Goal: Communication & Community: Answer question/provide support

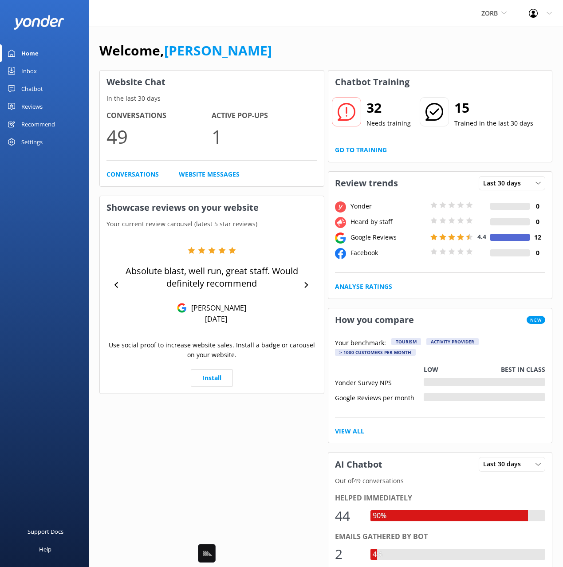
click at [380, 64] on div "Welcome, Mikayla" at bounding box center [325, 55] width 453 height 30
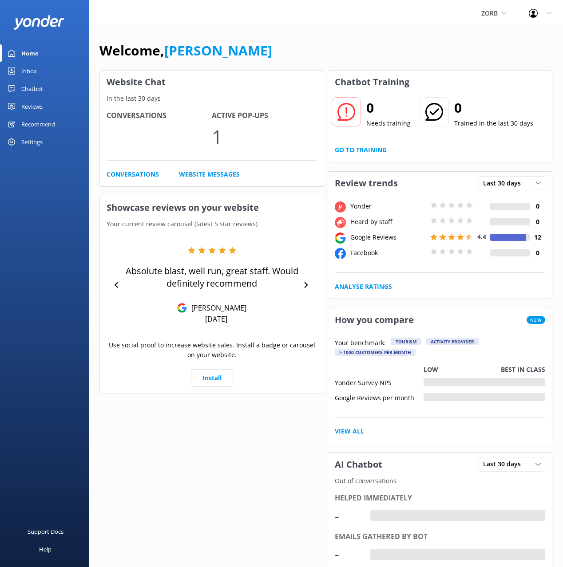
click at [39, 93] on div "Chatbot" at bounding box center [32, 89] width 22 height 18
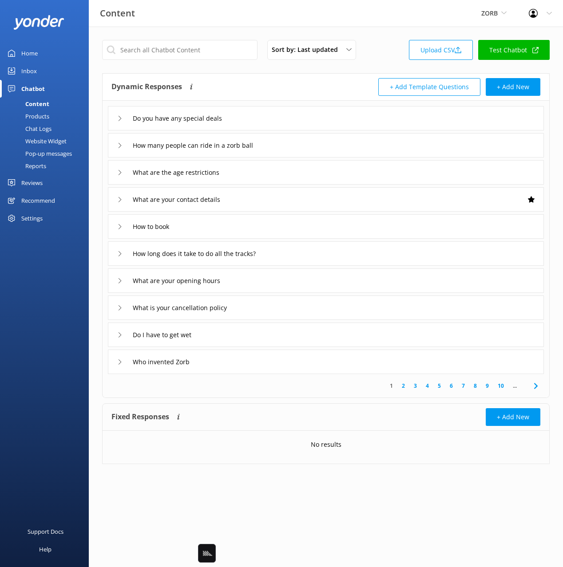
click at [382, 112] on div "Do you have any special deals" at bounding box center [326, 118] width 436 height 24
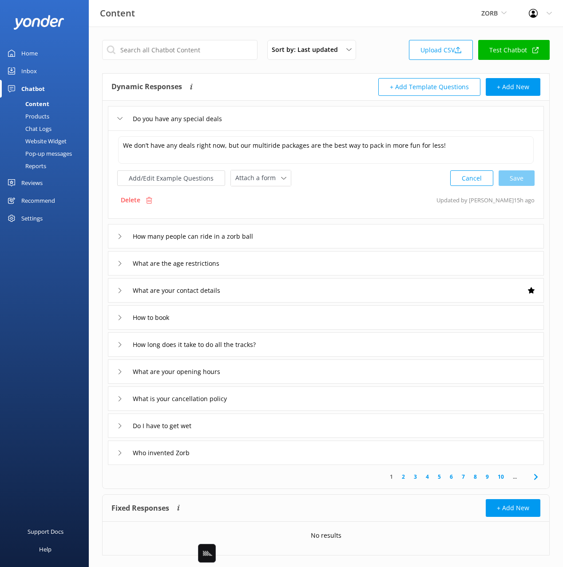
click at [352, 237] on div "How many people can ride in a zorb ball" at bounding box center [326, 236] width 436 height 24
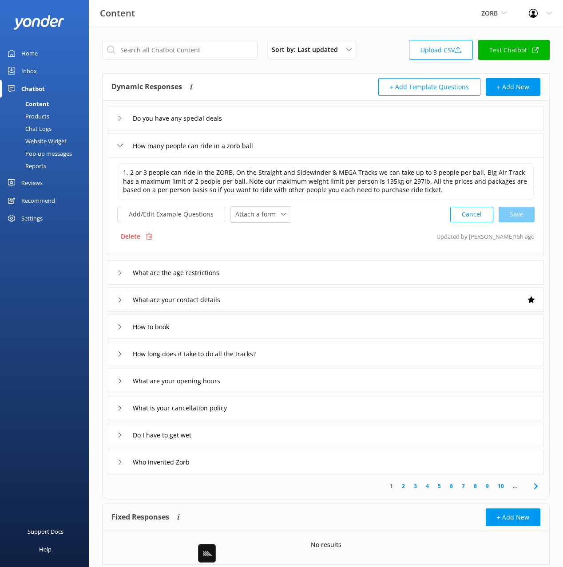
click at [327, 275] on div "What are the age restrictions" at bounding box center [326, 273] width 436 height 24
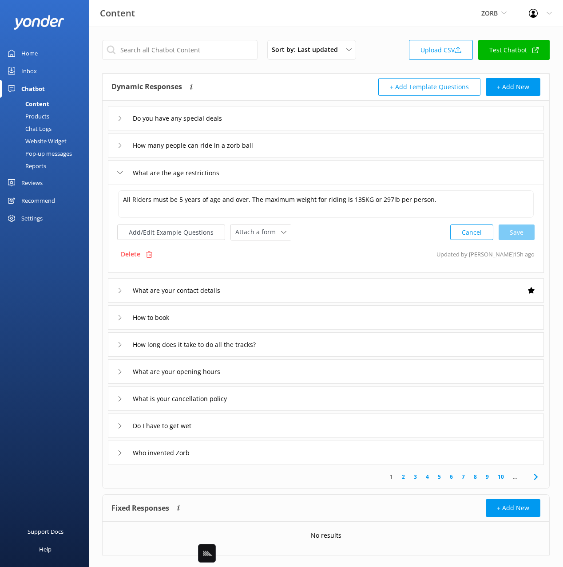
click at [333, 292] on div "What are your contact details" at bounding box center [326, 290] width 436 height 24
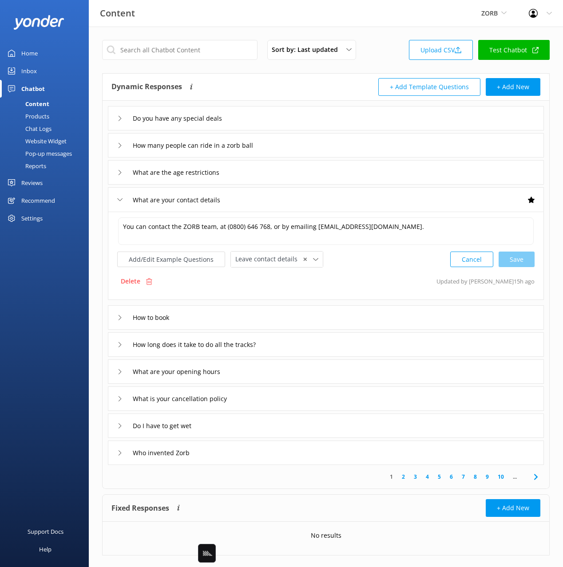
click at [332, 90] on div "+ Add Template Questions + Add New" at bounding box center [433, 87] width 214 height 18
drag, startPoint x: 249, startPoint y: 87, endPoint x: 305, endPoint y: 178, distance: 107.8
click at [249, 87] on div "Dynamic Responses Dynamic responses rely on the Large Language Model to create …" at bounding box center [218, 87] width 214 height 18
click at [316, 476] on div "1 2 3 4 5 6 7 8 9 10 ..." at bounding box center [325, 477] width 443 height 24
drag, startPoint x: 215, startPoint y: 55, endPoint x: 303, endPoint y: 66, distance: 88.6
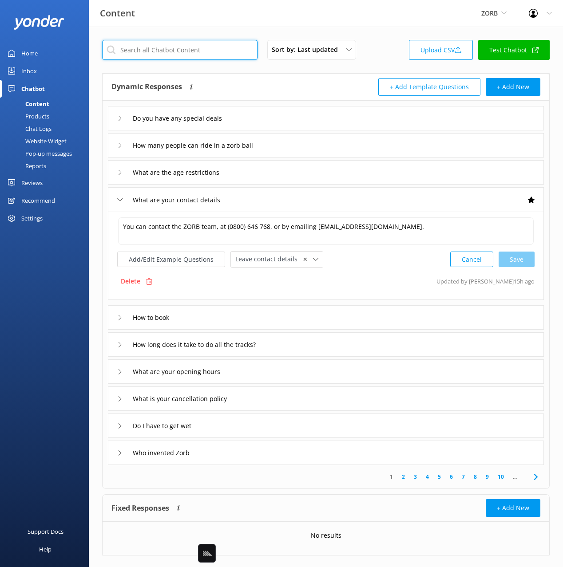
click at [216, 55] on input "text" at bounding box center [179, 50] width 155 height 20
drag, startPoint x: 321, startPoint y: 74, endPoint x: 279, endPoint y: 69, distance: 42.8
click at [321, 74] on div "Dynamic Responses Dynamic responses rely on the Large Language Model to create …" at bounding box center [326, 87] width 446 height 27
click at [359, 82] on div "+ Add Template Questions + Add New" at bounding box center [433, 87] width 214 height 18
click at [347, 82] on div "+ Add Template Questions + Add New" at bounding box center [433, 87] width 214 height 18
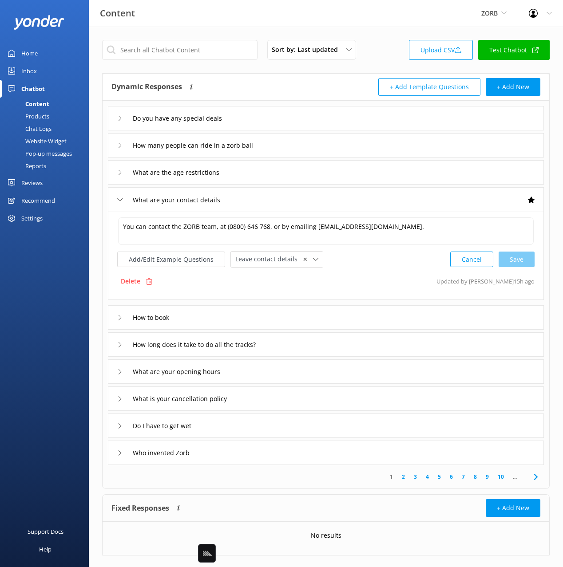
click at [197, 24] on div "Content ZORB Black Cat Cruises Banff Airporter International Antarctic Centre Y…" at bounding box center [281, 13] width 563 height 27
click at [294, 78] on div "Dynamic Responses Dynamic responses rely on the Large Language Model to create …" at bounding box center [218, 87] width 214 height 18
click at [219, 51] on input "text" at bounding box center [179, 50] width 155 height 20
drag, startPoint x: 331, startPoint y: 83, endPoint x: 401, endPoint y: 96, distance: 71.3
click at [331, 83] on div "+ Add Template Questions + Add New" at bounding box center [433, 87] width 214 height 18
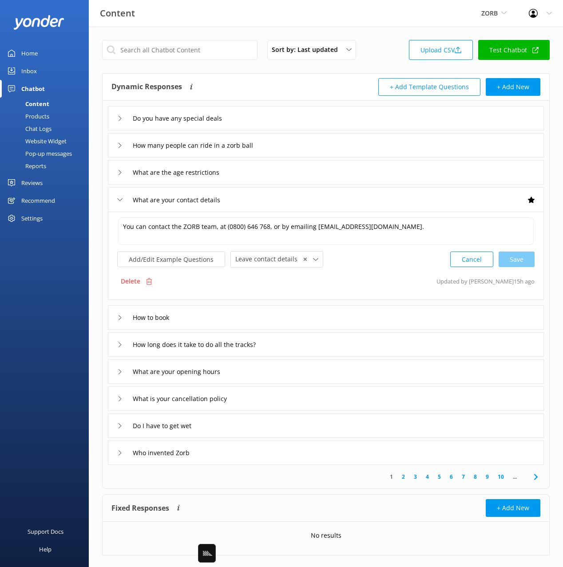
click at [366, 207] on div "What are your contact details" at bounding box center [326, 199] width 436 height 24
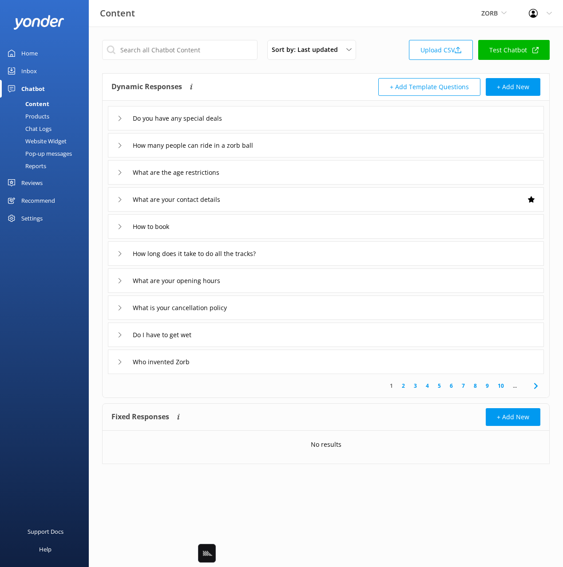
click at [319, 171] on div "What are the age restrictions" at bounding box center [326, 172] width 436 height 24
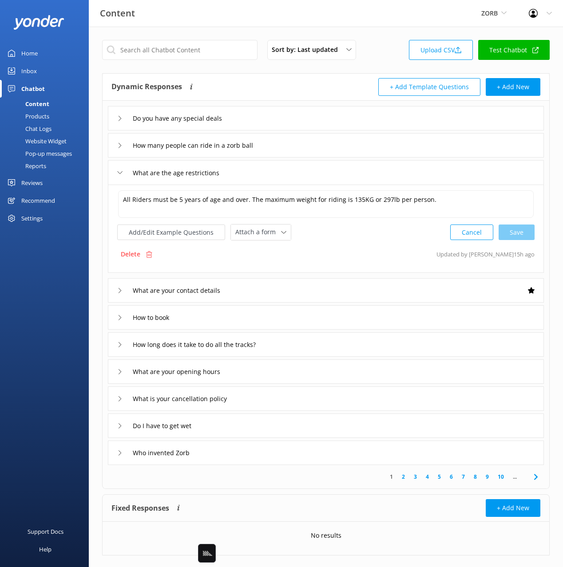
click at [365, 285] on div "What are your contact details" at bounding box center [326, 290] width 436 height 24
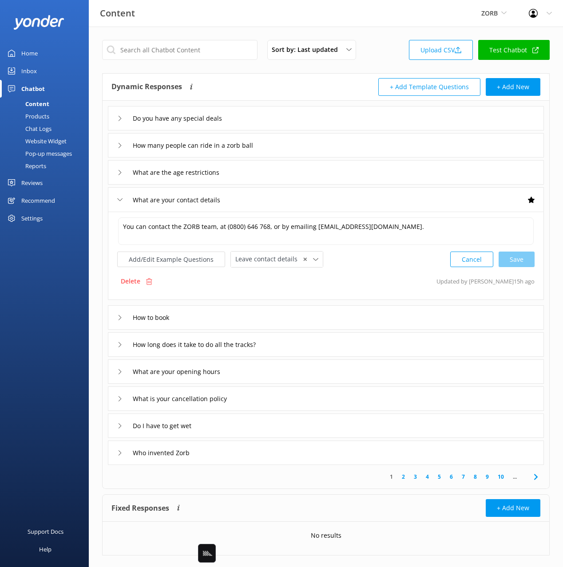
click at [377, 322] on div "How to book" at bounding box center [326, 317] width 436 height 24
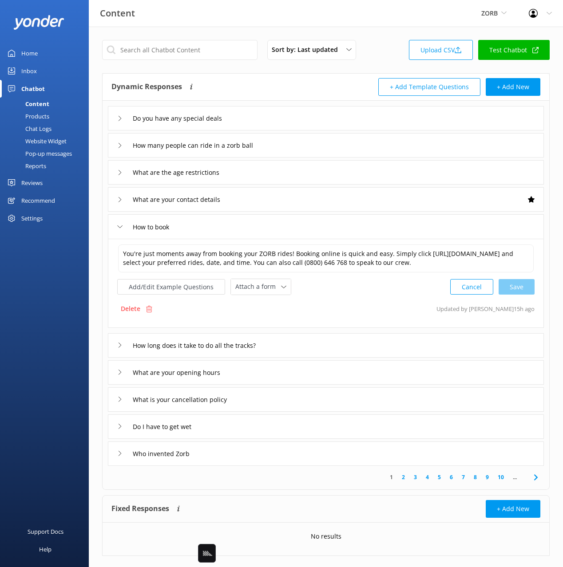
click at [344, 491] on div "Sort by: Last updated Title Last updated Upload CSV Test Chatbot Dynamic Respon…" at bounding box center [326, 305] width 474 height 556
drag, startPoint x: 394, startPoint y: 227, endPoint x: 395, endPoint y: 232, distance: 4.6
click at [394, 228] on div "How to book" at bounding box center [326, 226] width 436 height 24
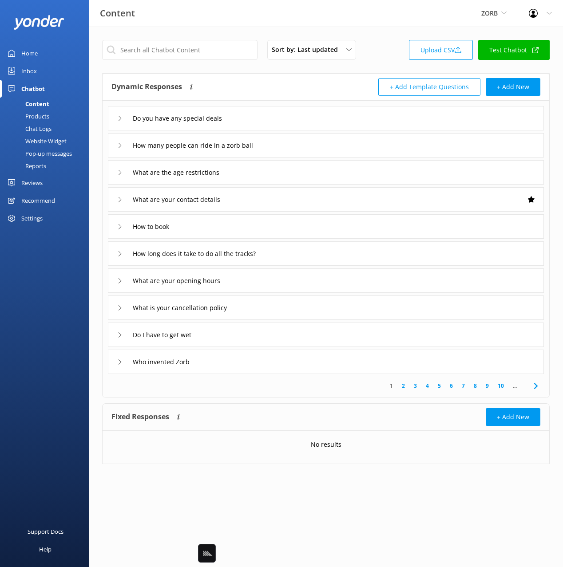
click at [386, 49] on div "Sort by: Last updated Title Last updated Upload CSV Test Chatbot" at bounding box center [325, 52] width 447 height 25
click at [486, 15] on span "ZORB" at bounding box center [489, 13] width 16 height 8
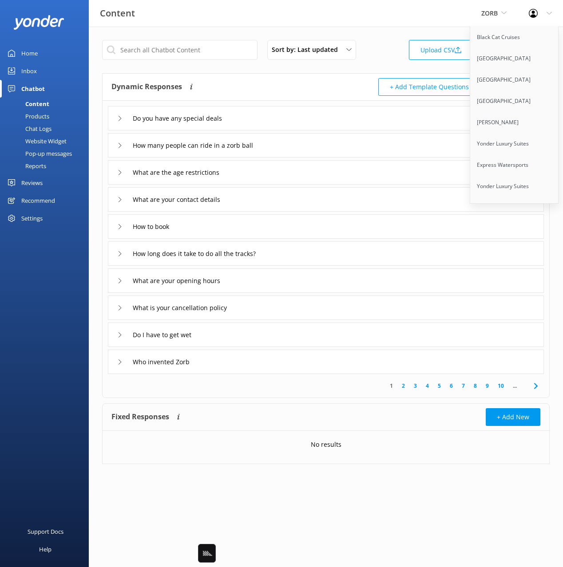
click at [251, 197] on div "What are your contact details" at bounding box center [326, 199] width 436 height 24
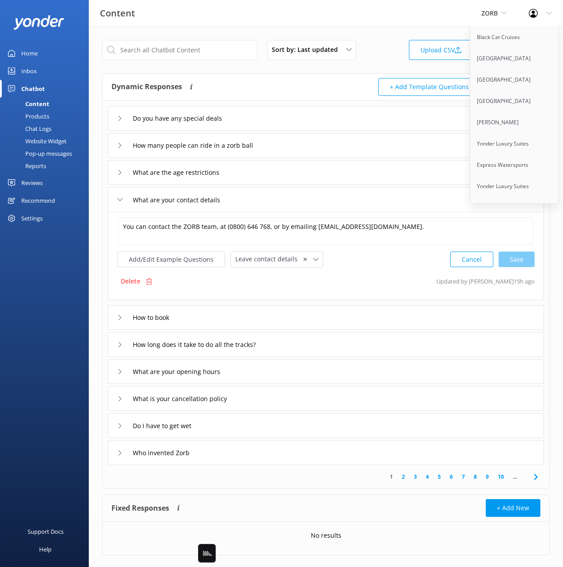
drag, startPoint x: 498, startPoint y: 11, endPoint x: 478, endPoint y: 38, distance: 34.3
click at [498, 11] on span "ZORB" at bounding box center [493, 13] width 25 height 10
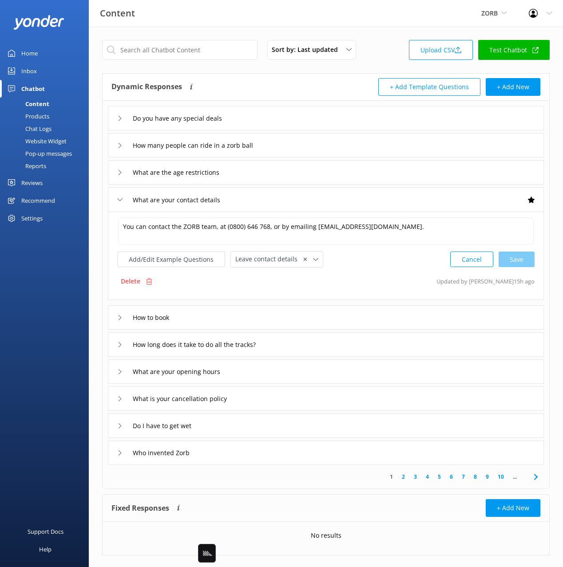
click at [376, 173] on div "What are the age restrictions" at bounding box center [326, 172] width 436 height 24
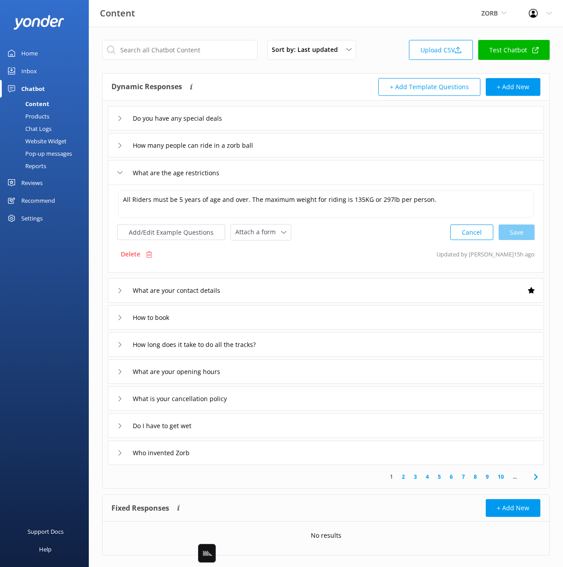
click at [375, 145] on div "How many people can ride in a zorb ball" at bounding box center [326, 145] width 436 height 24
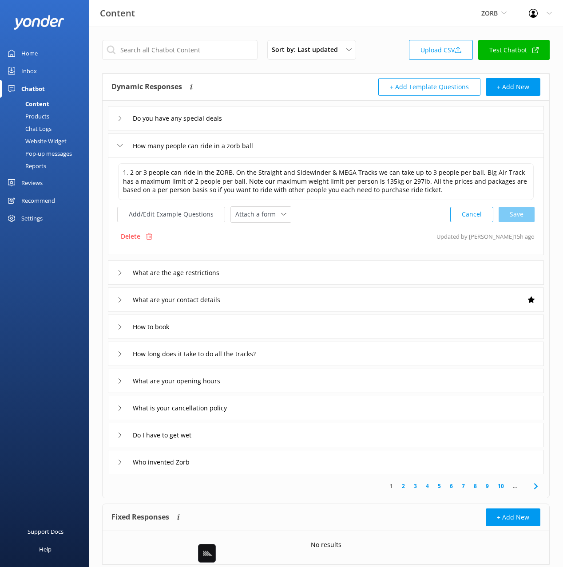
click at [358, 117] on div "Do you have any special deals" at bounding box center [326, 118] width 436 height 24
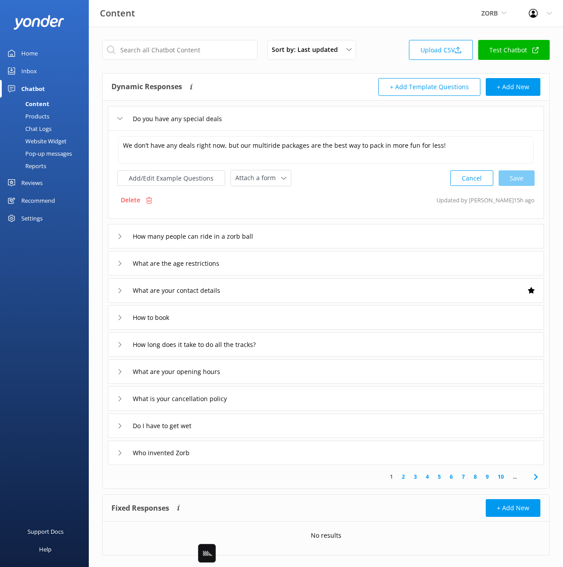
click at [291, 92] on div "Dynamic Responses Dynamic responses rely on the Large Language Model to create …" at bounding box center [218, 87] width 214 height 18
click at [343, 126] on div "Do you have any special deals" at bounding box center [326, 118] width 436 height 24
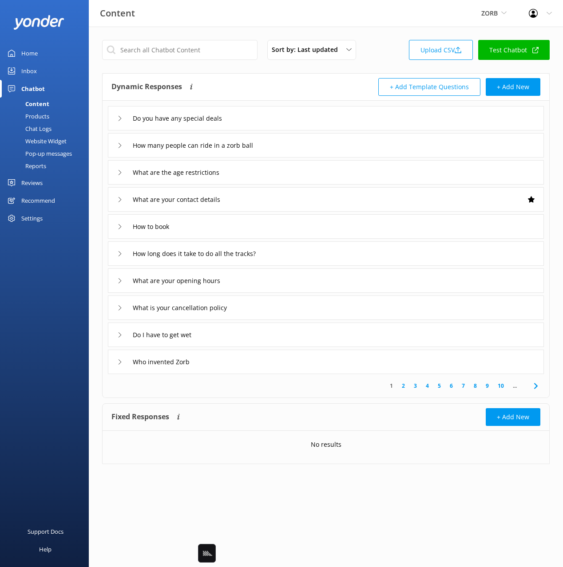
click at [360, 391] on div "1 2 3 4 5 6 7 8 9 10 ..." at bounding box center [325, 386] width 443 height 24
click at [335, 283] on div "What are your opening hours" at bounding box center [326, 281] width 436 height 24
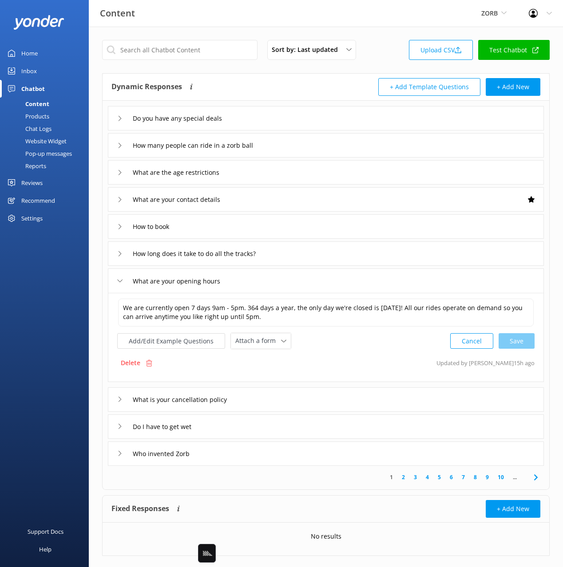
click at [335, 283] on div "What are your opening hours" at bounding box center [326, 281] width 436 height 24
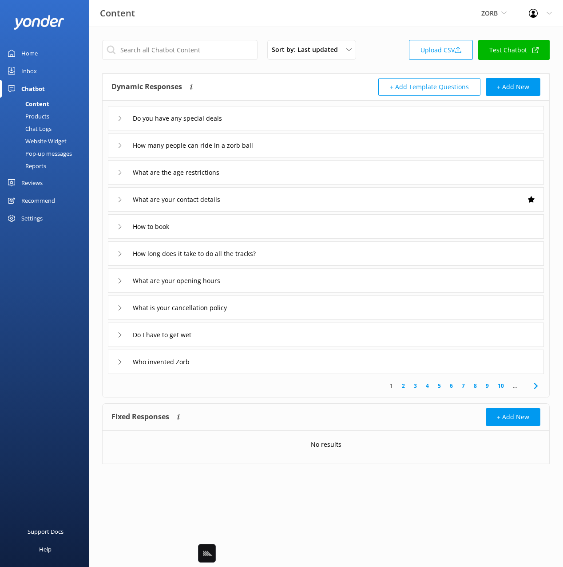
click at [340, 360] on div "Who invented Zorb" at bounding box center [326, 362] width 436 height 24
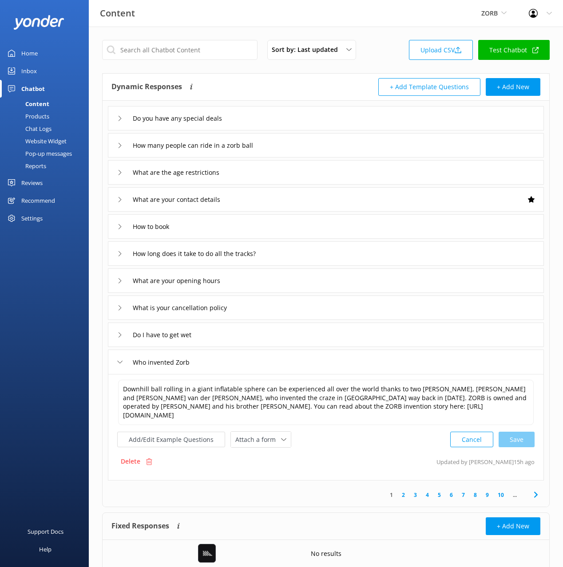
click at [369, 435] on div "Add/Edit Example Questions Attach a form Leave contact details Check availabili…" at bounding box center [325, 439] width 417 height 16
click at [441, 491] on link "5" at bounding box center [439, 495] width 12 height 8
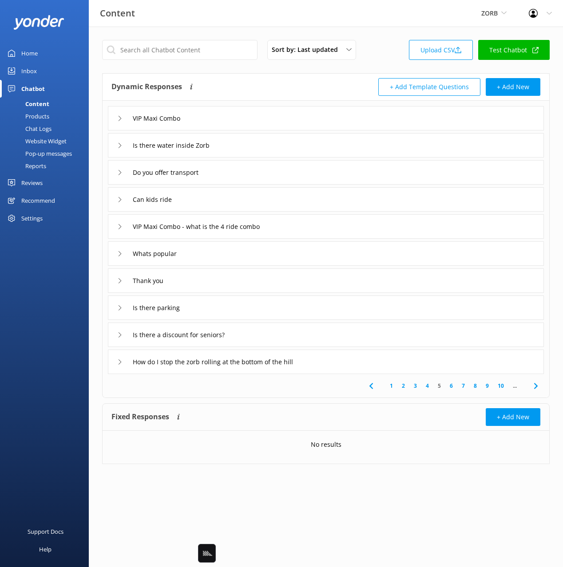
click at [286, 118] on div "VIP Maxi Combo" at bounding box center [326, 118] width 436 height 24
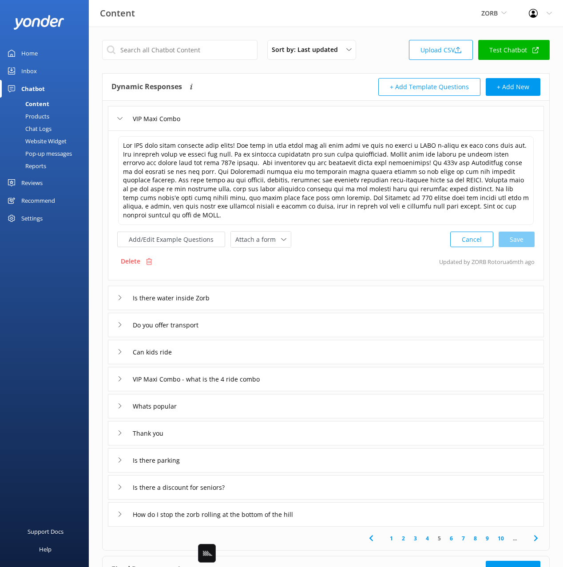
click at [376, 36] on div "Sort by: Last updated Title Last updated Upload CSV Test Chatbot Dynamic Respon…" at bounding box center [326, 335] width 474 height 617
click at [376, 41] on div "Sort by: Last updated Title Last updated Upload CSV Test Chatbot" at bounding box center [325, 52] width 447 height 25
click at [331, 126] on div "VIP Maxi Combo" at bounding box center [326, 118] width 436 height 24
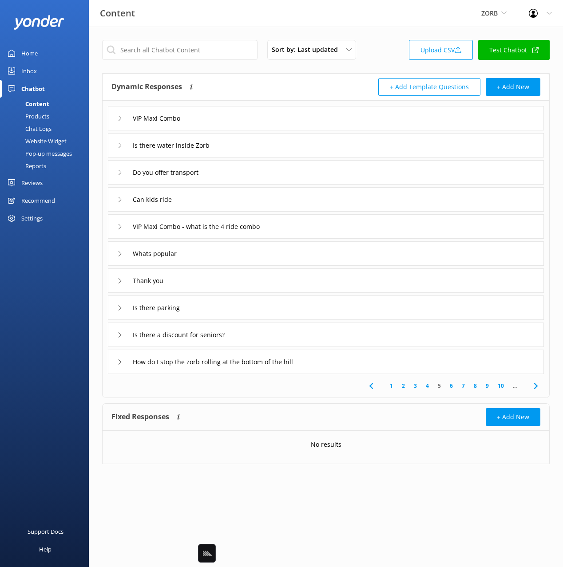
click at [316, 89] on div "Dynamic Responses Dynamic responses rely on the Large Language Model to create …" at bounding box center [218, 87] width 214 height 18
click at [374, 32] on div "Sort by: Last updated Title Last updated Upload CSV Test Chatbot Dynamic Respon…" at bounding box center [326, 259] width 474 height 464
click at [373, 33] on div "Sort by: Last updated Title Last updated Upload CSV Test Chatbot Dynamic Respon…" at bounding box center [326, 259] width 474 height 464
drag, startPoint x: 233, startPoint y: 78, endPoint x: 358, endPoint y: 155, distance: 147.3
click at [233, 78] on div "Dynamic Responses Dynamic responses rely on the Large Language Model to create …" at bounding box center [218, 87] width 214 height 18
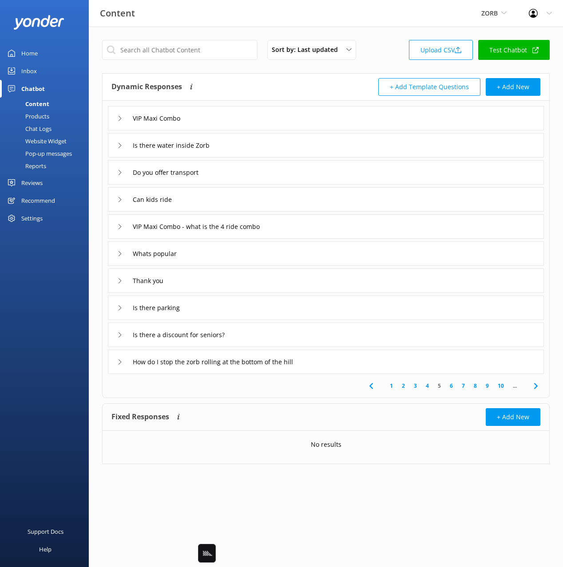
click at [389, 384] on link "1" at bounding box center [391, 386] width 12 height 8
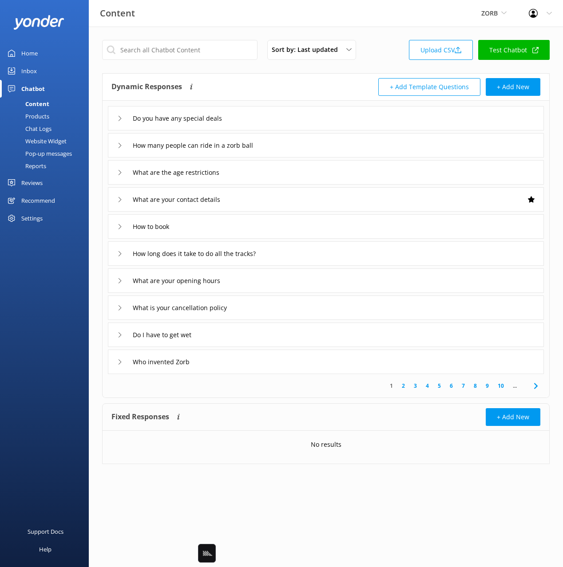
click at [252, 80] on div "Dynamic Responses Dynamic responses rely on the Large Language Model to create …" at bounding box center [218, 87] width 214 height 18
click at [237, 80] on div "Dynamic Responses Dynamic responses rely on the Large Language Model to create …" at bounding box center [218, 87] width 214 height 18
click at [238, 82] on div "Dynamic Responses Dynamic responses rely on the Large Language Model to create …" at bounding box center [218, 87] width 214 height 18
click at [236, 82] on div "Dynamic Responses Dynamic responses rely on the Large Language Model to create …" at bounding box center [218, 87] width 214 height 18
drag, startPoint x: 333, startPoint y: 84, endPoint x: 332, endPoint y: 77, distance: 6.7
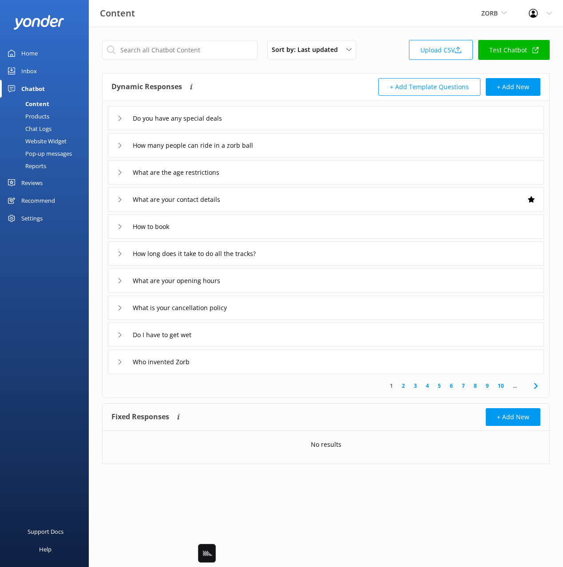
click at [333, 79] on div "+ Add Template Questions + Add New" at bounding box center [433, 87] width 214 height 18
click at [335, 76] on div "Dynamic Responses Dynamic responses rely on the Large Language Model to create …" at bounding box center [326, 87] width 446 height 27
click at [332, 77] on div "Dynamic Responses Dynamic responses rely on the Large Language Model to create …" at bounding box center [326, 87] width 446 height 27
click at [346, 87] on div "+ Add Template Questions + Add New" at bounding box center [433, 87] width 214 height 18
click at [344, 87] on div "+ Add Template Questions + Add New" at bounding box center [433, 87] width 214 height 18
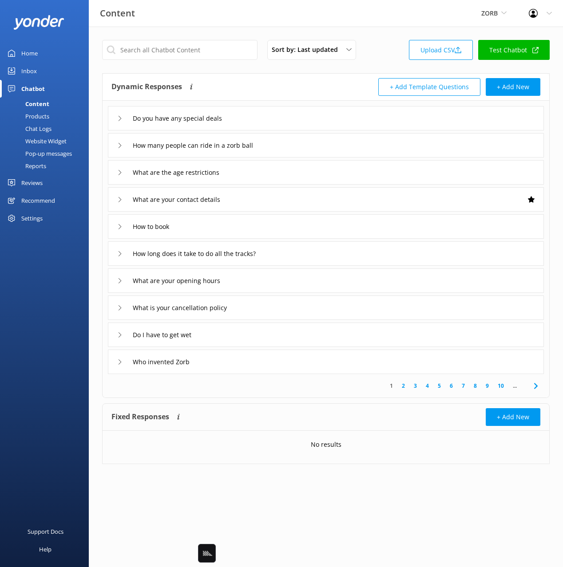
click at [433, 425] on div "+ Add New" at bounding box center [433, 417] width 214 height 18
drag, startPoint x: 472, startPoint y: 416, endPoint x: 463, endPoint y: 414, distance: 8.7
click at [471, 416] on div "+ Add New" at bounding box center [433, 417] width 214 height 18
click at [449, 412] on div "+ Add New" at bounding box center [433, 417] width 214 height 18
click at [388, 408] on div "+ Add New" at bounding box center [433, 417] width 214 height 18
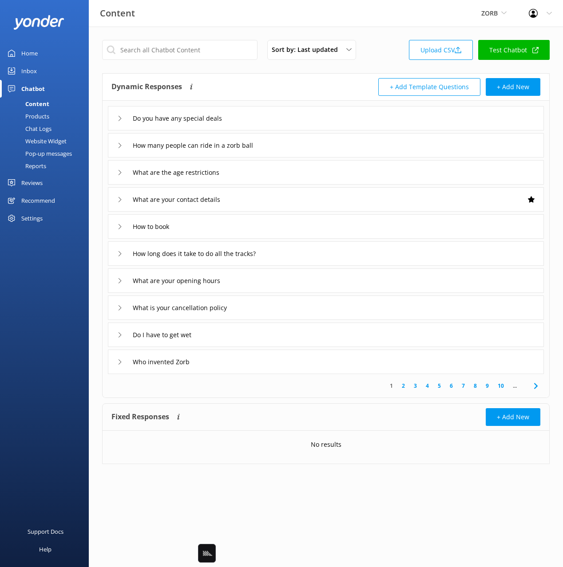
click at [389, 412] on div "+ Add New" at bounding box center [433, 417] width 214 height 18
click at [461, 407] on div "Fixed Responses Fixed Responses will always return the exact answer you add to …" at bounding box center [326, 417] width 446 height 27
click at [460, 407] on div "Fixed Responses Fixed Responses will always return the exact answer you add to …" at bounding box center [326, 417] width 446 height 27
click at [454, 407] on div "Fixed Responses Fixed Responses will always return the exact answer you add to …" at bounding box center [326, 417] width 446 height 27
click at [324, 409] on div "Fixed Responses Fixed Responses will always return the exact answer you add to …" at bounding box center [218, 417] width 214 height 18
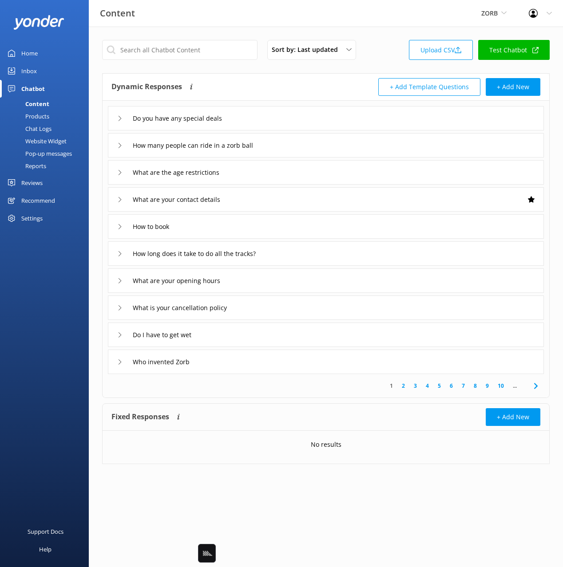
click at [419, 15] on div "Content ZORB Black Cat Cruises Banff Airporter International Antarctic Centre Y…" at bounding box center [281, 13] width 563 height 27
click at [392, 48] on div "Sort by: Last updated Title Last updated Upload CSV Test Chatbot" at bounding box center [325, 52] width 447 height 25
drag, startPoint x: 390, startPoint y: 44, endPoint x: 449, endPoint y: 14, distance: 66.1
click at [390, 43] on div "Sort by: Last updated Title Last updated Upload CSV Test Chatbot" at bounding box center [325, 52] width 447 height 25
drag, startPoint x: 493, startPoint y: 31, endPoint x: 489, endPoint y: 32, distance: 4.5
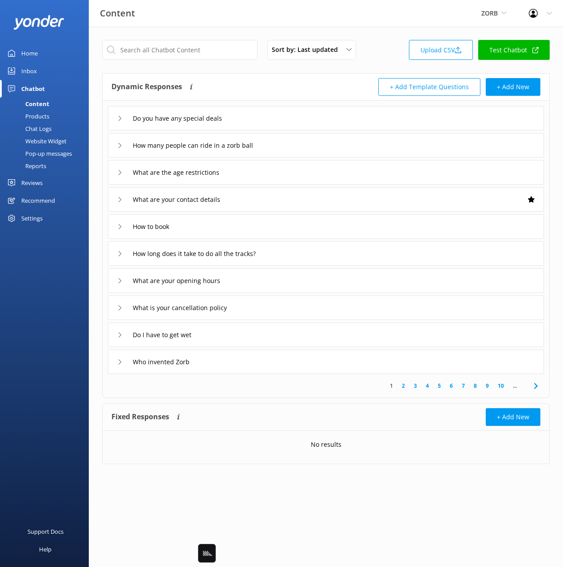
click at [493, 31] on div "Sort by: Last updated Title Last updated Upload CSV Test Chatbot Dynamic Respon…" at bounding box center [326, 259] width 474 height 464
click at [53, 249] on div "Home Inbox Chatbot Content Products Chat Logs Website Widget Pop-up messages Re…" at bounding box center [44, 142] width 89 height 284
drag, startPoint x: 36, startPoint y: 215, endPoint x: 43, endPoint y: 230, distance: 16.9
click at [36, 215] on div "Settings" at bounding box center [31, 218] width 21 height 18
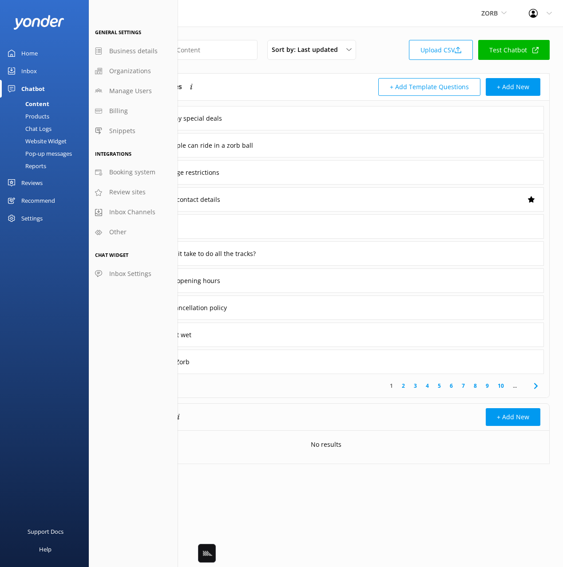
click at [53, 266] on div "Home Inbox Chatbot Content Products Chat Logs Website Widget Pop-up messages Re…" at bounding box center [44, 142] width 89 height 284
click at [125, 131] on span "Snippets" at bounding box center [122, 131] width 26 height 10
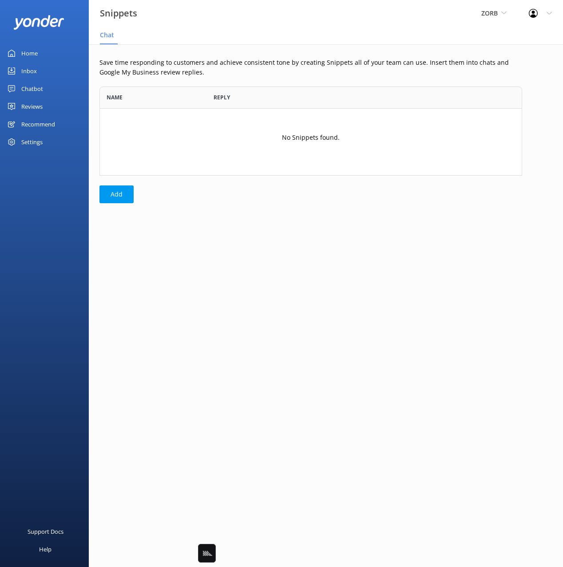
scroll to position [89, 423]
click at [281, 209] on div "Save time responding to customers and achieve consistent tone by creating Snipp…" at bounding box center [311, 132] width 444 height 177
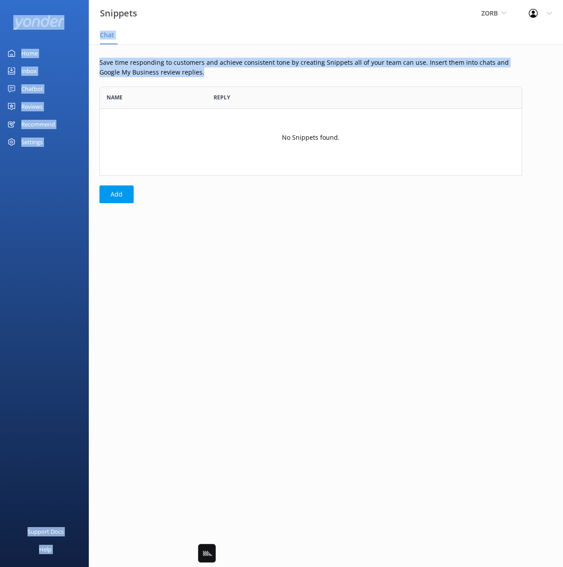
drag, startPoint x: 97, startPoint y: 35, endPoint x: 194, endPoint y: 77, distance: 105.5
click at [194, 77] on div "Snippets ZORB Black Cat Cruises Banff Airporter International Antarctic Centre …" at bounding box center [281, 305] width 563 height 523
click at [185, 72] on p "Save time responding to customers and achieve consistent tone by creating Snipp…" at bounding box center [310, 68] width 423 height 20
drag, startPoint x: 165, startPoint y: 71, endPoint x: 196, endPoint y: 79, distance: 32.0
click at [196, 79] on div "Snippets ZORB Black Cat Cruises Banff Airporter International Antarctic Centre …" at bounding box center [281, 305] width 563 height 523
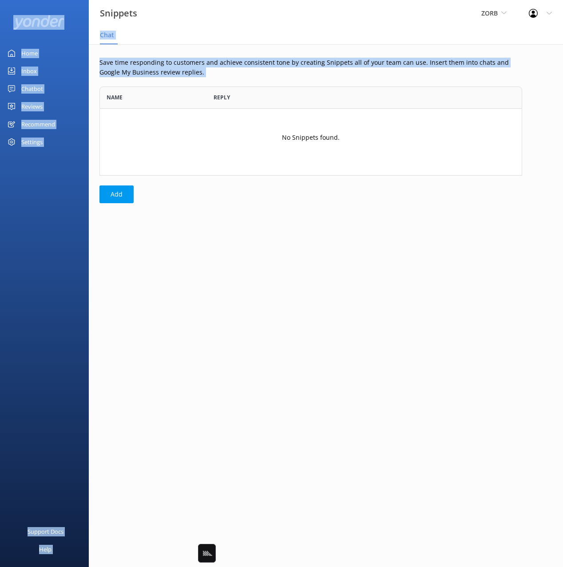
drag, startPoint x: 59, startPoint y: 89, endPoint x: 74, endPoint y: 107, distance: 23.9
click at [59, 89] on link "Chatbot" at bounding box center [44, 89] width 89 height 18
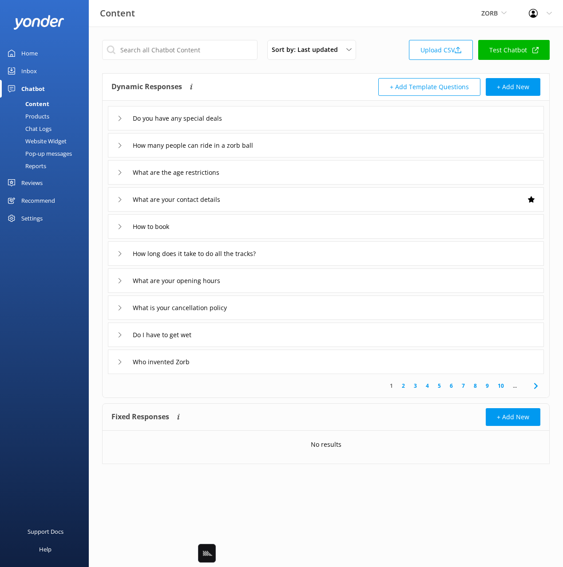
click at [265, 84] on div "Dynamic Responses Dynamic responses rely on the Large Language Model to create …" at bounding box center [218, 87] width 214 height 18
click at [280, 115] on div "Do you have any special deals" at bounding box center [326, 118] width 436 height 24
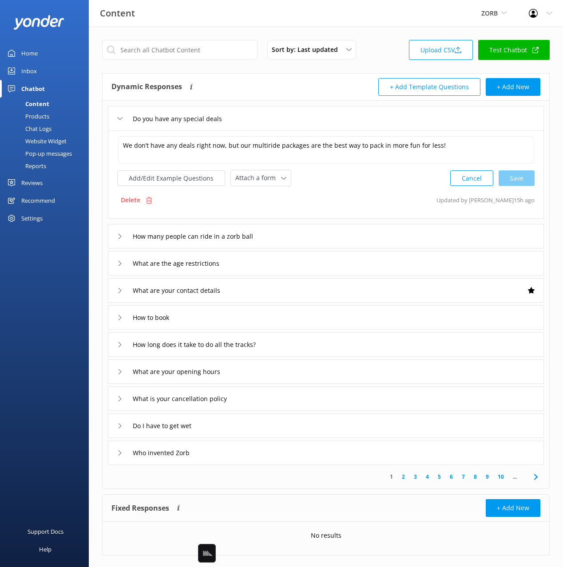
click at [280, 115] on div "Do you have any special deals" at bounding box center [326, 118] width 436 height 24
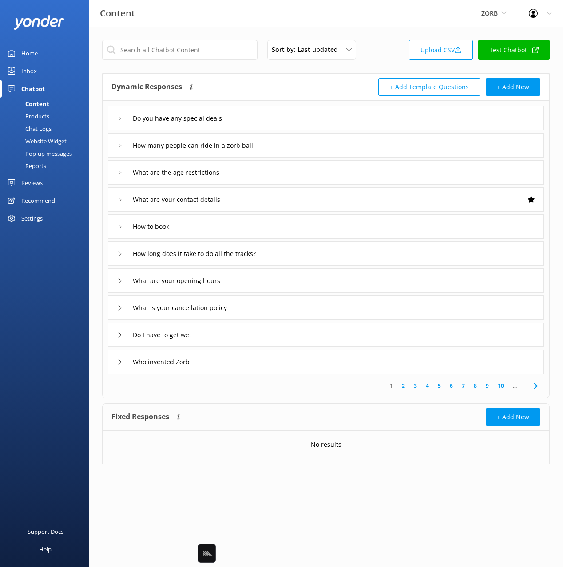
click at [303, 148] on div "How many people can ride in a zorb ball" at bounding box center [326, 145] width 436 height 24
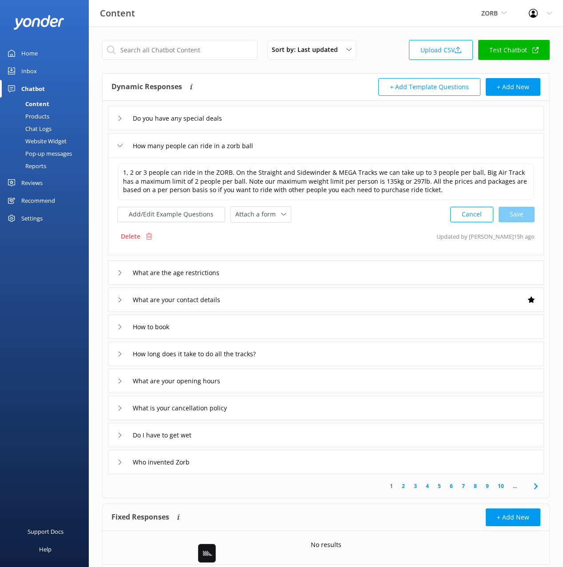
drag, startPoint x: 250, startPoint y: 84, endPoint x: 247, endPoint y: 91, distance: 7.5
click at [250, 84] on div "Dynamic Responses Dynamic responses rely on the Large Language Model to create …" at bounding box center [218, 87] width 214 height 18
click at [38, 220] on div "Settings" at bounding box center [31, 218] width 21 height 18
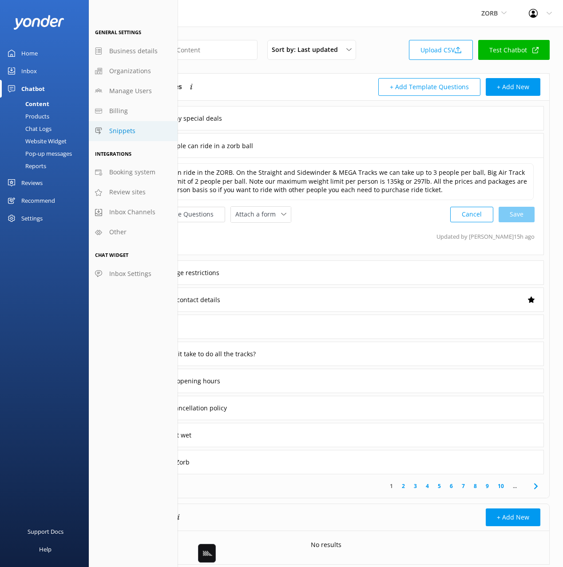
click at [129, 135] on span "Snippets" at bounding box center [122, 131] width 26 height 10
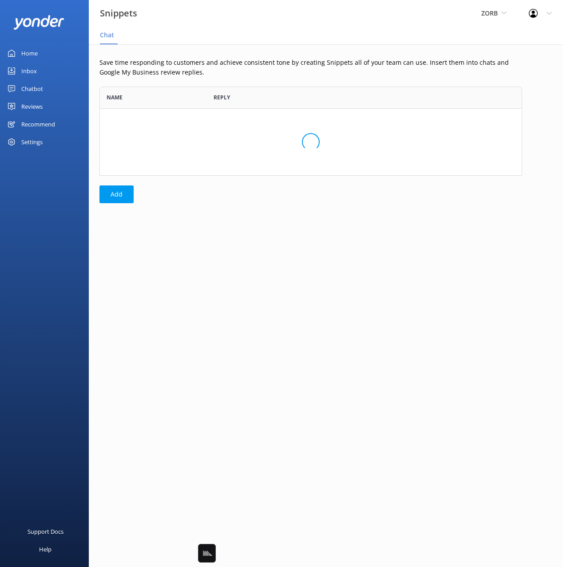
scroll to position [89, 423]
click at [278, 134] on div "No Snippets found." at bounding box center [310, 142] width 423 height 67
drag, startPoint x: 352, startPoint y: 138, endPoint x: 280, endPoint y: 133, distance: 72.5
click at [280, 133] on div "No Snippets found." at bounding box center [310, 142] width 423 height 67
click at [387, 212] on div "Save time responding to customers and achieve consistent tone by creating Snipp…" at bounding box center [311, 132] width 444 height 177
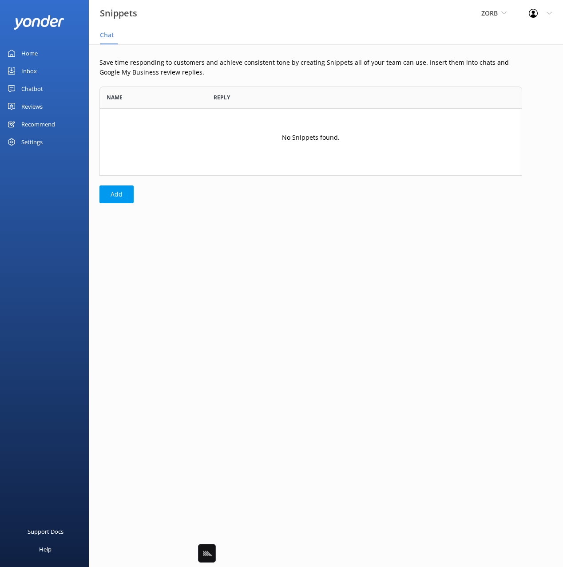
click at [388, 212] on div "Save time responding to customers and achieve consistent tone by creating Snipp…" at bounding box center [311, 132] width 444 height 177
drag, startPoint x: 360, startPoint y: 210, endPoint x: 269, endPoint y: 228, distance: 92.2
click at [360, 210] on div "Save time responding to customers and achieve consistent tone by creating Snipp…" at bounding box center [311, 132] width 444 height 177
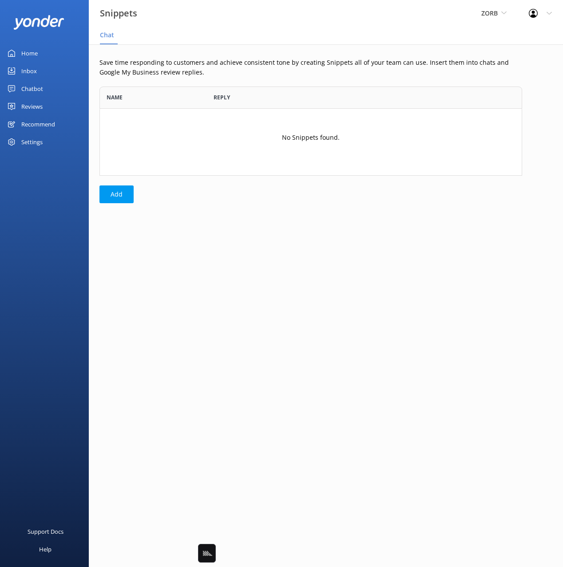
click at [61, 243] on div "Home Inbox Chatbot Content Products Chat Logs Website Widget Pop-up messages Re…" at bounding box center [44, 142] width 89 height 284
click at [199, 260] on main "Save time responding to customers and achieve consistent tone by creating Snipp…" at bounding box center [326, 305] width 474 height 523
click at [239, 216] on div "Save time responding to customers and achieve consistent tone by creating Snipp…" at bounding box center [311, 132] width 444 height 177
click at [235, 213] on div "Save time responding to customers and achieve consistent tone by creating Snipp…" at bounding box center [311, 132] width 444 height 177
click at [239, 204] on div "Save time responding to customers and achieve consistent tone by creating Snipp…" at bounding box center [311, 132] width 444 height 177
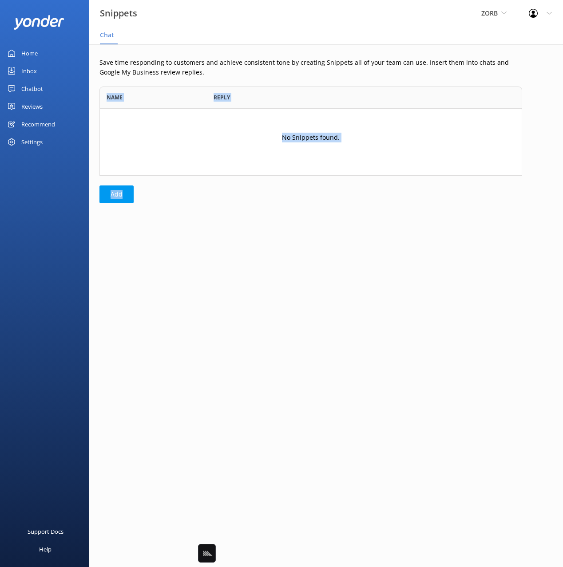
drag, startPoint x: 490, startPoint y: 228, endPoint x: 344, endPoint y: 74, distance: 212.5
click at [344, 74] on main "Save time responding to customers and achieve consistent tone by creating Snipp…" at bounding box center [326, 305] width 474 height 523
click at [382, 130] on div "No Snippets found." at bounding box center [310, 142] width 423 height 67
click at [341, 305] on main "Save time responding to customers and achieve consistent tone by creating Snipp…" at bounding box center [326, 305] width 474 height 523
click at [181, 302] on main "Save time responding to customers and achieve consistent tone by creating Snipp…" at bounding box center [326, 305] width 474 height 523
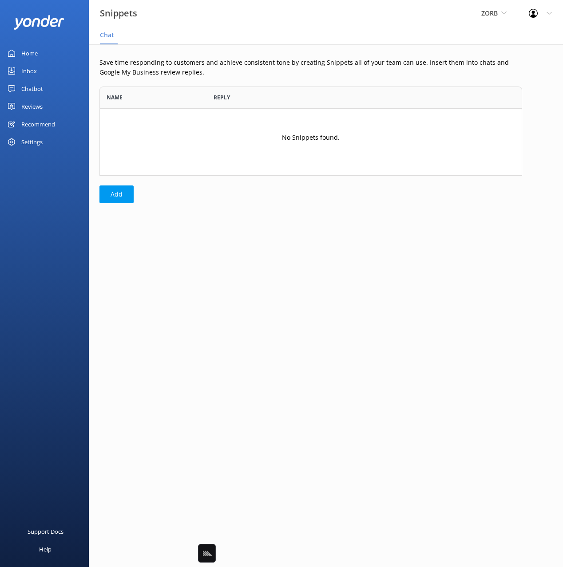
drag, startPoint x: 67, startPoint y: 280, endPoint x: 271, endPoint y: 278, distance: 203.7
click at [67, 280] on div "Home Inbox Chatbot Content Products Chat Logs Website Widget Pop-up messages Re…" at bounding box center [44, 142] width 89 height 284
drag, startPoint x: 310, startPoint y: 135, endPoint x: 359, endPoint y: 137, distance: 49.7
click at [359, 137] on div "No Snippets found." at bounding box center [310, 142] width 423 height 67
click at [355, 162] on div "No Snippets found." at bounding box center [310, 142] width 423 height 67
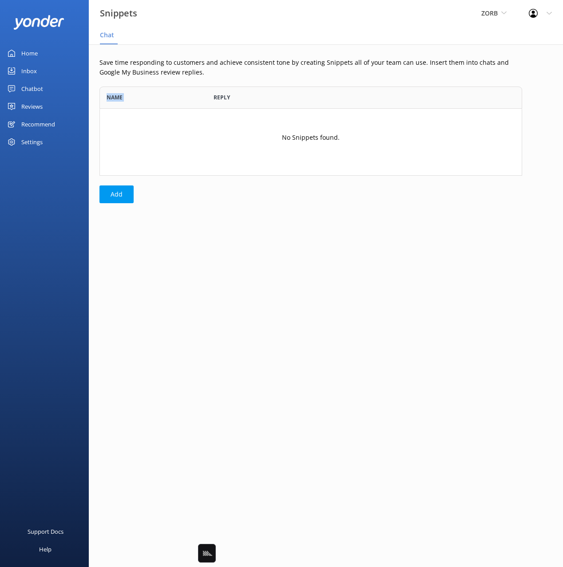
click at [208, 77] on div "Save time responding to customers and achieve consistent tone by creating Snipp…" at bounding box center [311, 132] width 444 height 177
click at [132, 64] on p "Save time responding to customers and achieve consistent tone by creating Snipp…" at bounding box center [310, 68] width 423 height 20
drag, startPoint x: 38, startPoint y: 279, endPoint x: 20, endPoint y: 299, distance: 26.1
click at [39, 278] on div "Home Inbox Chatbot Content Products Chat Logs Website Widget Pop-up messages Re…" at bounding box center [44, 142] width 89 height 284
click at [33, 88] on div "Chatbot" at bounding box center [32, 89] width 22 height 18
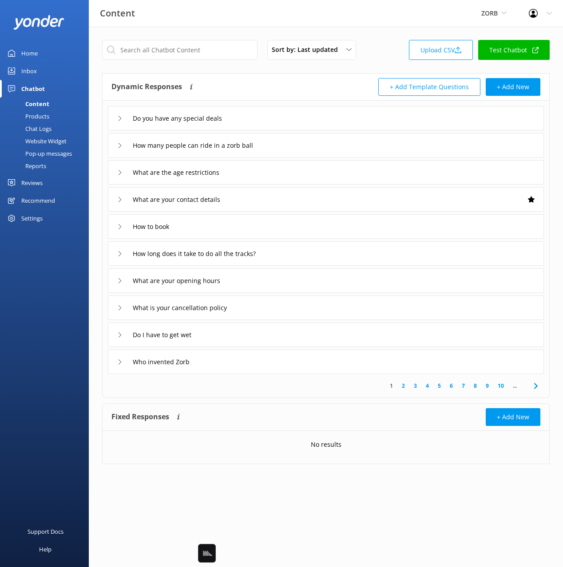
click at [37, 70] on link "Inbox" at bounding box center [44, 71] width 89 height 18
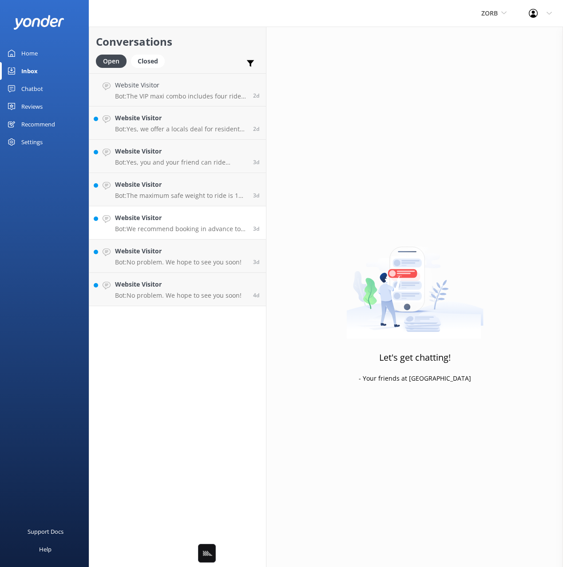
click at [198, 210] on link "Website Visitor Bot: We recommend booking in advance to secure your preferred t…" at bounding box center [177, 222] width 177 height 33
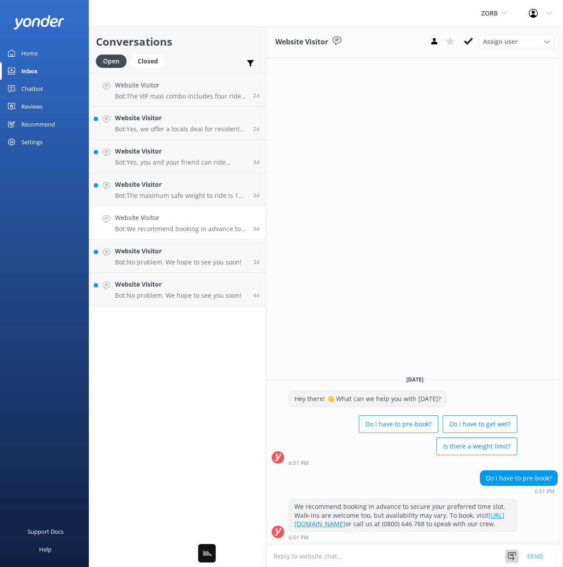
click at [512, 553] on icon at bounding box center [511, 556] width 9 height 9
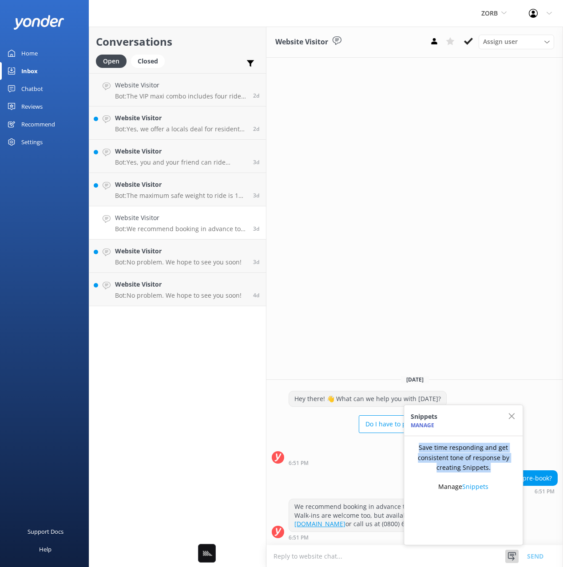
drag, startPoint x: 493, startPoint y: 470, endPoint x: 415, endPoint y: 447, distance: 81.2
click at [415, 447] on p "Save time responding and get consistent tone of response by creating Snippets." at bounding box center [463, 458] width 105 height 30
click at [453, 452] on p "Save time responding and get consistent tone of response by creating Snippets." at bounding box center [463, 458] width 105 height 30
click at [471, 463] on p "Save time responding and get consistent tone of response by creating Snippets." at bounding box center [463, 458] width 105 height 30
click at [464, 455] on p "Save time responding and get consistent tone of response by creating Snippets." at bounding box center [463, 458] width 105 height 30
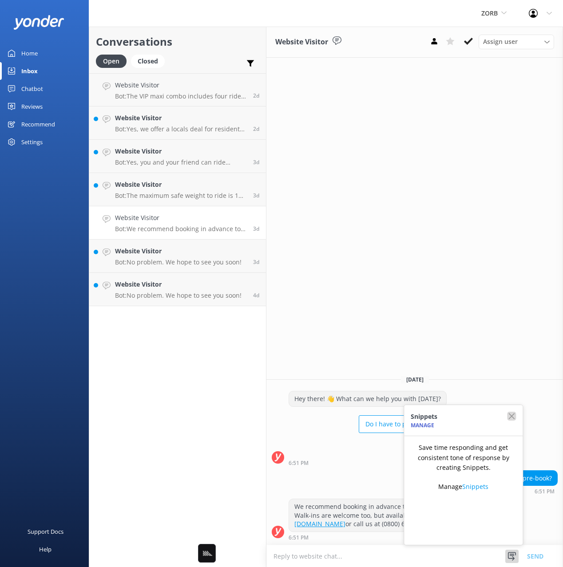
click at [512, 416] on use "button" at bounding box center [511, 416] width 6 height 6
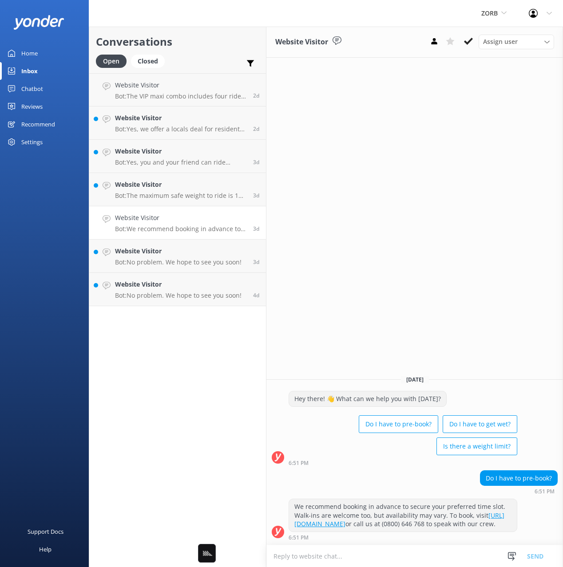
click at [436, 277] on div "Website Visitor Assign user ZORB Rotorua Milly Gollogly Sunday, 31st August Hey…" at bounding box center [414, 297] width 296 height 541
click at [196, 379] on div "Conversations Open Closed Important Assigned to me Unassigned Website Visitor B…" at bounding box center [178, 297] width 178 height 541
click at [76, 305] on div "Support Docs Help" at bounding box center [44, 426] width 89 height 284
drag, startPoint x: 37, startPoint y: 90, endPoint x: 56, endPoint y: 94, distance: 19.4
click at [37, 90] on div "Chatbot" at bounding box center [32, 89] width 22 height 18
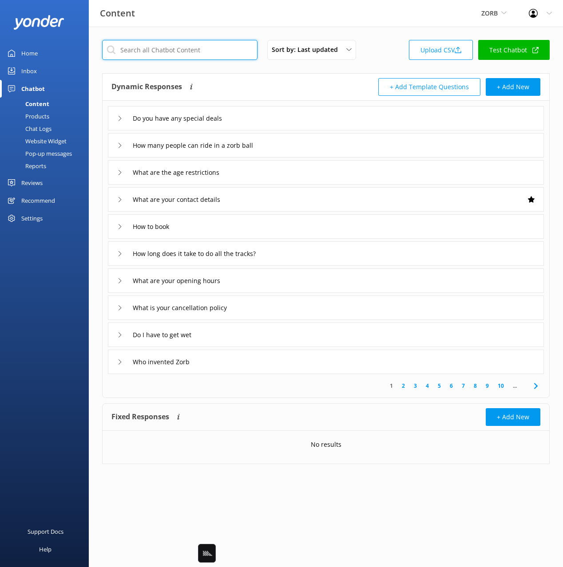
click at [201, 54] on input "text" at bounding box center [179, 50] width 155 height 20
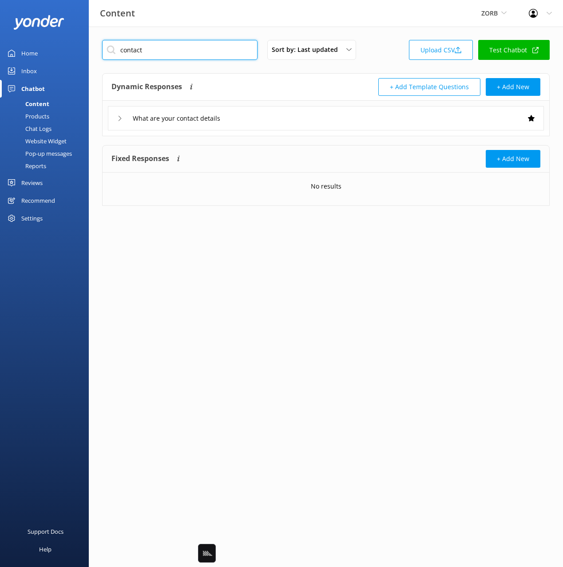
type input "contact"
click at [285, 119] on div "What are your contact details" at bounding box center [326, 118] width 436 height 24
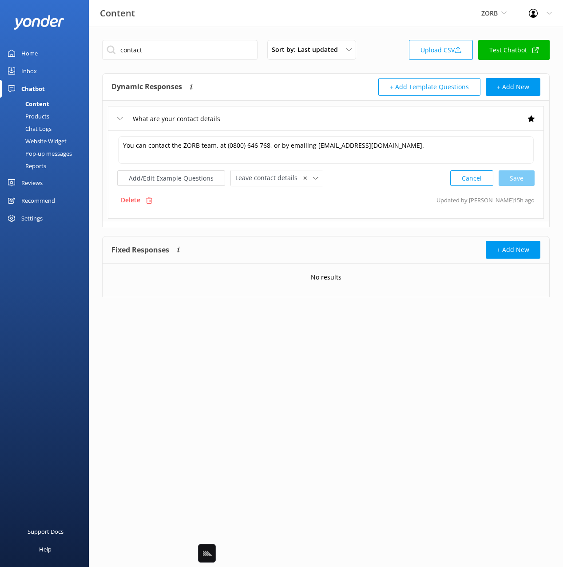
click at [387, 32] on div "contact Sort by: Last updated Title Last updated Upload CSV Test Chatbot Dynami…" at bounding box center [326, 175] width 474 height 297
click at [56, 139] on div "Website Widget" at bounding box center [35, 141] width 61 height 12
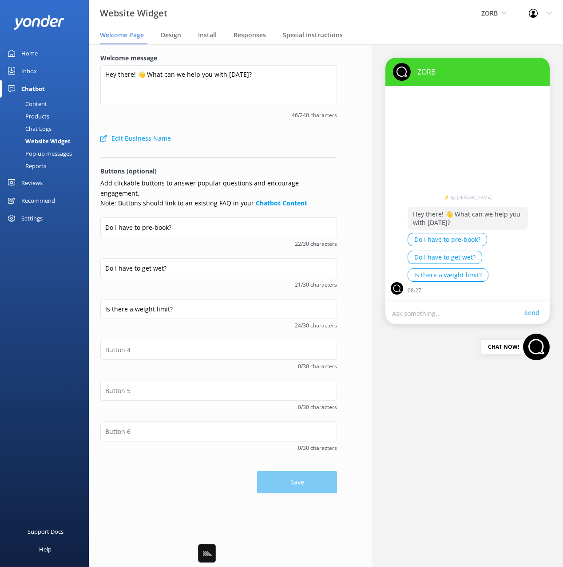
click at [233, 134] on div "Edit Business Name" at bounding box center [218, 139] width 237 height 18
click at [247, 35] on span "Responses" at bounding box center [249, 35] width 32 height 9
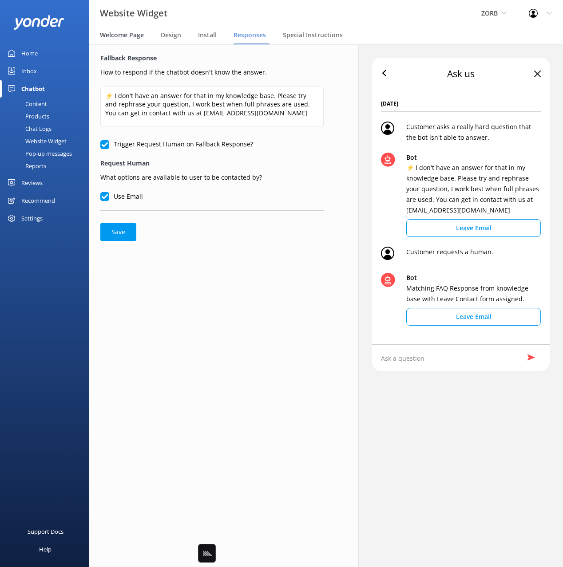
click at [115, 33] on span "Welcome Page" at bounding box center [122, 35] width 44 height 9
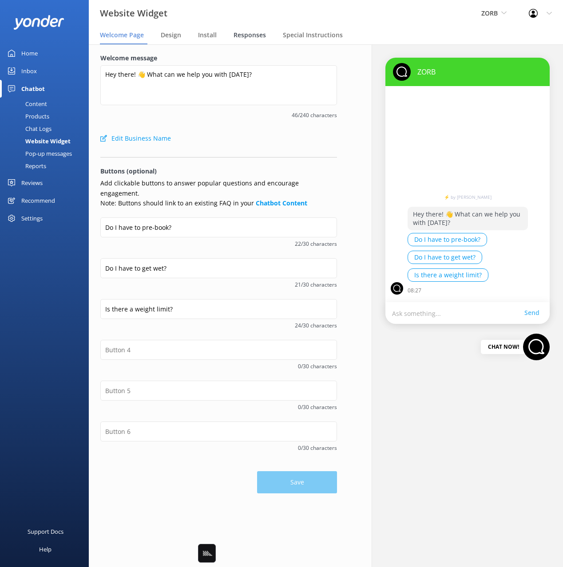
click at [238, 37] on span "Responses" at bounding box center [249, 35] width 32 height 9
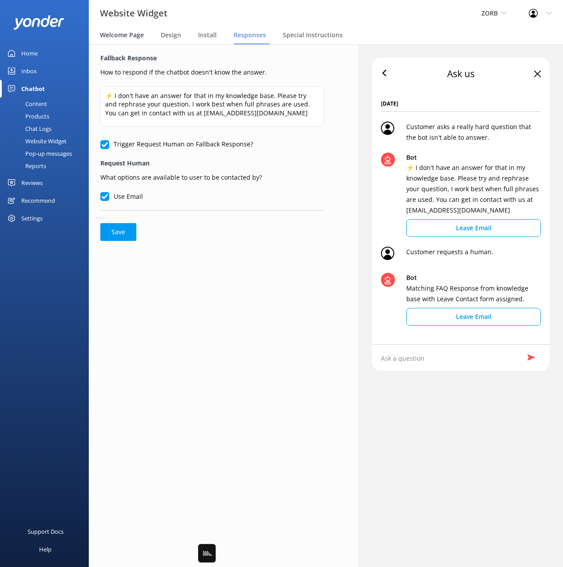
click at [134, 37] on span "Welcome Page" at bounding box center [122, 35] width 44 height 9
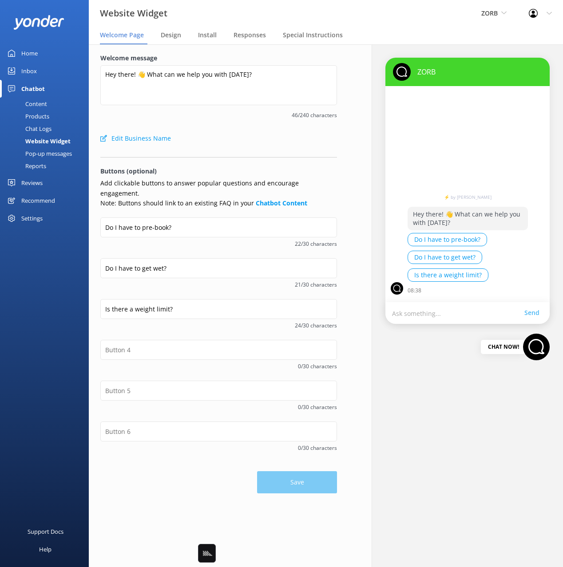
drag, startPoint x: 454, startPoint y: 35, endPoint x: 360, endPoint y: 69, distance: 99.7
click at [454, 35] on nav "Welcome Page Design Install Responses Special Instructions" at bounding box center [326, 36] width 474 height 18
drag, startPoint x: 225, startPoint y: 118, endPoint x: 107, endPoint y: 157, distance: 124.2
click at [224, 118] on span "46/240 characters" at bounding box center [218, 115] width 237 height 8
click at [45, 184] on link "Reviews" at bounding box center [44, 183] width 89 height 18
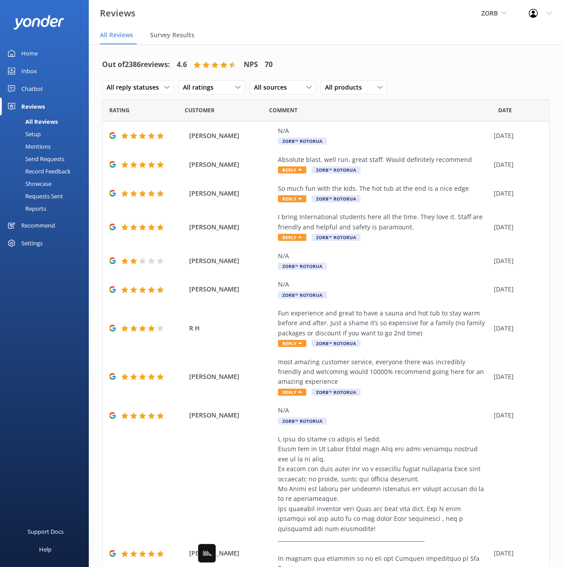
click at [93, 109] on div "Out of 2386 reviews: 4.6 NPS 70 All reply statuses All reply statuses Needs a r…" at bounding box center [326, 379] width 474 height 671
click at [34, 132] on div "Setup" at bounding box center [23, 134] width 36 height 12
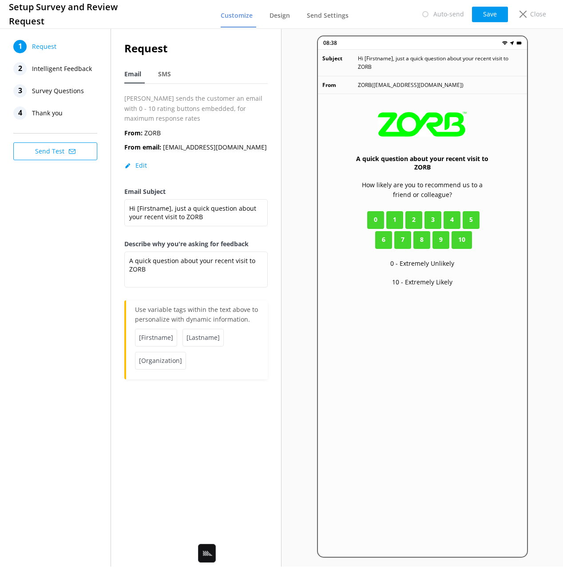
click at [51, 304] on div "1 Request 2 Intelligent Feedback 3 Survey Questions 4 Thank you Send Test" at bounding box center [55, 297] width 111 height 540
click at [381, 25] on div "Setup Survey and Review Request Customize Design Send Settings Auto-send Save C…" at bounding box center [281, 14] width 563 height 29
click at [536, 13] on p "Close" at bounding box center [538, 14] width 16 height 10
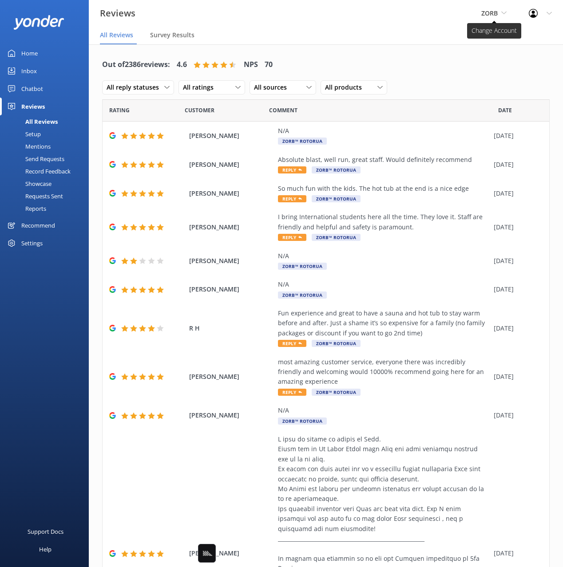
click at [488, 10] on span "ZORB" at bounding box center [489, 13] width 16 height 8
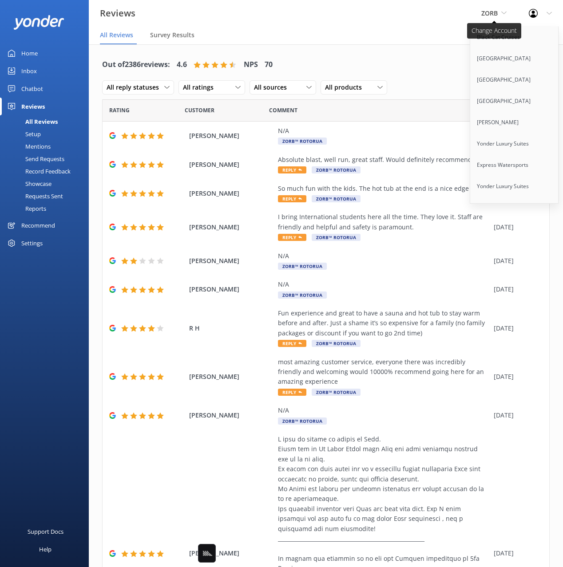
scroll to position [1067, 0]
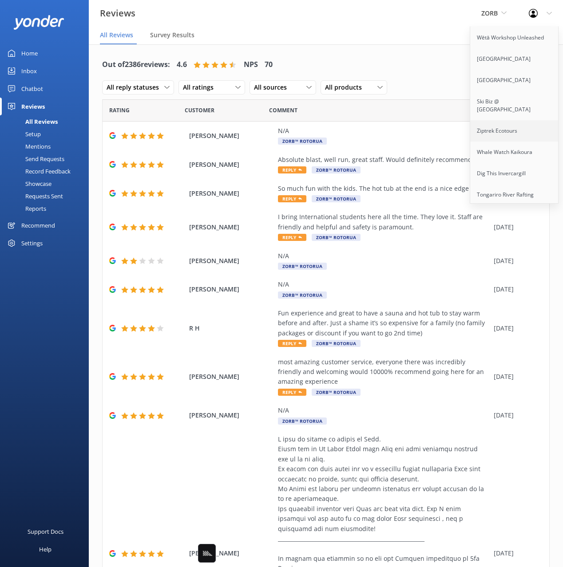
click at [523, 120] on link "Ziptrek Ecotours" at bounding box center [514, 130] width 89 height 21
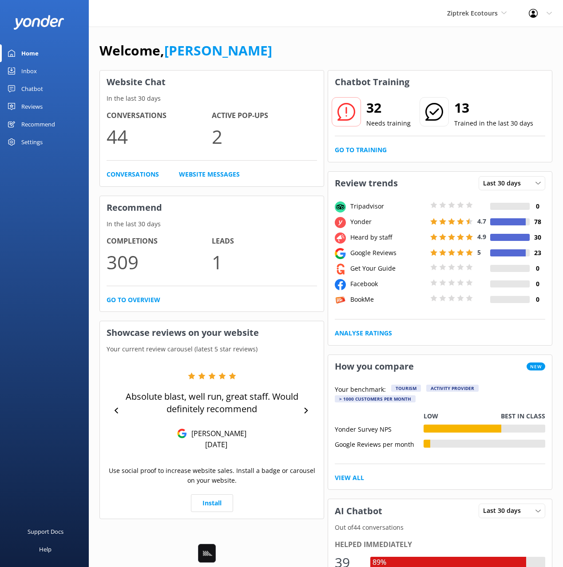
drag, startPoint x: 43, startPoint y: 220, endPoint x: 11, endPoint y: 252, distance: 44.9
click at [41, 221] on div "Home Inbox Chatbot Content Products Chat Logs Website Widget Pop-up messages Re…" at bounding box center [44, 142] width 89 height 284
click at [40, 105] on div "Reviews" at bounding box center [31, 107] width 21 height 18
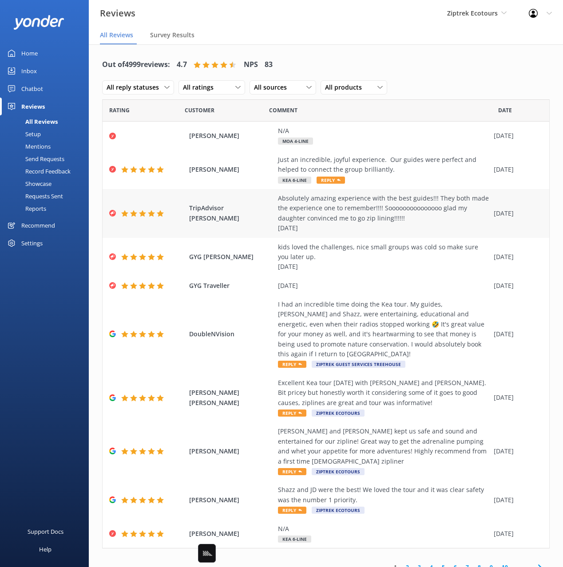
click at [237, 210] on span "TripAdvisor Christine N" at bounding box center [231, 213] width 84 height 20
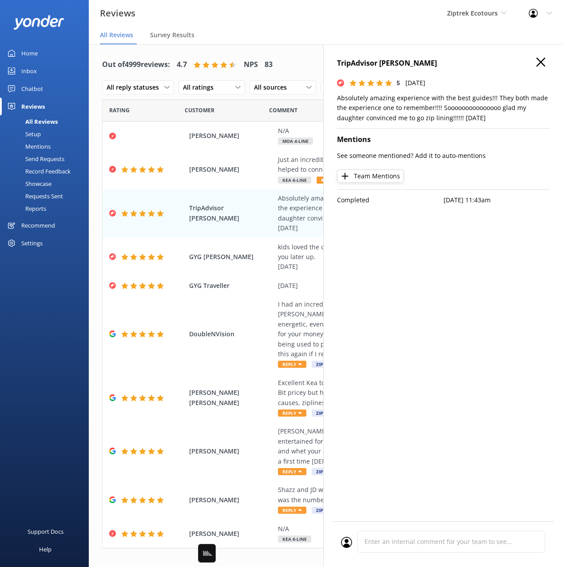
click at [541, 58] on icon "button" at bounding box center [540, 62] width 9 height 9
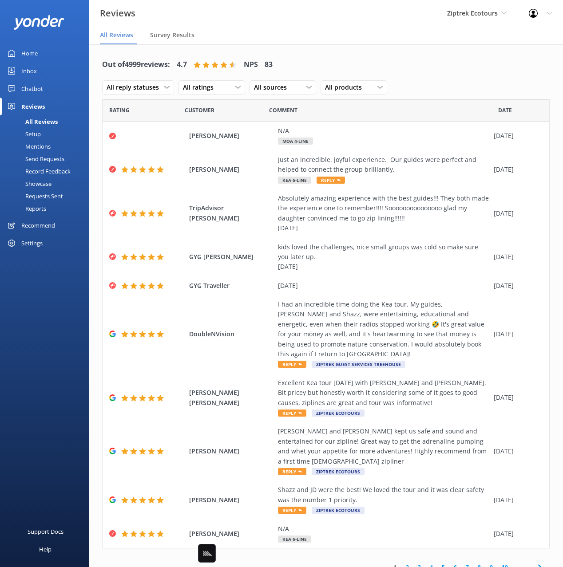
click at [432, 87] on div "Out of 4999 reviews: 4.7 NPS 83 All reply statuses All reply statuses Needs a r…" at bounding box center [325, 76] width 447 height 46
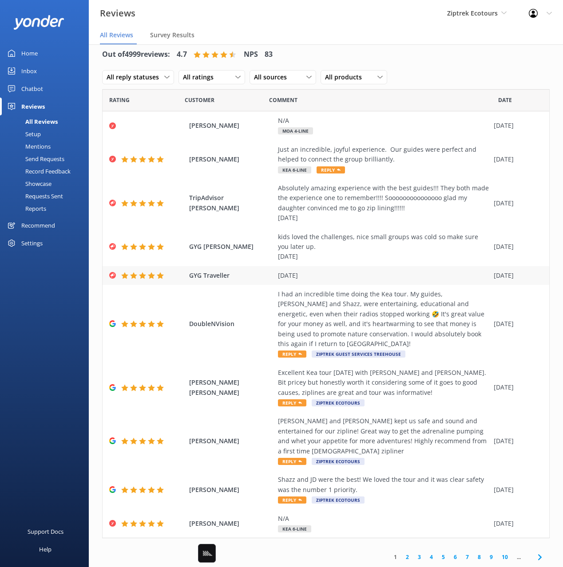
click at [217, 281] on div "GYG Traveller 31.08.25 03 Sep 2025" at bounding box center [326, 275] width 446 height 19
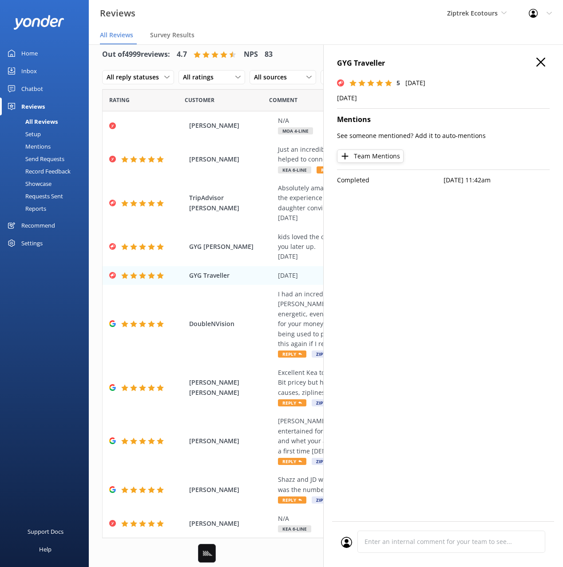
click at [541, 61] on icon "button" at bounding box center [540, 62] width 9 height 9
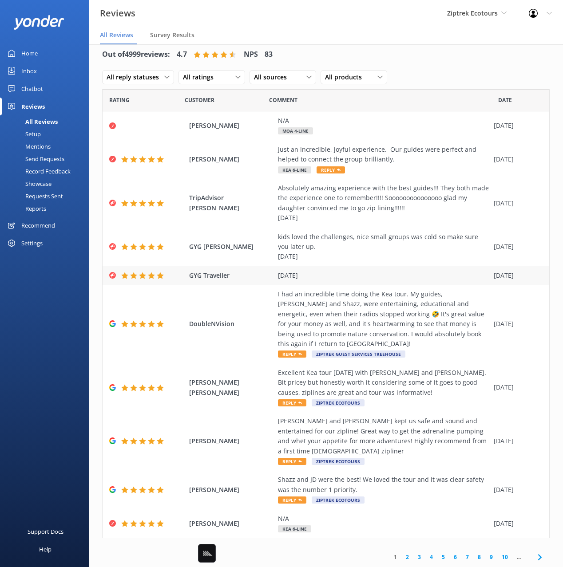
scroll to position [18, 0]
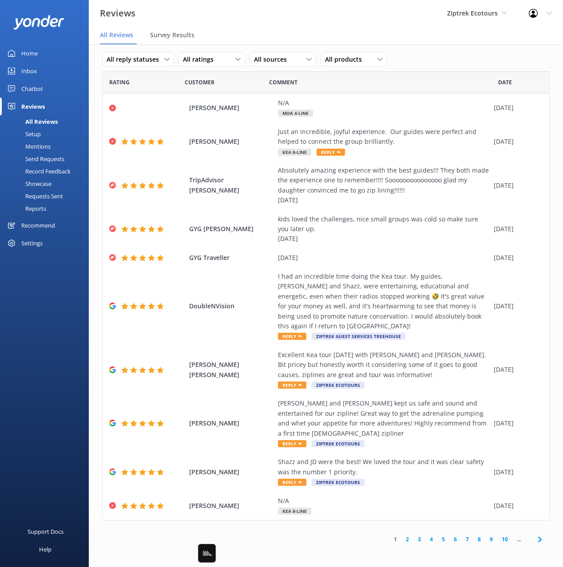
click at [543, 540] on icon at bounding box center [539, 539] width 11 height 11
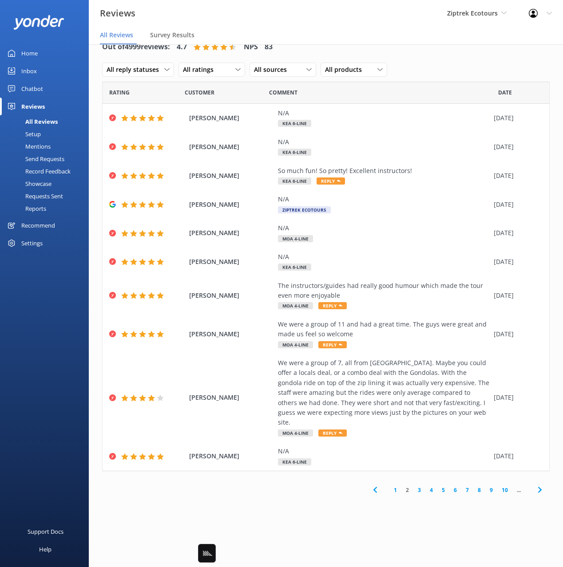
click at [543, 539] on div "Out of 4999 reviews: 4.7 NPS 83 All reply statuses All reply statuses Needs a r…" at bounding box center [326, 297] width 474 height 541
click at [537, 485] on icon at bounding box center [539, 490] width 11 height 11
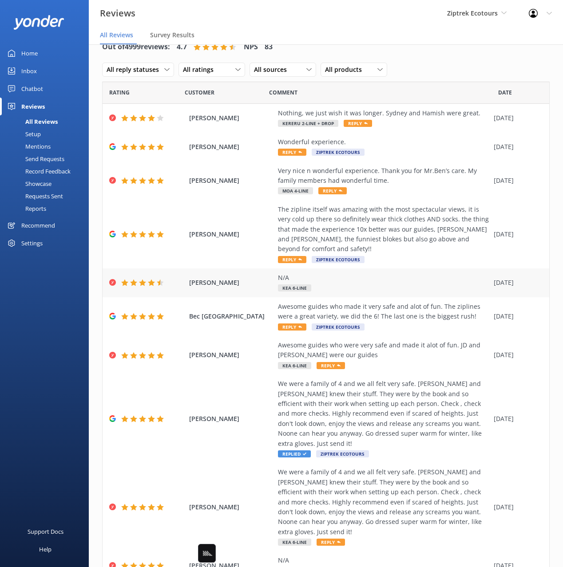
click at [211, 278] on span "Larry Halter" at bounding box center [231, 283] width 84 height 10
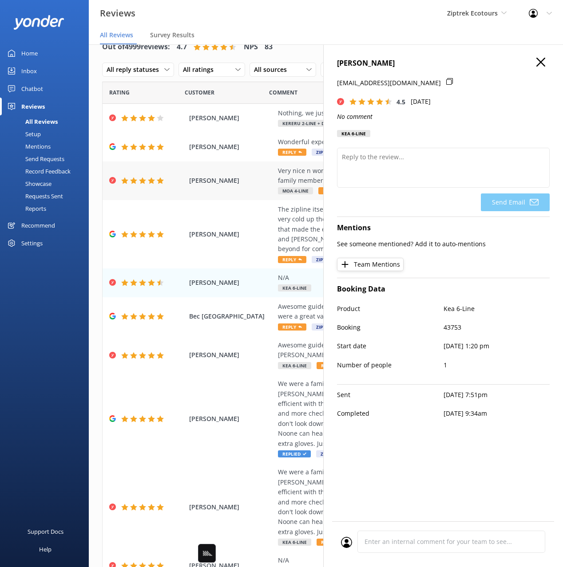
click at [208, 177] on span "Juili Chang" at bounding box center [231, 181] width 84 height 10
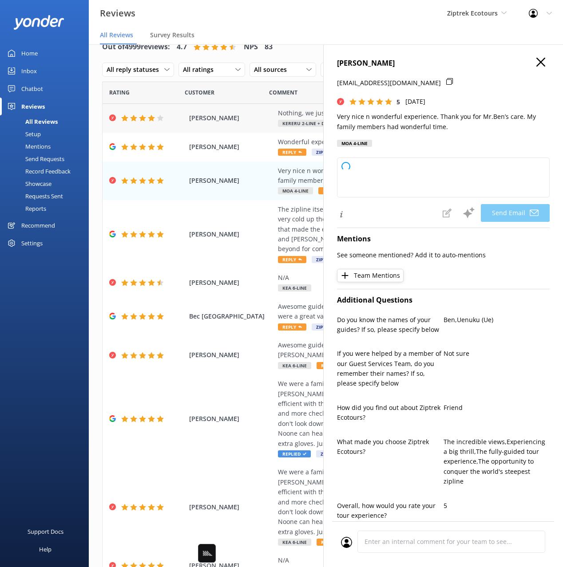
click at [201, 119] on span "Vanessa Obrien" at bounding box center [231, 118] width 84 height 10
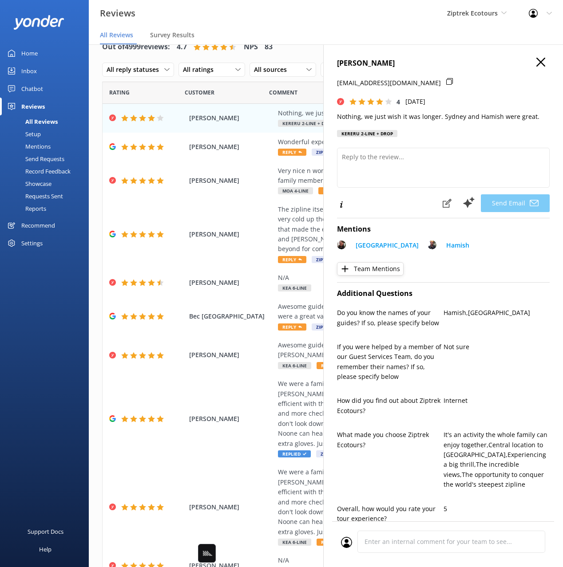
type textarea "Kia ora Vanessa, Thank you so much for your wonderful feedback! We’re so happy …"
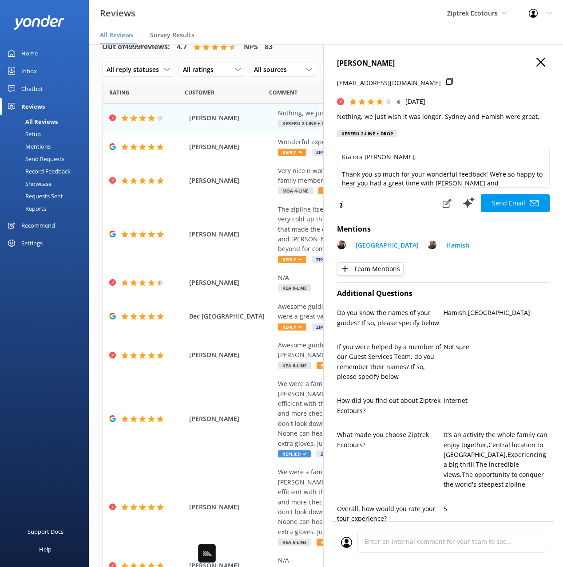
drag, startPoint x: 444, startPoint y: 54, endPoint x: 504, endPoint y: 63, distance: 60.2
click at [445, 53] on div "Vanessa Obrien veejayob@duck.com 4 Sun, 24th Aug 2025 Nothing, we just wish it …" at bounding box center [443, 327] width 240 height 567
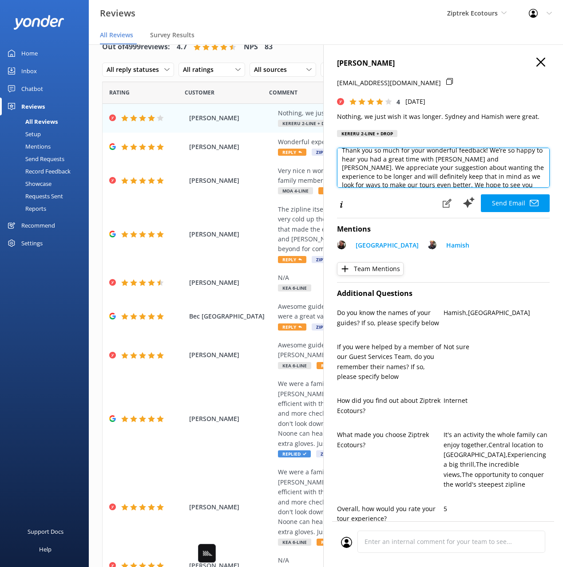
scroll to position [57, 0]
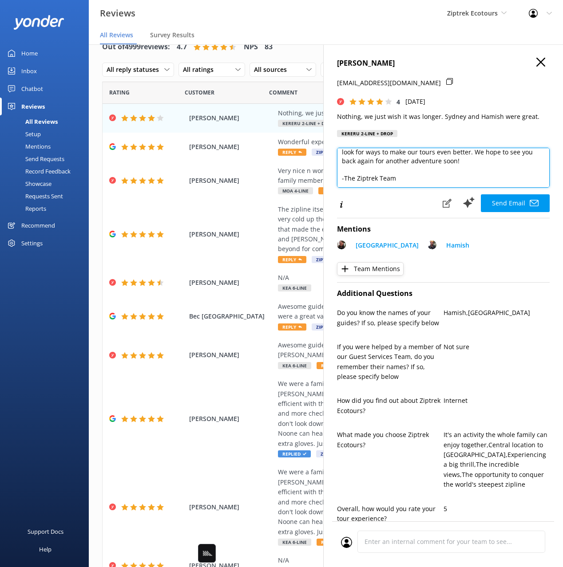
drag, startPoint x: 367, startPoint y: 160, endPoint x: 425, endPoint y: 184, distance: 62.9
click at [427, 186] on textarea "Kia ora Vanessa, Thank you so much for your wonderful feedback! We’re so happy …" at bounding box center [443, 168] width 213 height 40
click at [407, 175] on textarea "Kia ora Vanessa, Thank you so much for your wonderful feedback! We’re so happy …" at bounding box center [443, 168] width 213 height 40
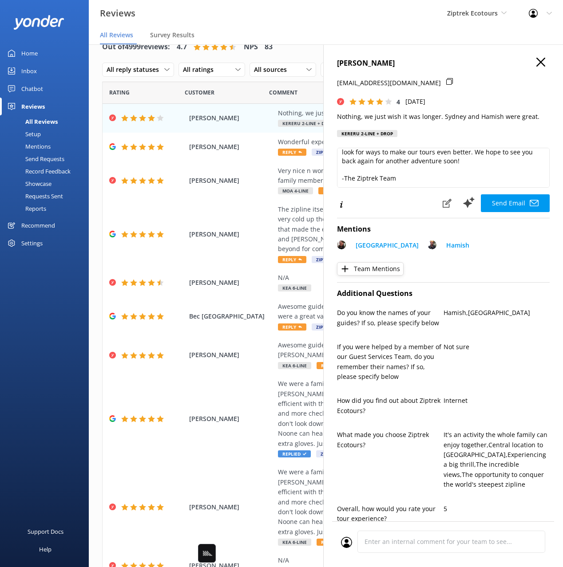
drag, startPoint x: 490, startPoint y: 51, endPoint x: 524, endPoint y: 55, distance: 34.0
click at [491, 51] on div "Vanessa Obrien veejayob@duck.com 4 Sun, 24th Aug 2025 Nothing, we just wish it …" at bounding box center [443, 327] width 240 height 567
click at [541, 60] on use "button" at bounding box center [540, 62] width 9 height 9
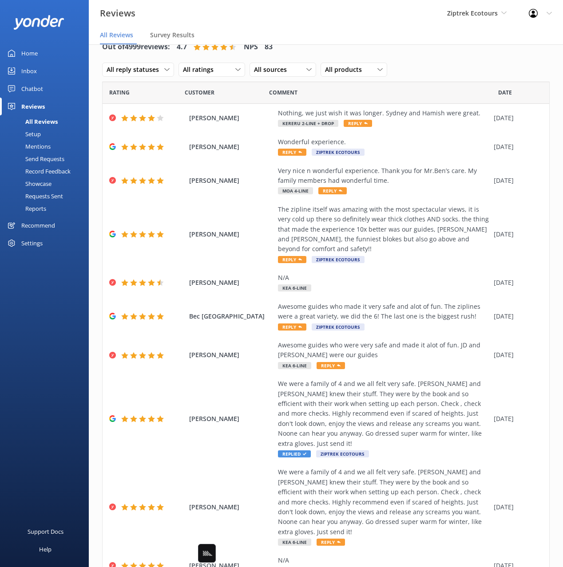
click at [433, 66] on div "Out of 4999 reviews: 4.7 NPS 83 All reply statuses All reply statuses Needs a r…" at bounding box center [325, 59] width 447 height 46
click at [218, 178] on span "Juili Chang" at bounding box center [231, 181] width 84 height 10
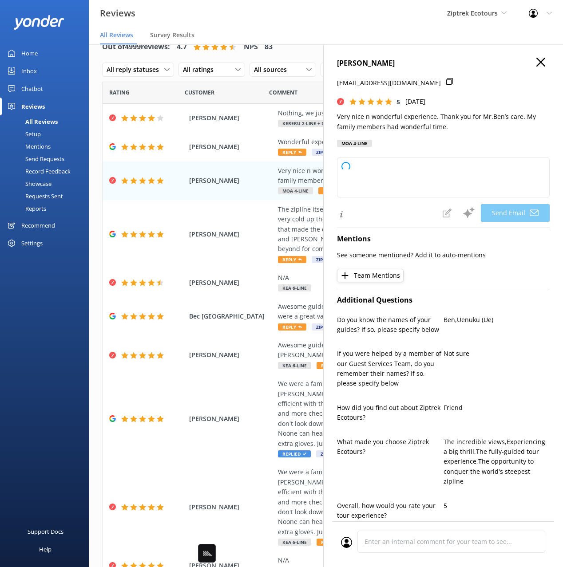
type textarea "Kia ora Juili, Thank you so much for your kind words! We're so happy to hear th…"
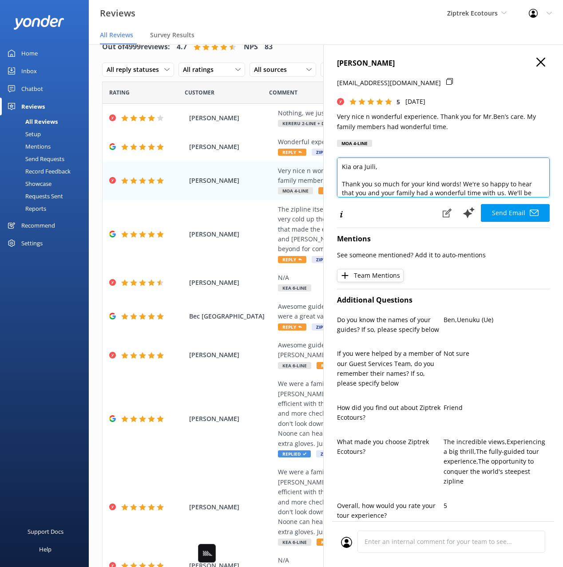
drag, startPoint x: 446, startPoint y: 185, endPoint x: 489, endPoint y: 199, distance: 45.5
click at [489, 200] on div "Kia ora Juili, Thank you so much for your kind words! We're so happy to hear th…" at bounding box center [443, 179] width 213 height 43
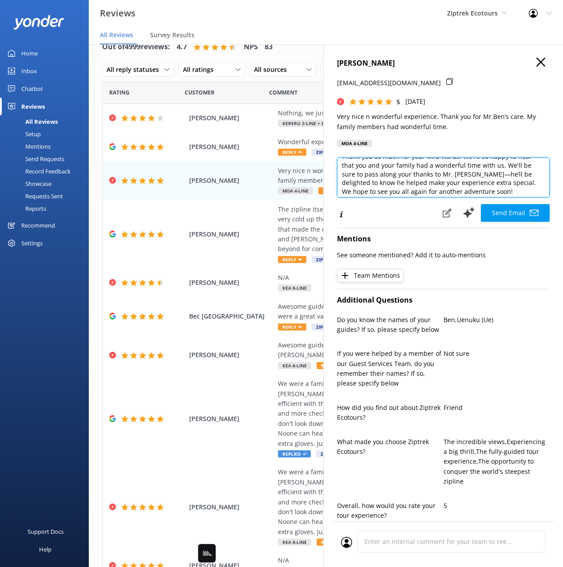
drag, startPoint x: 477, startPoint y: 192, endPoint x: 494, endPoint y: 196, distance: 17.8
click at [478, 192] on textarea "Kia ora Juili, Thank you so much for your kind words! We're so happy to hear th…" at bounding box center [443, 178] width 213 height 40
click at [499, 94] on div "julie638136@gmail.com" at bounding box center [443, 87] width 213 height 19
click at [536, 62] on icon "button" at bounding box center [540, 62] width 9 height 9
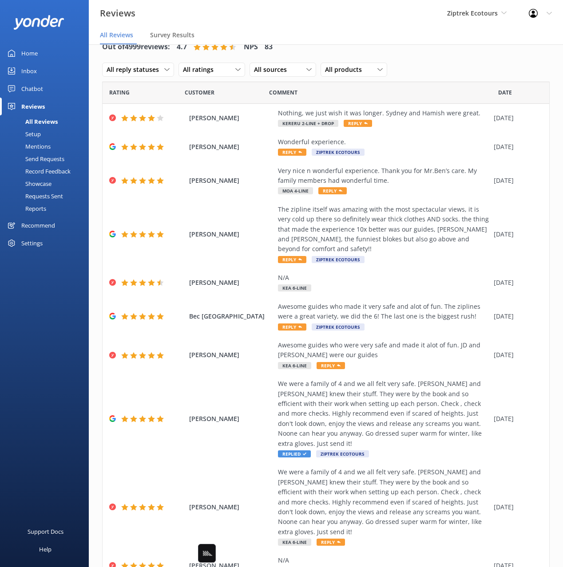
click at [442, 65] on div "Out of 4999 reviews: 4.7 NPS 83 All reply statuses All reply statuses Needs a r…" at bounding box center [325, 59] width 447 height 46
click at [226, 123] on div "Vanessa Obrien Nothing, we just wish it was longer. Sydney and Hamish were grea…" at bounding box center [326, 118] width 446 height 29
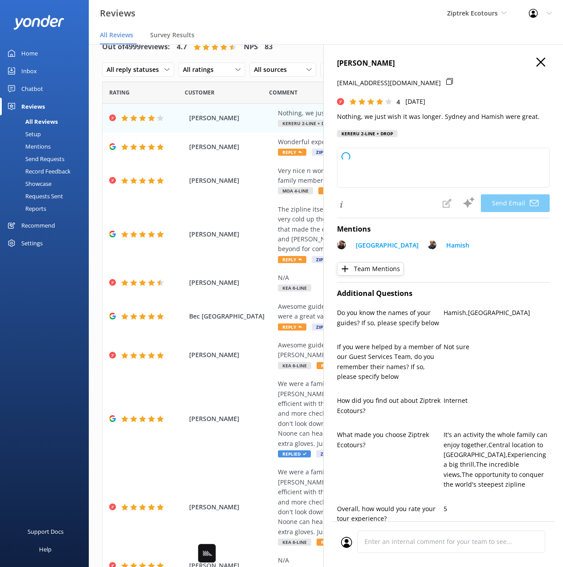
type textarea "Kia ora Vanessa, Thank you so much for your awesome feedback! We're really happ…"
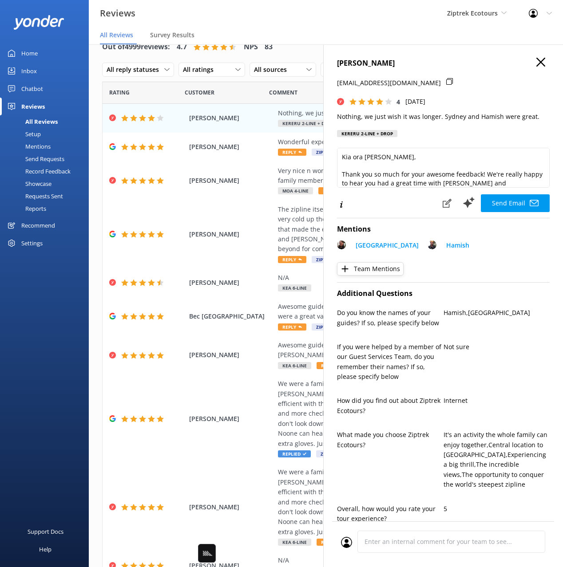
click at [542, 60] on use "button" at bounding box center [540, 62] width 9 height 9
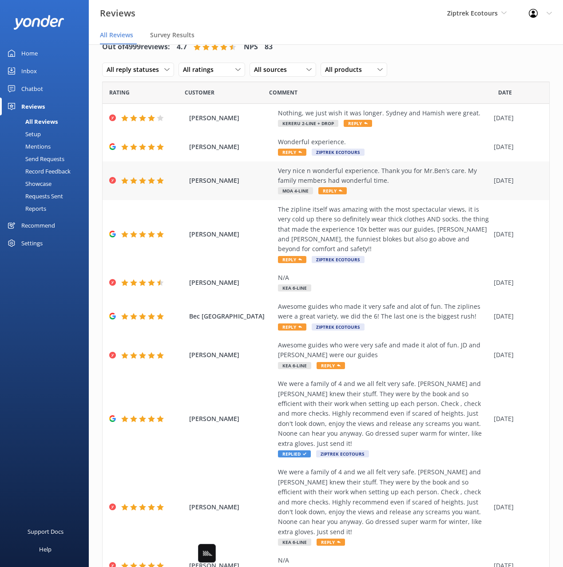
drag, startPoint x: 441, startPoint y: 62, endPoint x: 359, endPoint y: 161, distance: 128.3
click at [439, 63] on div "Out of 4999 reviews: 4.7 NPS 83 All reply statuses All reply statuses Needs a r…" at bounding box center [325, 59] width 447 height 46
click at [176, 217] on div "Alana Shippey The zipline itself was amazing with the most spectacular views, i…" at bounding box center [326, 234] width 446 height 68
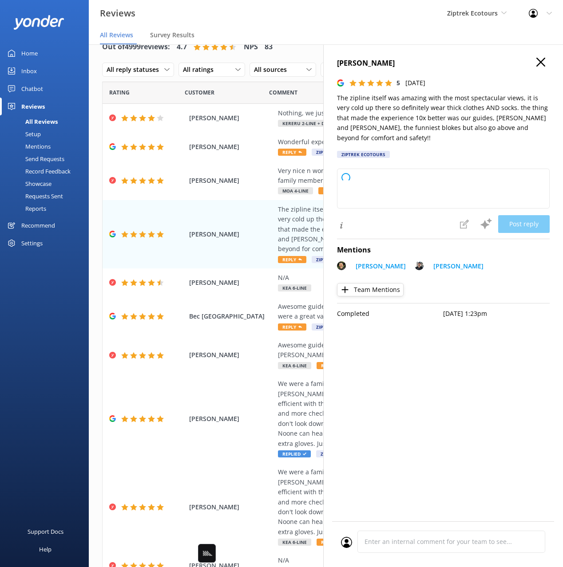
type textarea "Kia ora, Thank you so much for sharing your awesome experience with us! We’re s…"
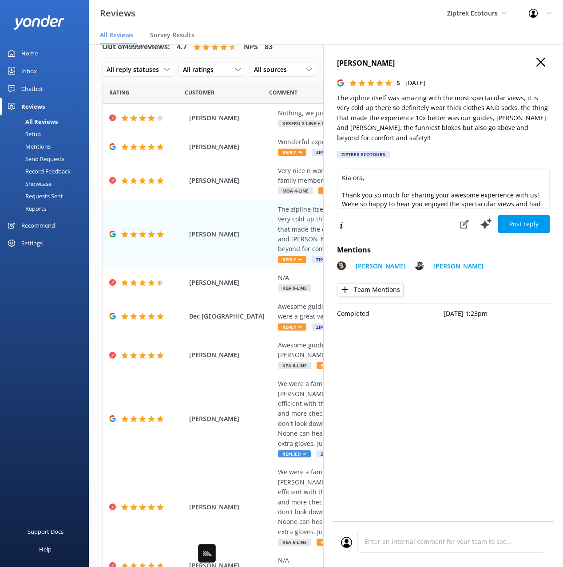
click at [45, 135] on link "Setup" at bounding box center [46, 134] width 83 height 12
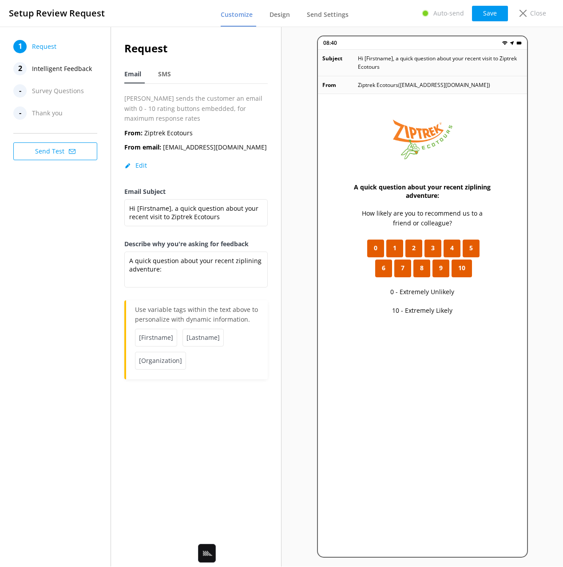
click at [427, 213] on p "How likely are you to recommend us to a friend or colleague?" at bounding box center [422, 219] width 138 height 20
click at [50, 72] on span "Intelligent Feedback" at bounding box center [62, 68] width 60 height 13
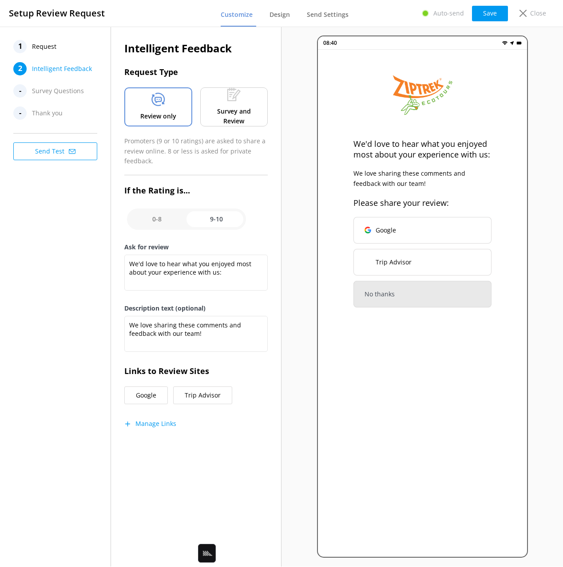
click at [38, 44] on span "Request" at bounding box center [44, 46] width 24 height 13
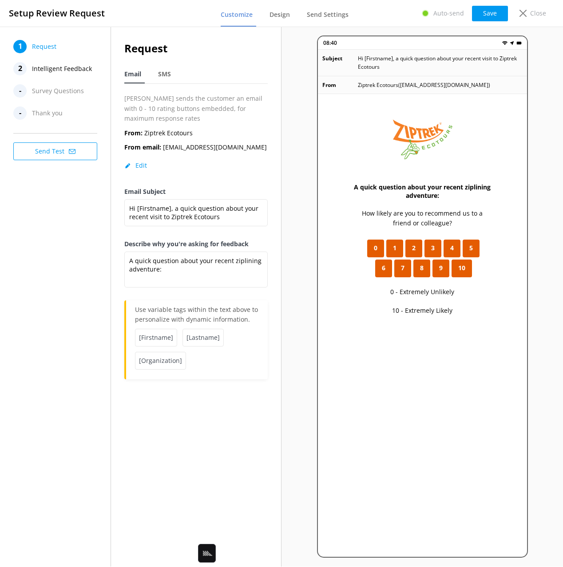
click at [89, 254] on div "1 Request 2 Intelligent Feedback - Survey Questions - Thank you Send Test" at bounding box center [55, 297] width 111 height 540
click at [51, 225] on div "1 Request 2 Intelligent Feedback - Survey Questions - Thank you Send Test" at bounding box center [55, 297] width 111 height 540
drag, startPoint x: 71, startPoint y: 250, endPoint x: 75, endPoint y: 250, distance: 4.9
click at [71, 250] on div "1 Request 2 Intelligent Feedback - Survey Questions - Thank you Send Test" at bounding box center [55, 297] width 111 height 540
click at [58, 211] on div "1 Request 2 Intelligent Feedback - Survey Questions - Thank you Send Test" at bounding box center [55, 297] width 111 height 540
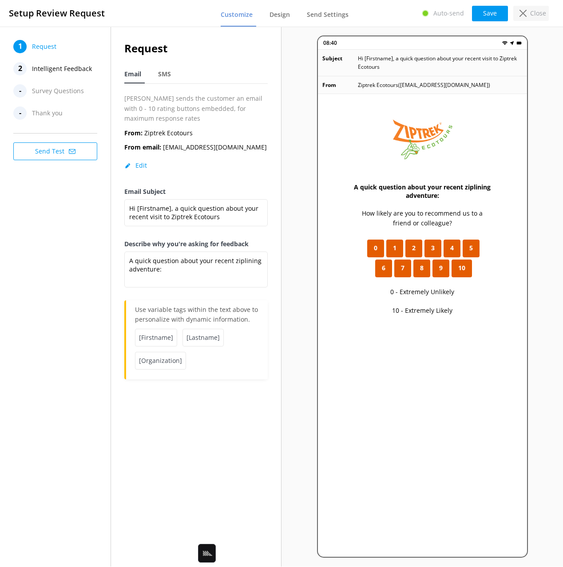
click at [542, 10] on p "Close" at bounding box center [538, 13] width 16 height 10
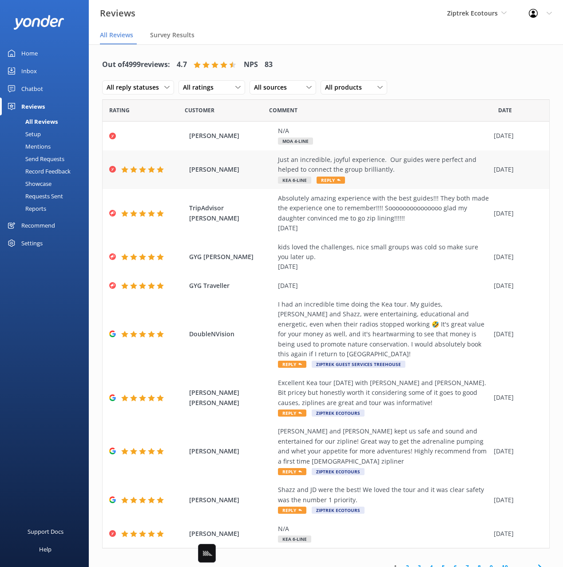
drag, startPoint x: 200, startPoint y: 168, endPoint x: 248, endPoint y: 167, distance: 47.5
click at [248, 167] on div "Sarah Milligan Just an incredible, joyful experience. Our guides were perfect a…" at bounding box center [326, 169] width 446 height 39
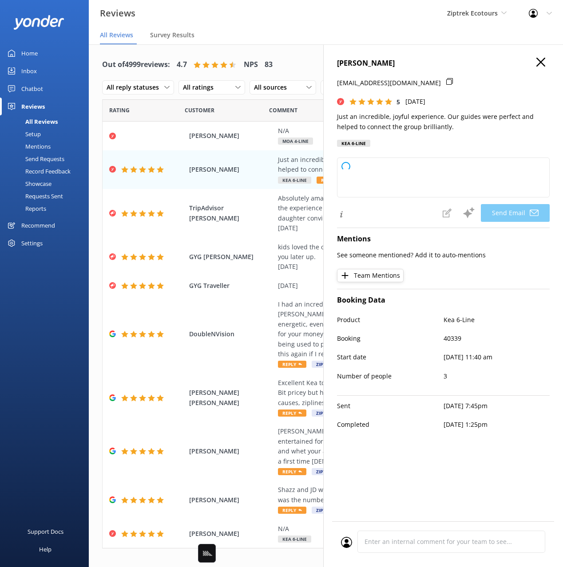
click at [539, 62] on icon "button" at bounding box center [540, 62] width 9 height 9
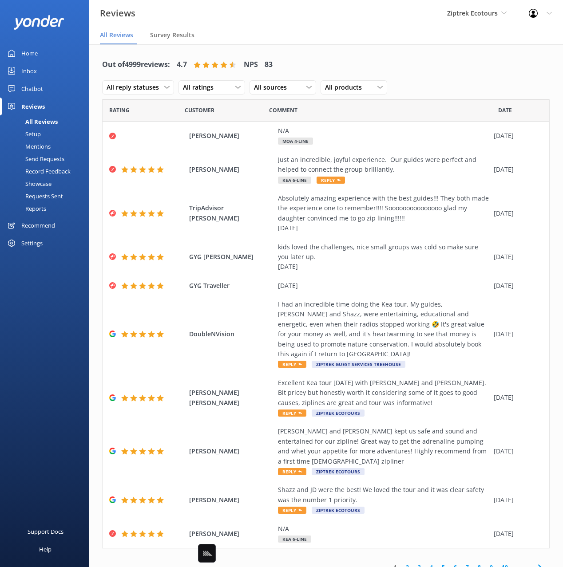
click at [422, 70] on div "Out of 4999 reviews: 4.7 NPS 83 All reply statuses All reply statuses Needs a r…" at bounding box center [325, 76] width 447 height 46
click at [456, 67] on div "Out of 4999 reviews: 4.7 NPS 83 All reply statuses All reply statuses Needs a r…" at bounding box center [325, 76] width 447 height 46
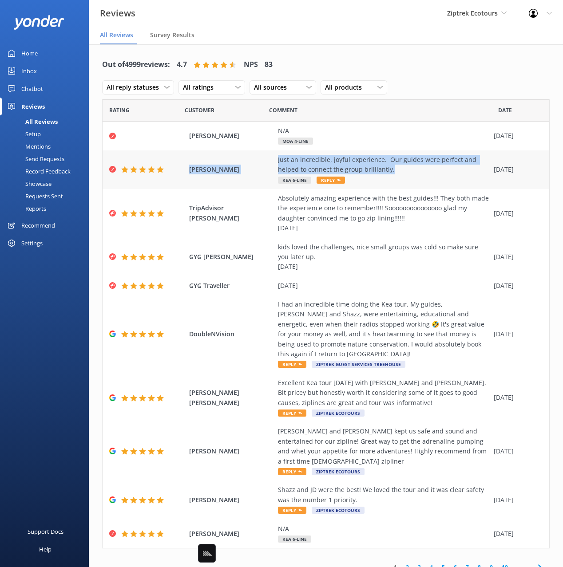
drag, startPoint x: 100, startPoint y: 169, endPoint x: 411, endPoint y: 170, distance: 310.7
click at [411, 170] on div "Out of 4999 reviews: 4.7 NPS 83 All reply statuses All reply statuses Needs a r…" at bounding box center [326, 315] width 474 height 542
click at [37, 135] on div "Setup" at bounding box center [23, 134] width 36 height 12
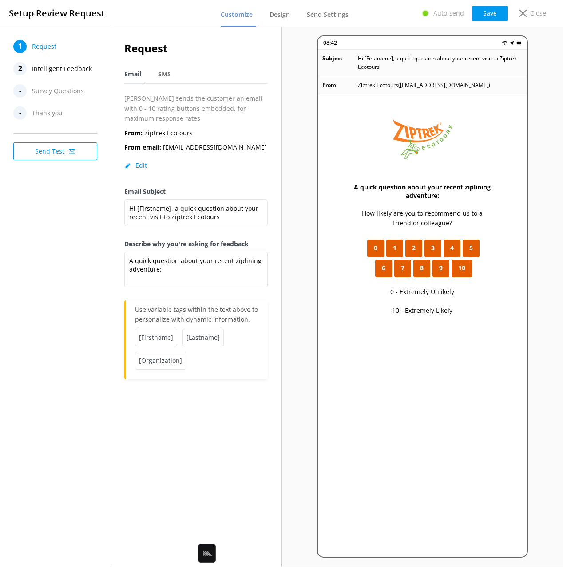
click at [57, 223] on div "1 Request 2 Intelligent Feedback - Survey Questions - Thank you Send Test" at bounding box center [55, 297] width 111 height 540
click at [59, 218] on div "1 Request 2 Intelligent Feedback - Survey Questions - Thank you Send Test" at bounding box center [55, 297] width 111 height 540
click at [59, 219] on div "1 Request 2 Intelligent Feedback - Survey Questions - Thank you Send Test" at bounding box center [55, 297] width 111 height 540
click at [63, 216] on div "1 Request 2 Intelligent Feedback - Survey Questions - Thank you Send Test" at bounding box center [55, 297] width 111 height 540
drag, startPoint x: 216, startPoint y: 40, endPoint x: 279, endPoint y: 44, distance: 63.6
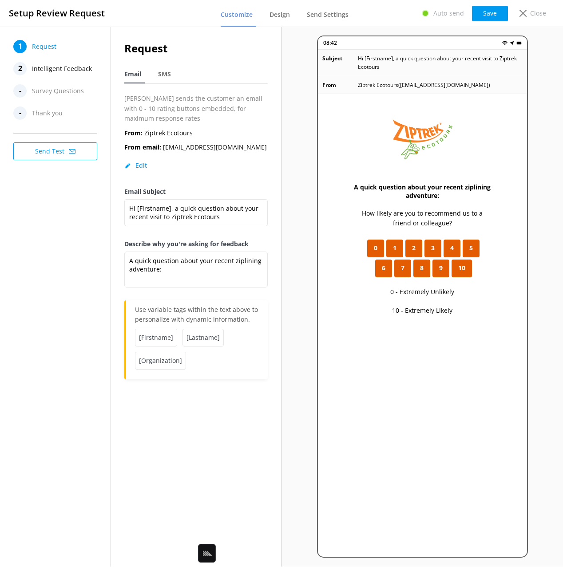
click at [216, 40] on h2 "Request" at bounding box center [195, 48] width 143 height 17
click at [402, 9] on div "Setup Review Request Customize Design Send Settings Auto-send Save Close" at bounding box center [281, 13] width 563 height 27
click at [539, 45] on div "08:42 Subject Hi [Firstname], a quick question about your recent visit to Ziptr…" at bounding box center [421, 297] width 281 height 540
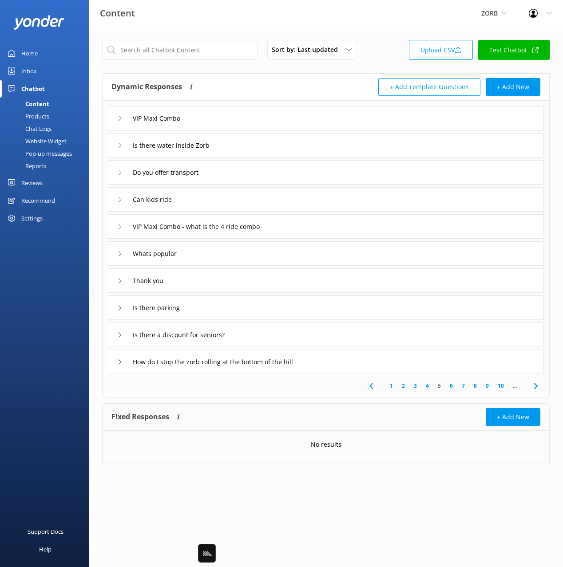
click at [406, 23] on div "Content ZORB Black Cat Cruises Banff Airporter International Antarctic Centre Y…" at bounding box center [281, 13] width 563 height 27
drag, startPoint x: 382, startPoint y: 33, endPoint x: 275, endPoint y: 1, distance: 111.5
click at [382, 33] on div "Sort by: Last updated Title Last updated Upload CSV Test Chatbot Dynamic Respon…" at bounding box center [326, 259] width 474 height 464
click at [383, 43] on div "Sort by: Last updated Title Last updated Upload CSV Test Chatbot" at bounding box center [325, 52] width 447 height 25
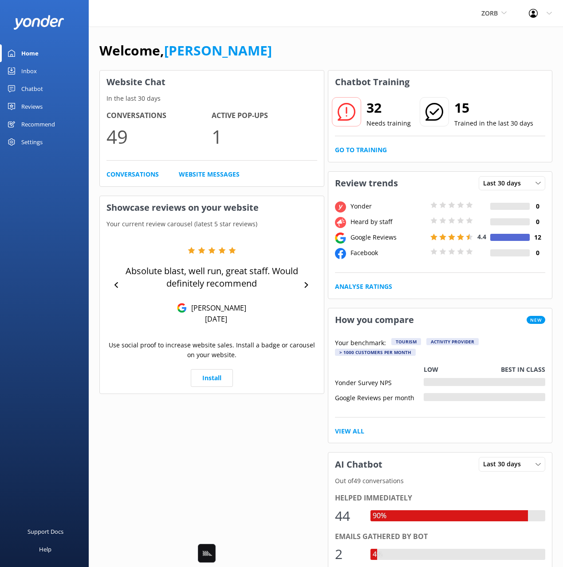
click at [404, 48] on div "Welcome, [PERSON_NAME]" at bounding box center [325, 55] width 453 height 30
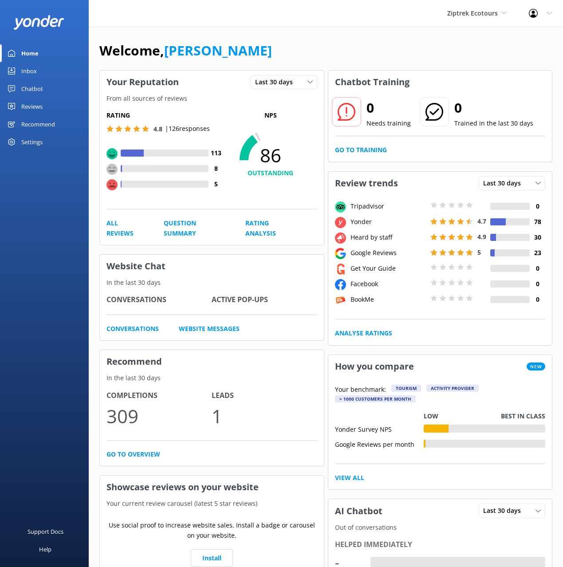
click at [401, 48] on div "Welcome, [PERSON_NAME]" at bounding box center [325, 55] width 453 height 30
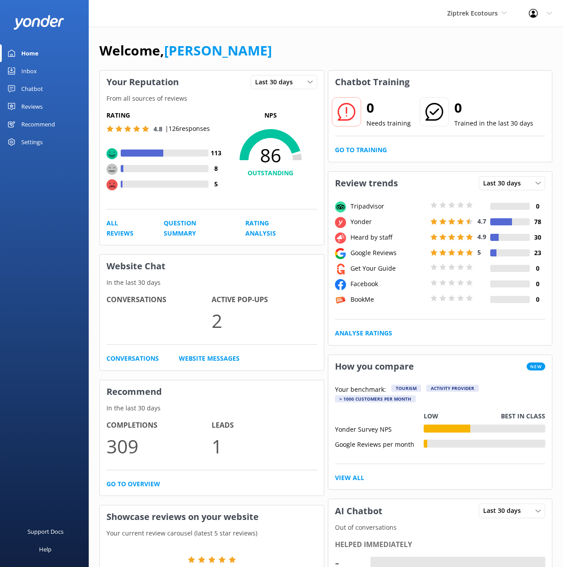
click at [289, 47] on div "Welcome, [PERSON_NAME]" at bounding box center [325, 55] width 453 height 30
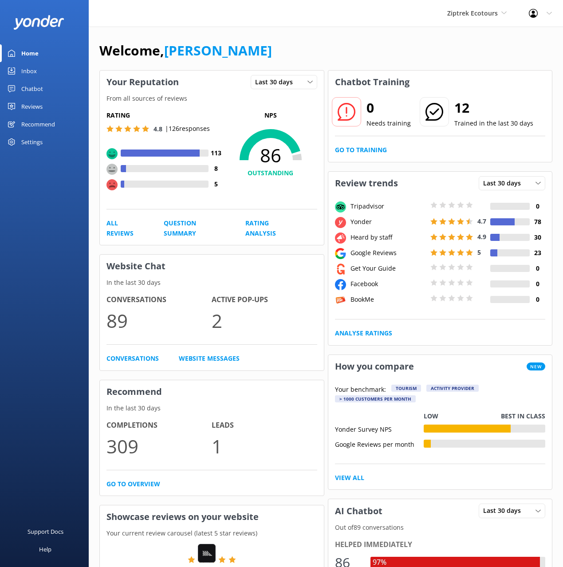
click at [63, 241] on div "Home Inbox Chatbot Content Products Chat Logs Website Widget Pop-up messages Re…" at bounding box center [44, 142] width 89 height 284
click at [485, 16] on span "Ziptrek Ecotours" at bounding box center [472, 13] width 51 height 8
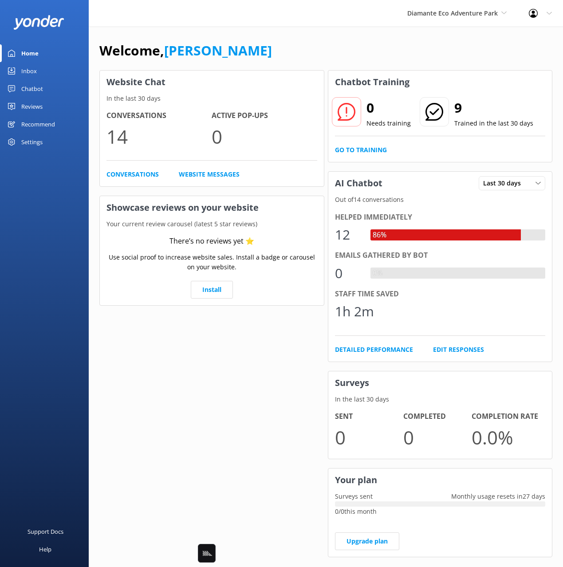
click at [42, 84] on div "Chatbot" at bounding box center [32, 89] width 22 height 18
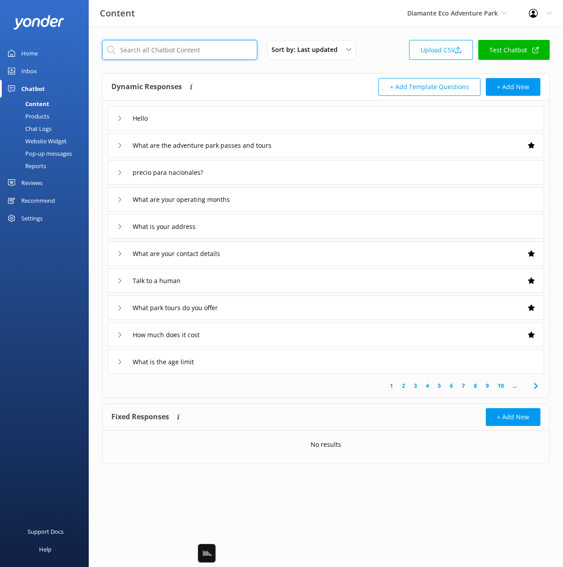
click at [204, 53] on input "text" at bounding box center [179, 50] width 155 height 20
paste input "Do you have car seats for infants"
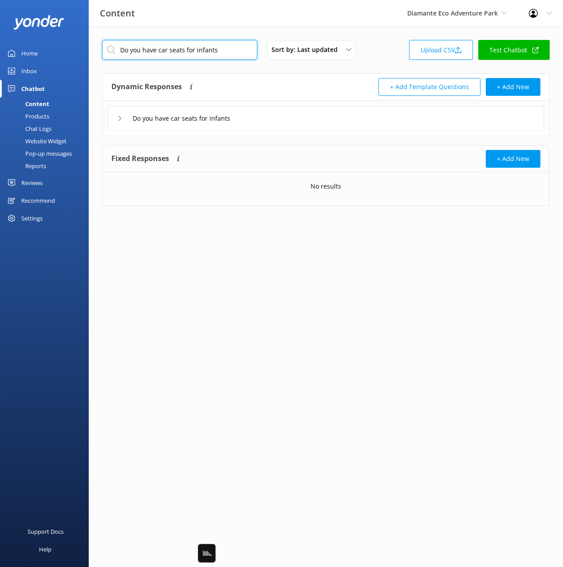
type input "Do you have car seats for infants"
drag, startPoint x: 334, startPoint y: 75, endPoint x: 216, endPoint y: 51, distance: 119.9
click at [333, 75] on div "Dynamic Responses Dynamic responses rely on the Large Language Model to create …" at bounding box center [326, 87] width 447 height 27
click at [201, 44] on input "Do you have car seats for infants" at bounding box center [179, 50] width 155 height 20
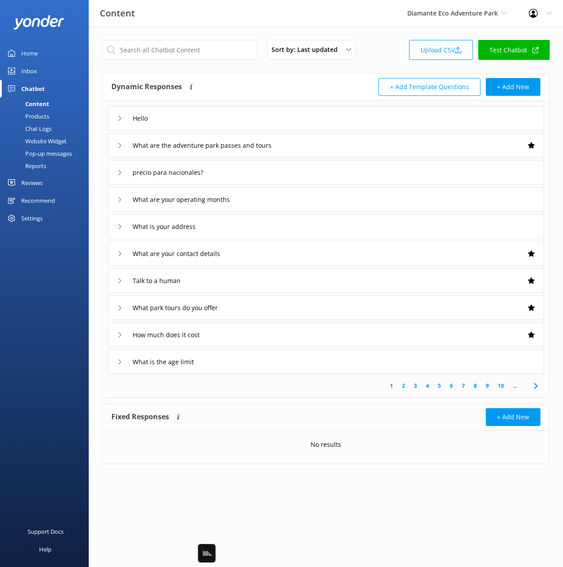
click at [38, 127] on div "Chat Logs" at bounding box center [28, 128] width 46 height 12
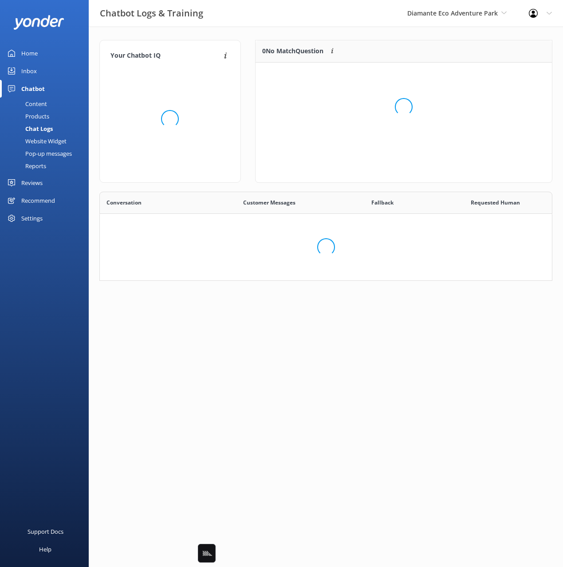
scroll to position [89, 453]
click at [256, 58] on div "0 No Match Question Customers sometimes ask questions that don't fully match an…" at bounding box center [360, 51] width 208 height 22
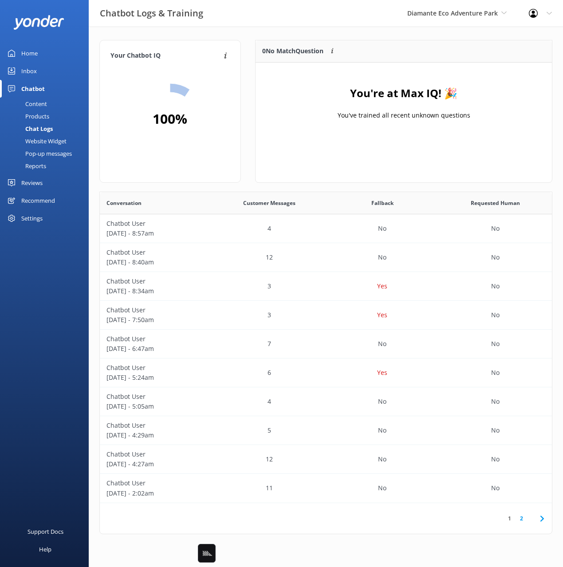
drag, startPoint x: 28, startPoint y: 71, endPoint x: 43, endPoint y: 65, distance: 15.2
click at [29, 70] on div "Inbox" at bounding box center [29, 71] width 16 height 18
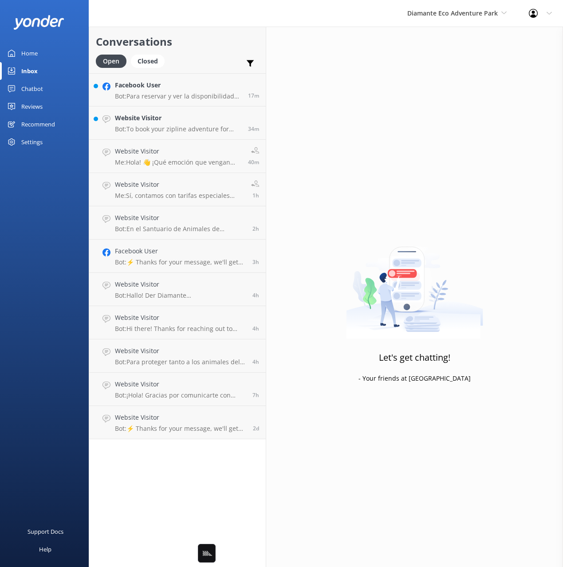
click at [39, 50] on link "Home" at bounding box center [44, 53] width 89 height 18
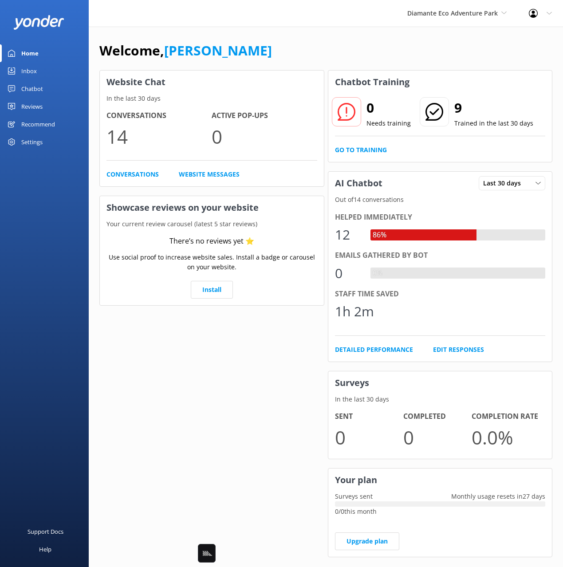
click at [37, 71] on link "Inbox" at bounding box center [44, 71] width 89 height 18
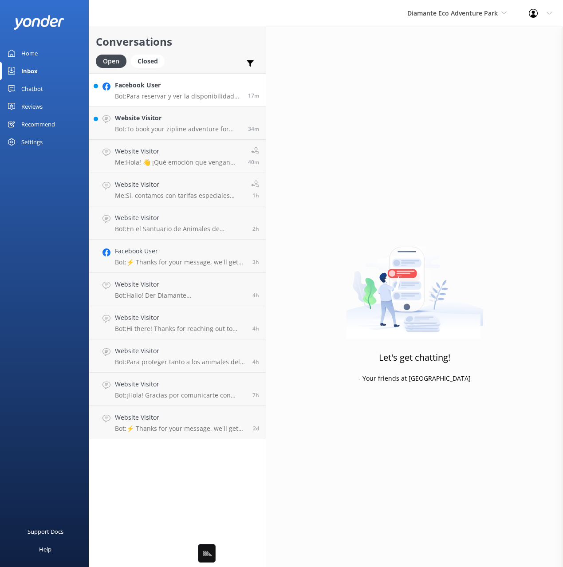
drag, startPoint x: 205, startPoint y: 50, endPoint x: 198, endPoint y: 79, distance: 30.5
click at [205, 51] on div "Conversations Open Closed Important Assigned to me Unassigned" at bounding box center [177, 50] width 177 height 47
click at [198, 89] on h4 "Facebook User" at bounding box center [178, 85] width 126 height 10
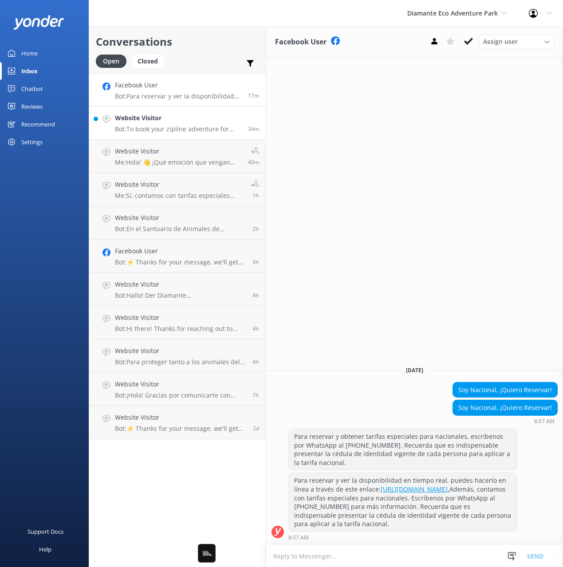
click at [189, 127] on p "Bot: To book your zipline adventure for tomorrow at 9:00 a.m., simply visit our…" at bounding box center [178, 129] width 126 height 8
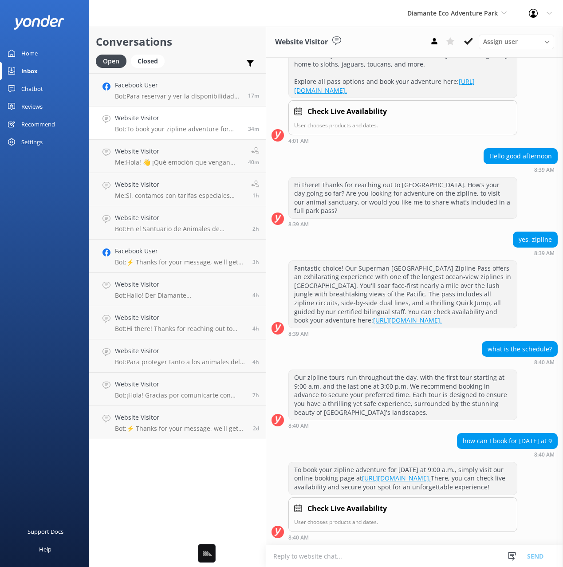
scroll to position [445, 0]
click at [162, 163] on p "Me: Hola! 👋 ¡Qué emoción que vengan mañana! Según lo que les guste, les recomie…" at bounding box center [178, 162] width 126 height 8
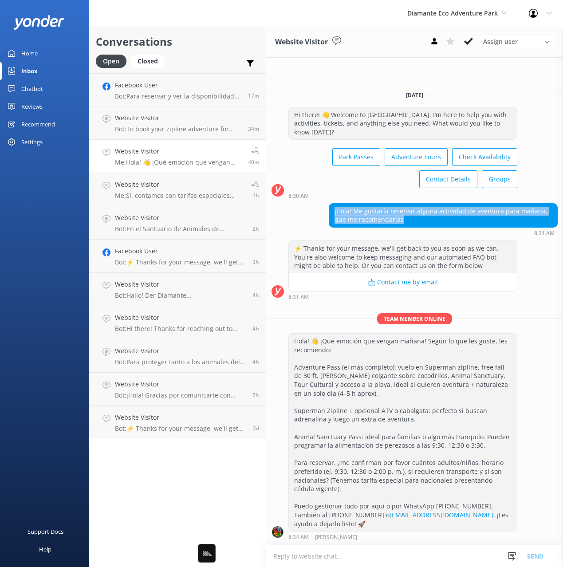
drag, startPoint x: 403, startPoint y: 219, endPoint x: 328, endPoint y: 209, distance: 76.5
click at [328, 209] on div "¡Hola! Me gustaría reservar alguna actividad de aventura para mañana, que me re…" at bounding box center [414, 219] width 297 height 33
copy div "¡Hola! Me gustaría reservar alguna actividad de aventura para mañana, que me re…"
click at [478, 218] on div "¡Hola! Me gustaría reservar alguna actividad de aventura para mañana, que me re…" at bounding box center [443, 216] width 228 height 24
drag, startPoint x: 50, startPoint y: 89, endPoint x: 59, endPoint y: 95, distance: 10.8
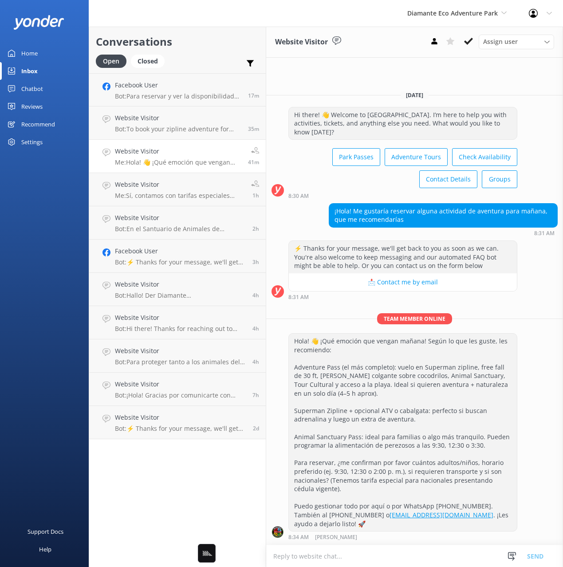
click at [49, 89] on link "Chatbot" at bounding box center [44, 89] width 89 height 18
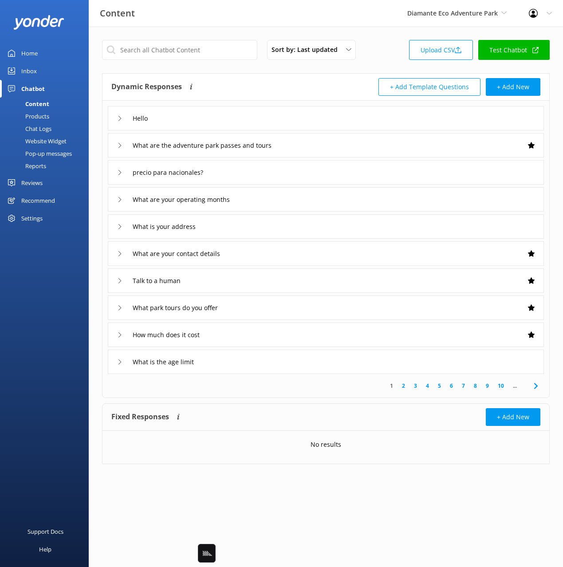
drag, startPoint x: 272, startPoint y: 81, endPoint x: 264, endPoint y: 75, distance: 9.6
click at [270, 79] on div "Dynamic Responses Dynamic responses rely on the Large Language Model to create …" at bounding box center [218, 87] width 215 height 18
click at [205, 54] on input "text" at bounding box center [179, 50] width 155 height 20
type input "book"
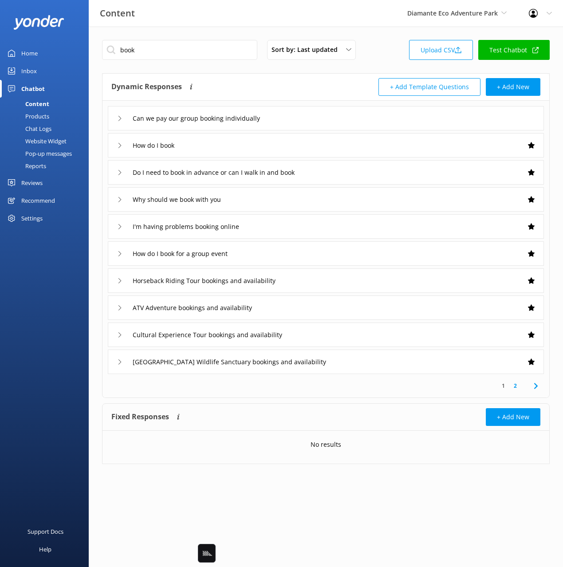
drag, startPoint x: 305, startPoint y: 87, endPoint x: 308, endPoint y: 92, distance: 6.2
click at [305, 87] on div "Dynamic Responses Dynamic responses rely on the Large Language Model to create …" at bounding box center [218, 87] width 215 height 18
click at [328, 147] on div "How do I book" at bounding box center [326, 145] width 436 height 24
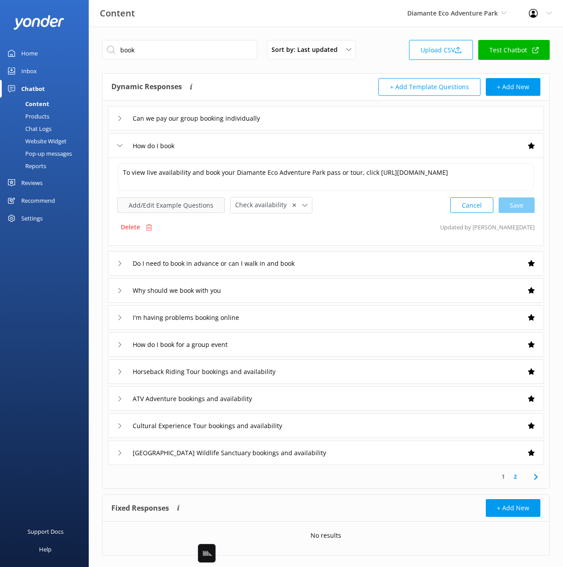
click at [185, 207] on button "Add/Edit Example Questions" at bounding box center [171, 206] width 108 height 16
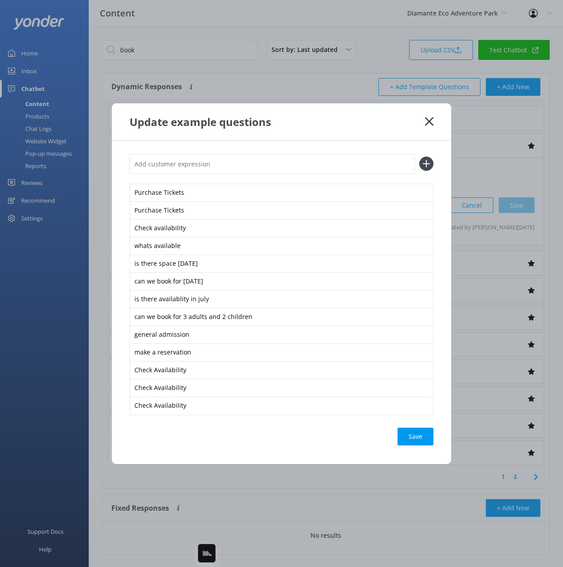
click at [263, 163] on input "text" at bounding box center [272, 164] width 285 height 20
paste input "¡Hola! Me gustaría reservar alguna actividad de aventura para mañana"
type input "¡Hola! Me gustaría reservar alguna actividad de aventura para mañana"
click at [419, 157] on button at bounding box center [426, 164] width 14 height 14
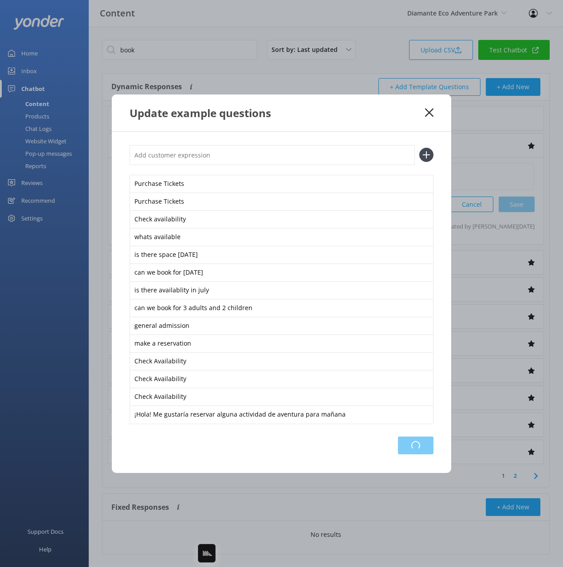
click at [427, 450] on div "Loading.." at bounding box center [416, 446] width 36 height 18
drag, startPoint x: 429, startPoint y: 113, endPoint x: 402, endPoint y: 113, distance: 27.1
click at [428, 113] on icon at bounding box center [429, 112] width 8 height 9
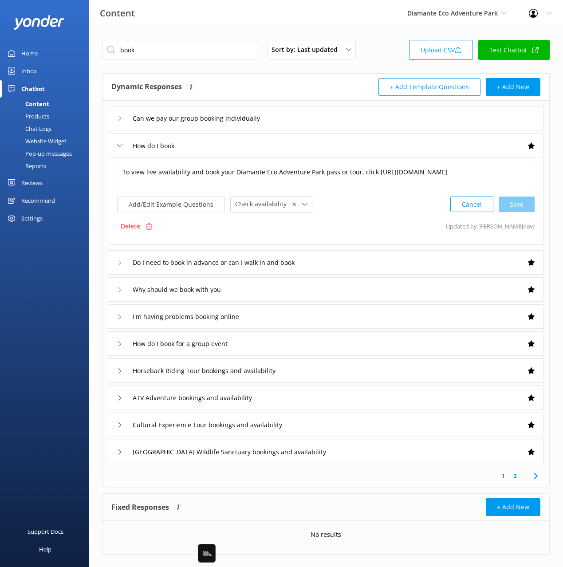
click at [37, 75] on link "Inbox" at bounding box center [44, 71] width 89 height 18
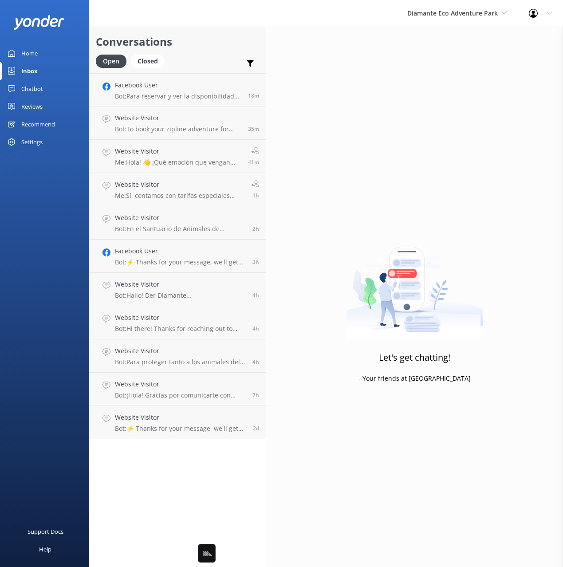
click at [237, 57] on div "Open Closed Important Assigned to me Unassigned" at bounding box center [177, 65] width 163 height 21
click at [168, 161] on p "Me: Hola! 👋 ¡Qué emoción que vengan mañana! Según lo que les guste, les recomie…" at bounding box center [178, 162] width 126 height 8
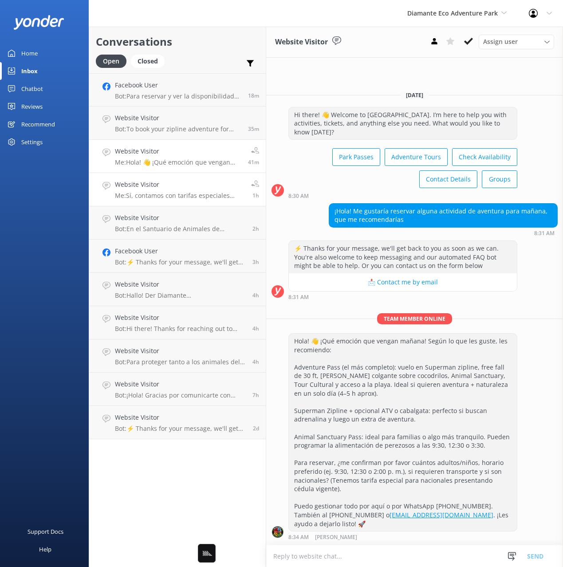
click at [185, 193] on p "Me: Sí, contamos con tarifas especiales para nacionales. Escríbenos por WhatsAp…" at bounding box center [180, 196] width 130 height 8
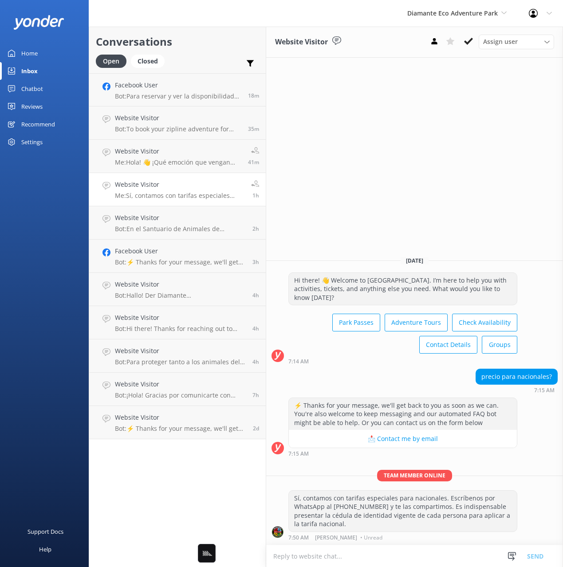
click at [494, 377] on div "precio para nacionales?" at bounding box center [516, 376] width 81 height 15
drag, startPoint x: 490, startPoint y: 376, endPoint x: 562, endPoint y: 376, distance: 71.5
click at [563, 375] on html "Diamante Eco Adventure Park Black Cat Cruises Banff Airporter International Ant…" at bounding box center [281, 283] width 563 height 567
copy div "precio para nacionales?"
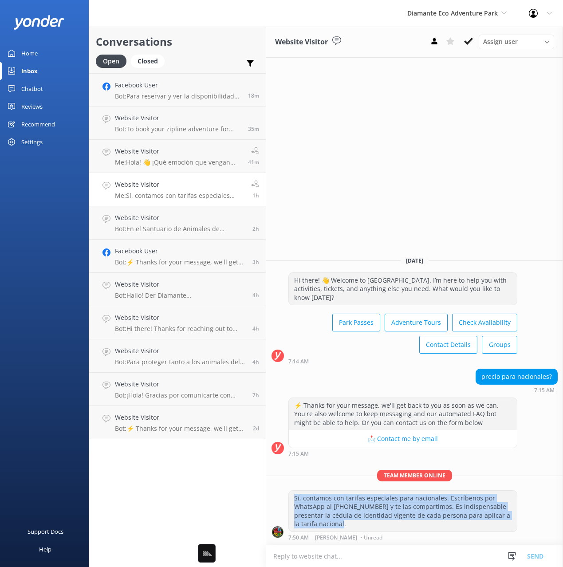
drag, startPoint x: 356, startPoint y: 526, endPoint x: 283, endPoint y: 498, distance: 78.8
click at [283, 498] on div "Sí, contamos con tarifas especiales para nacionales. Escríbenos por WhatsApp al…" at bounding box center [414, 515] width 297 height 50
copy div "Sí, contamos con tarifas especiales para nacionales. Escríbenos por WhatsApp al…"
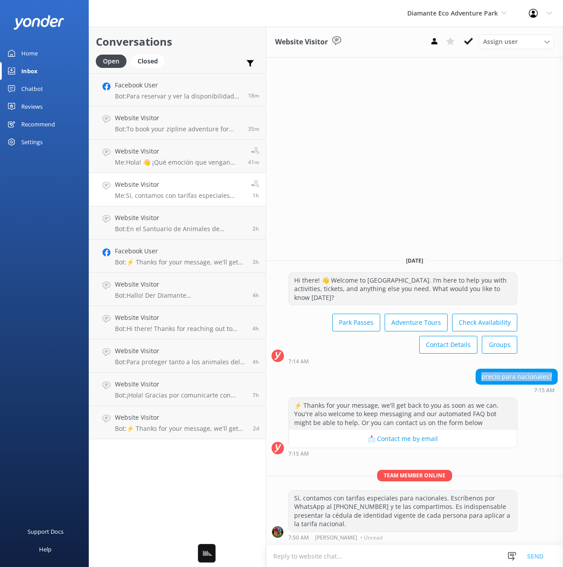
drag, startPoint x: 502, startPoint y: 379, endPoint x: 545, endPoint y: 376, distance: 42.2
click at [553, 376] on div "precio para nacionales?" at bounding box center [516, 376] width 81 height 15
copy div "precio para nacionales?"
click at [486, 377] on div "precio para nacionales?" at bounding box center [516, 376] width 81 height 15
drag, startPoint x: 485, startPoint y: 376, endPoint x: 554, endPoint y: 373, distance: 69.3
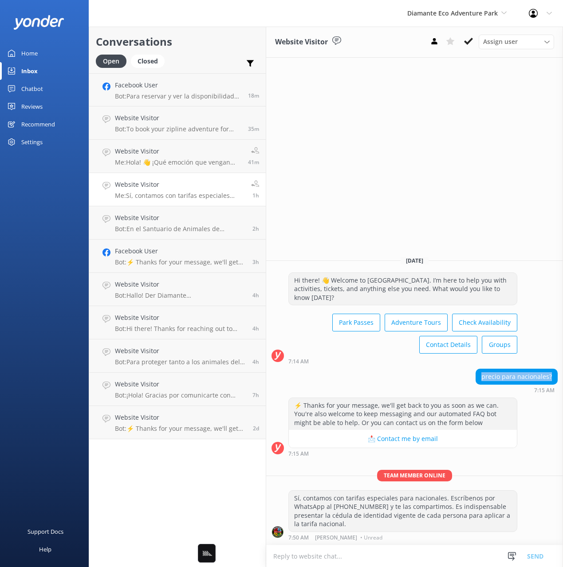
click at [554, 373] on div "precio para nacionales?" at bounding box center [516, 376] width 81 height 15
copy div "precio para nacionales?"
click at [31, 86] on div "Chatbot" at bounding box center [32, 89] width 22 height 18
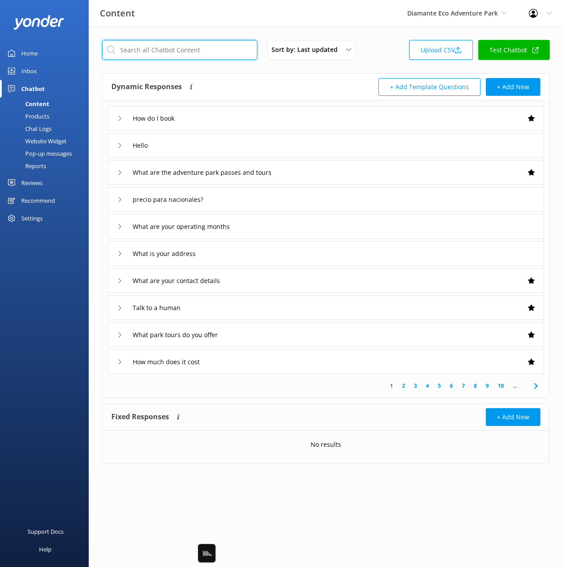
click at [200, 45] on input "text" at bounding box center [179, 50] width 155 height 20
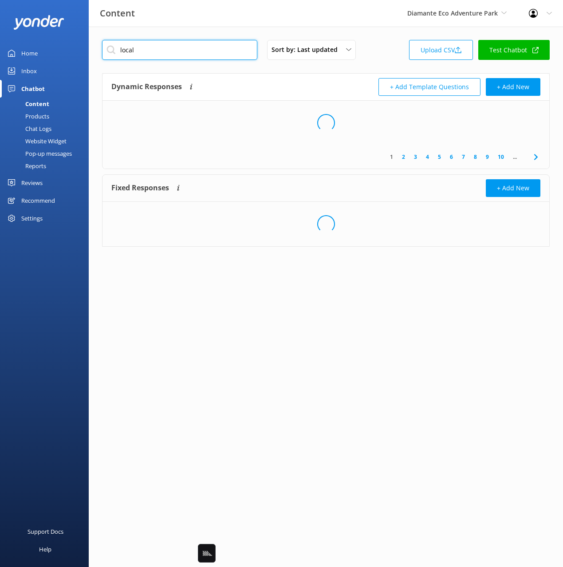
type input "local"
click at [291, 91] on div "Dynamic Responses Dynamic responses rely on the Large Language Model to create …" at bounding box center [218, 87] width 215 height 18
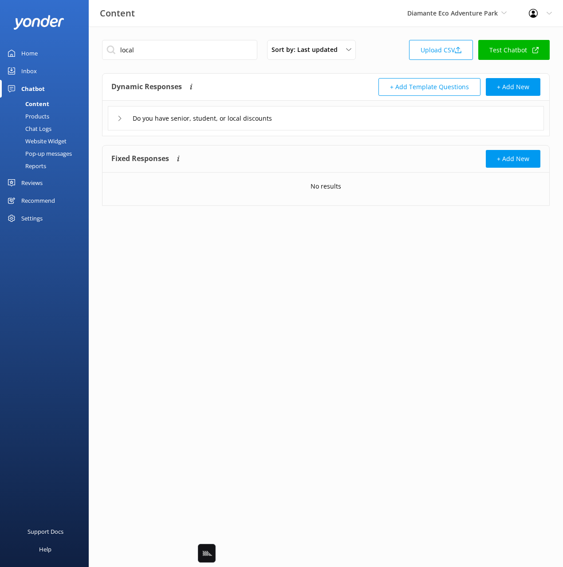
click at [357, 114] on div "Do you have senior, student, or local discounts" at bounding box center [326, 118] width 436 height 24
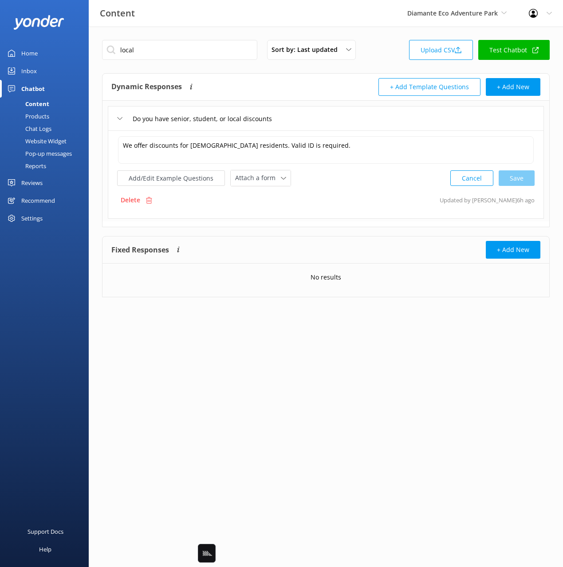
click at [360, 188] on div "We offer discounts for Costa Rican residents. Valid ID is required. We offer di…" at bounding box center [326, 174] width 436 height 88
click at [186, 182] on button "Add/Edit Example Questions" at bounding box center [171, 178] width 108 height 16
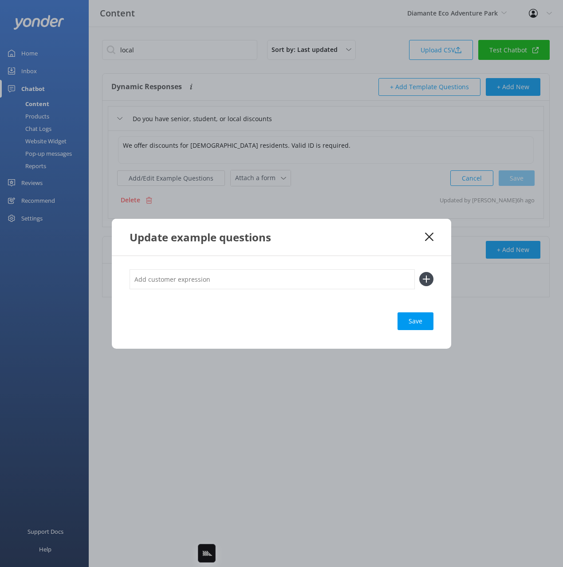
click at [337, 275] on input "text" at bounding box center [272, 279] width 285 height 20
paste input "precio para nacionales?"
type input "precio para nacionales?"
click at [419, 272] on button at bounding box center [426, 279] width 14 height 14
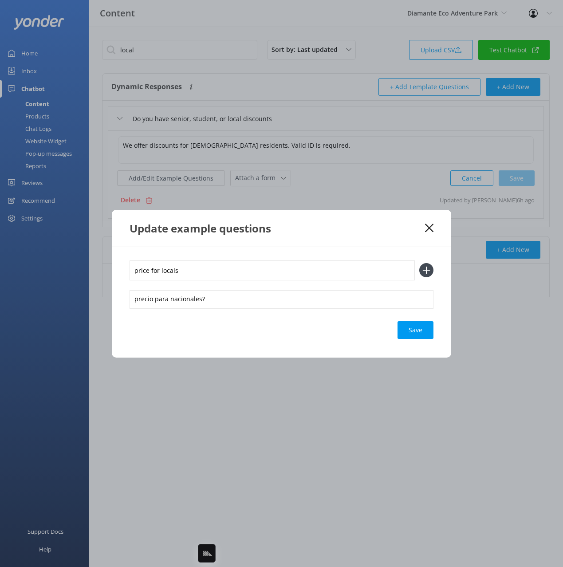
type input "price for locals"
click at [419, 263] on button at bounding box center [426, 270] width 14 height 14
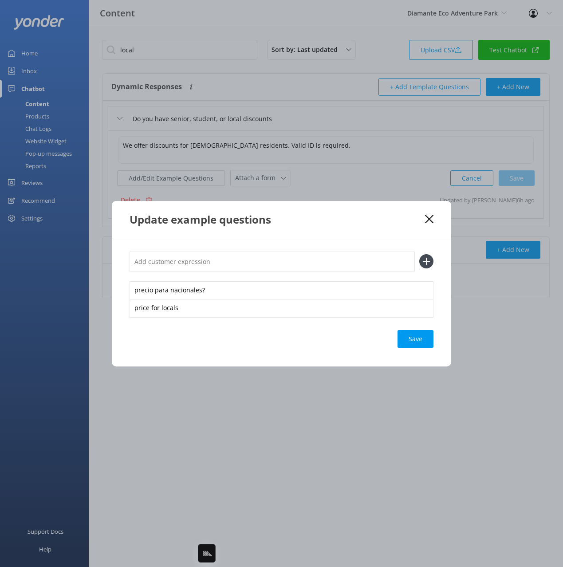
click at [423, 343] on div "Save" at bounding box center [416, 339] width 36 height 18
click at [430, 221] on icon at bounding box center [429, 219] width 8 height 9
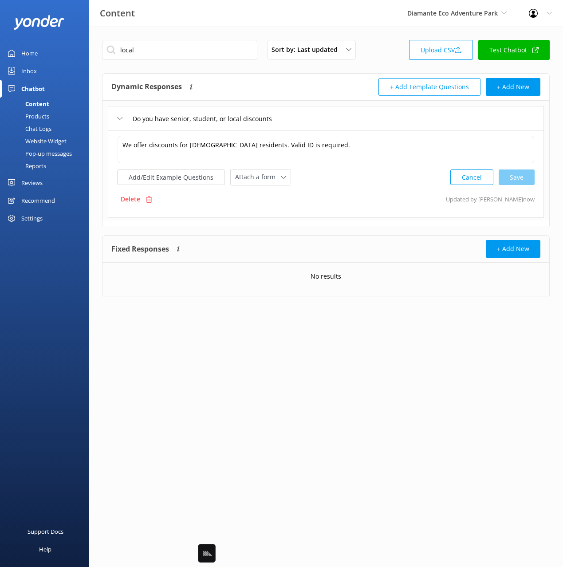
click at [29, 77] on div "Inbox" at bounding box center [29, 71] width 16 height 18
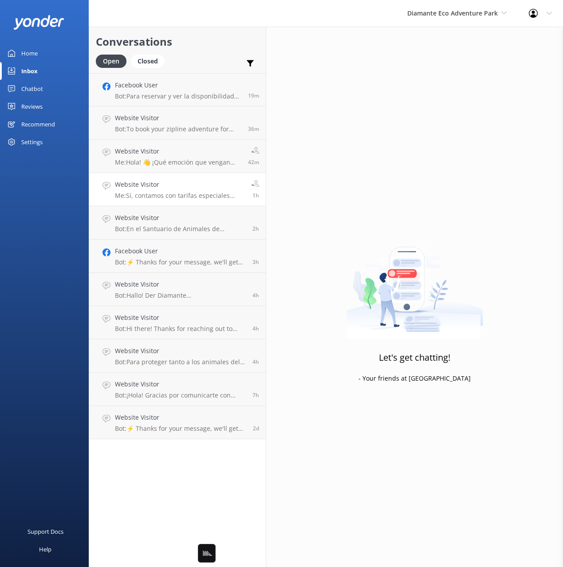
click at [143, 190] on div "Website Visitor Me: Sí, contamos con tarifas especiales para nacionales. Escríb…" at bounding box center [180, 190] width 130 height 20
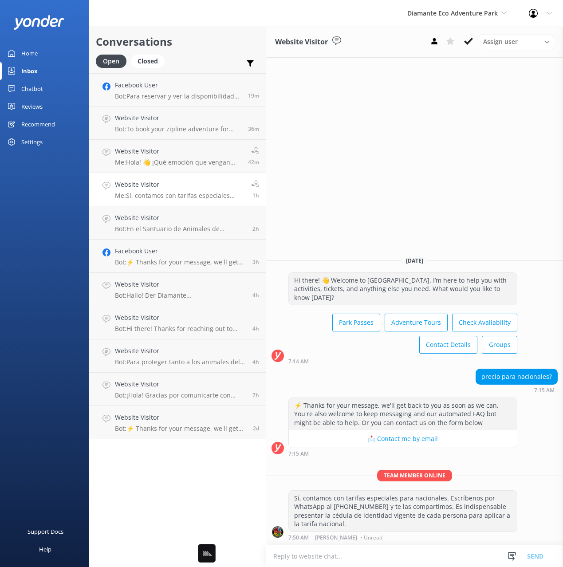
click at [349, 523] on div "Sí, contamos con tarifas especiales para nacionales. Escríbenos por WhatsApp al…" at bounding box center [403, 511] width 228 height 41
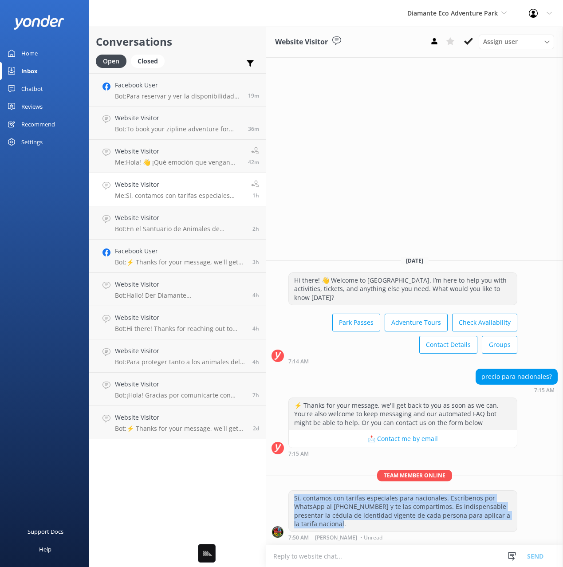
drag, startPoint x: 291, startPoint y: 501, endPoint x: 286, endPoint y: 498, distance: 5.7
click at [286, 497] on div "Sí, contamos con tarifas especiales para nacionales. Escríbenos por WhatsApp al…" at bounding box center [414, 515] width 297 height 50
copy div "Sí, contamos con tarifas especiales para nacionales. Escríbenos por WhatsApp al…"
drag, startPoint x: 14, startPoint y: 90, endPoint x: 67, endPoint y: 93, distance: 52.5
click at [14, 90] on use at bounding box center [11, 88] width 7 height 7
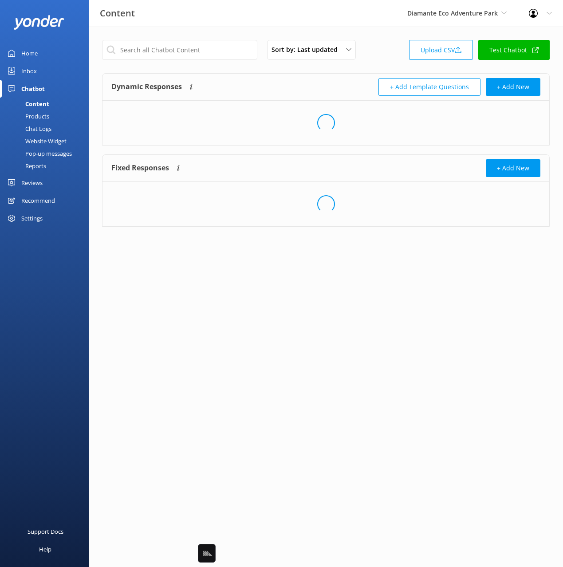
click at [246, 86] on div "Dynamic Responses Dynamic responses rely on the Large Language Model to create …" at bounding box center [218, 87] width 215 height 18
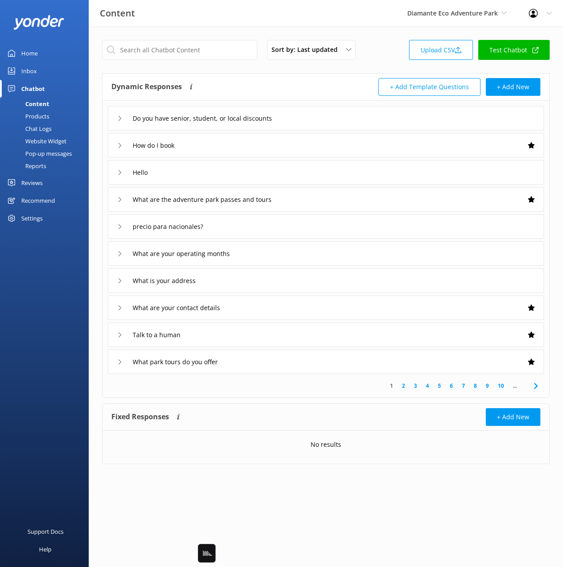
click at [314, 115] on div "Do you have senior, student, or local discounts" at bounding box center [326, 118] width 436 height 24
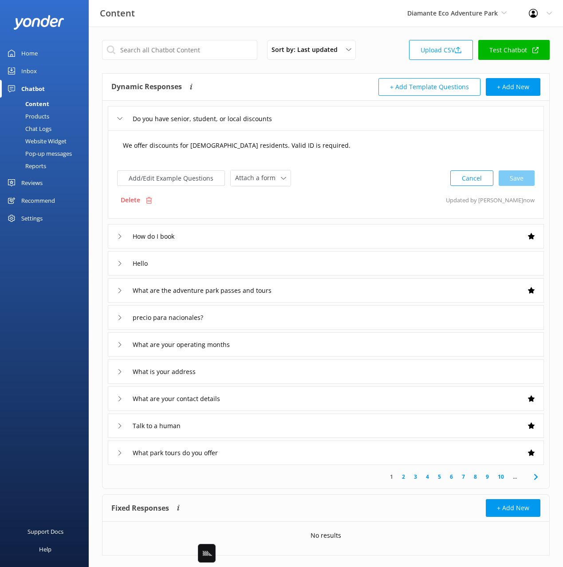
click at [345, 150] on textarea "We offer discounts for Costa Rican residents. Valid ID is required." at bounding box center [326, 150] width 416 height 28
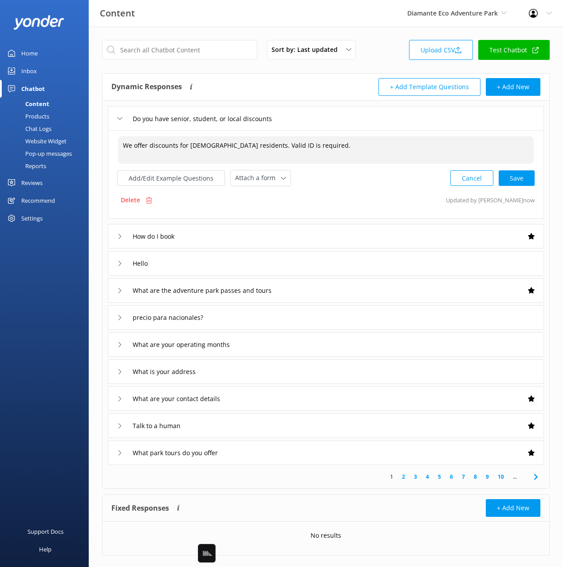
paste textarea "Send us a message on WhatsApp at (506)86822369 and we will share them with you.…"
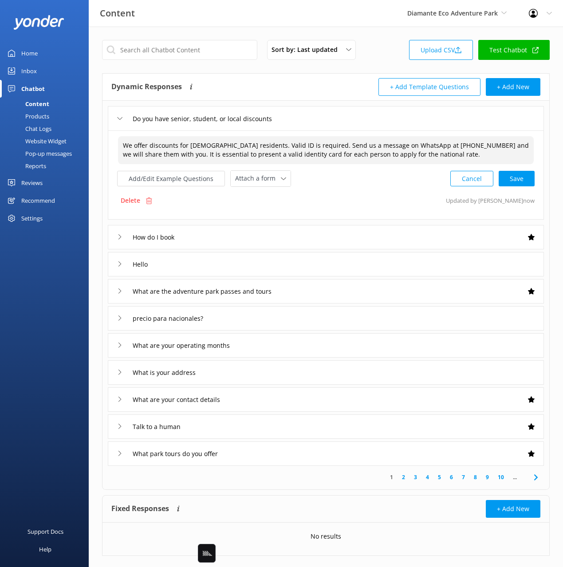
drag, startPoint x: 289, startPoint y: 146, endPoint x: 254, endPoint y: 146, distance: 34.6
click at [254, 146] on textarea "We offer discounts for Costa Rican residents. Valid ID is required. Send us a m…" at bounding box center [326, 150] width 416 height 28
click at [156, 154] on textarea "We offer discounts for Costa Rican residents. Valid ID is required. Send us a m…" at bounding box center [326, 150] width 416 height 28
drag, startPoint x: 148, startPoint y: 153, endPoint x: 153, endPoint y: 163, distance: 11.1
click at [153, 163] on textarea "We offer discounts for Costa Rican residents. Valid ID is required. Send us a m…" at bounding box center [326, 150] width 416 height 28
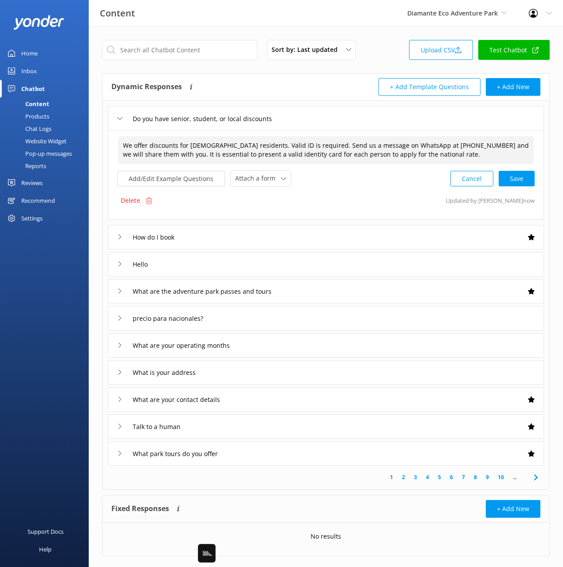
drag, startPoint x: 171, startPoint y: 154, endPoint x: 414, endPoint y: 152, distance: 242.3
click at [414, 152] on textarea "We offer discounts for Costa Rican residents. Valid ID is required. Send us a m…" at bounding box center [326, 150] width 416 height 28
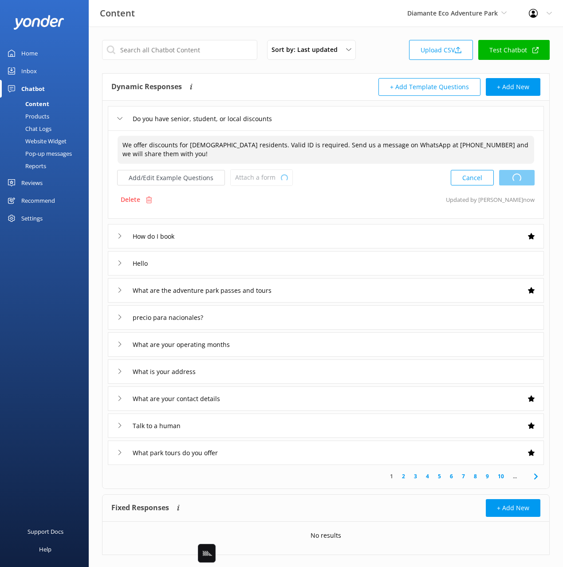
click at [515, 182] on div "Cancel Loading.." at bounding box center [493, 178] width 84 height 16
type textarea "We offer discounts for Costa Rican residents. Valid ID is required. Send us a m…"
click at [36, 69] on div "Inbox" at bounding box center [29, 71] width 16 height 18
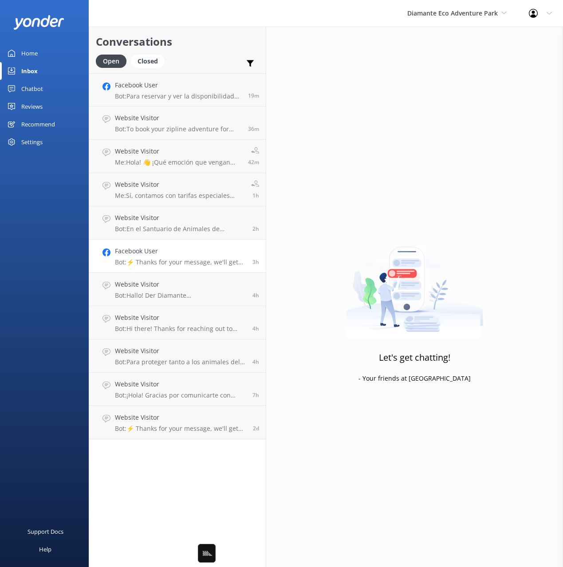
drag, startPoint x: 165, startPoint y: 227, endPoint x: 171, endPoint y: 247, distance: 20.4
click at [165, 227] on p "Bot: En el Santuario de Animales de Costa Rica, encontrarás la mayor variedad d…" at bounding box center [180, 229] width 131 height 8
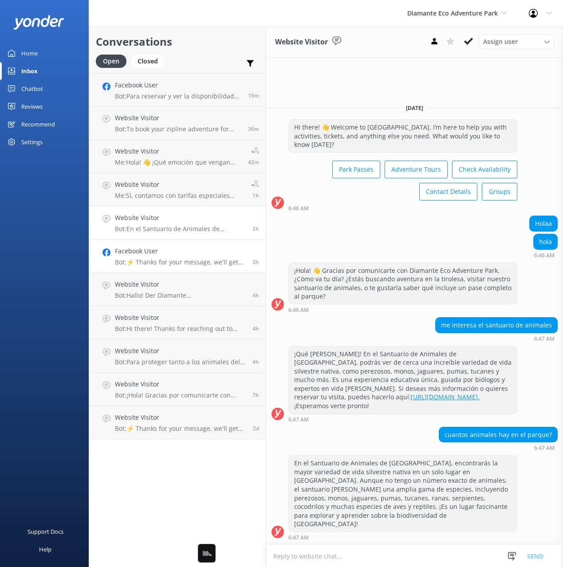
click at [180, 261] on p "Bot: ⚡ Thanks for your message, we'll get back to you as soon as we can. You're…" at bounding box center [180, 262] width 131 height 8
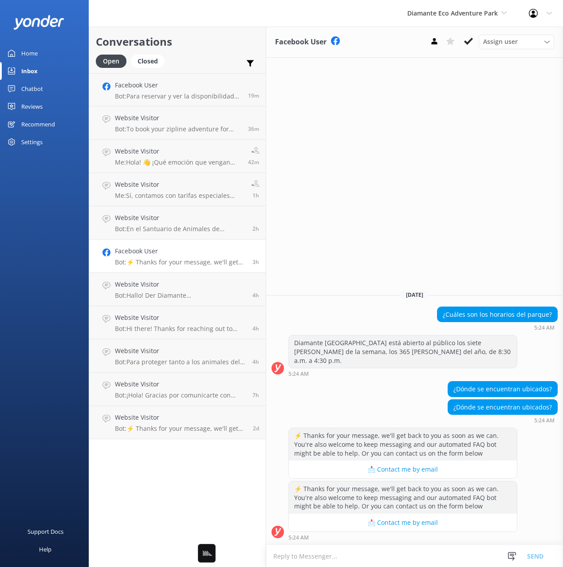
drag, startPoint x: 453, startPoint y: 326, endPoint x: 445, endPoint y: 324, distance: 7.8
click at [452, 322] on div "¿Cuáles son los horarios del parque?" at bounding box center [498, 314] width 120 height 15
drag, startPoint x: 449, startPoint y: 324, endPoint x: 561, endPoint y: 320, distance: 112.3
click at [562, 320] on div "¿Cuáles son los horarios del parque? 5:24 AM" at bounding box center [414, 319] width 297 height 24
copy div "¿Cuáles son los horarios del parque?"
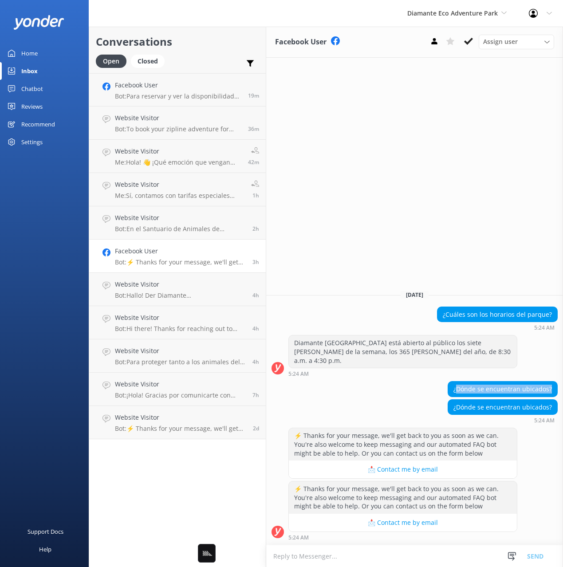
drag, startPoint x: 476, startPoint y: 389, endPoint x: 552, endPoint y: 385, distance: 76.0
click at [552, 385] on div "¿Dónde se encuentran ubicados?" at bounding box center [502, 389] width 109 height 15
copy div "Dónde se encuentran ubicados?"
drag, startPoint x: 455, startPoint y: 391, endPoint x: 552, endPoint y: 388, distance: 96.3
click at [552, 391] on div "¿Dónde se encuentran ubicados?" at bounding box center [502, 389] width 109 height 15
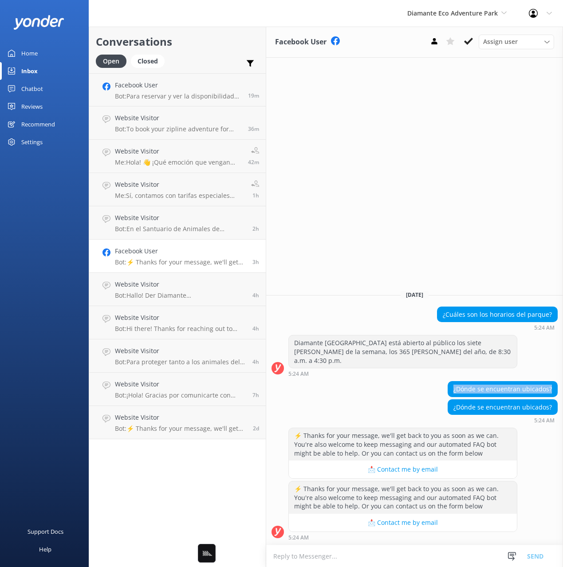
copy div "¿Dónde se encuentran ubicados?"
drag, startPoint x: 35, startPoint y: 92, endPoint x: 57, endPoint y: 92, distance: 22.2
click at [35, 91] on div "Chatbot" at bounding box center [32, 89] width 22 height 18
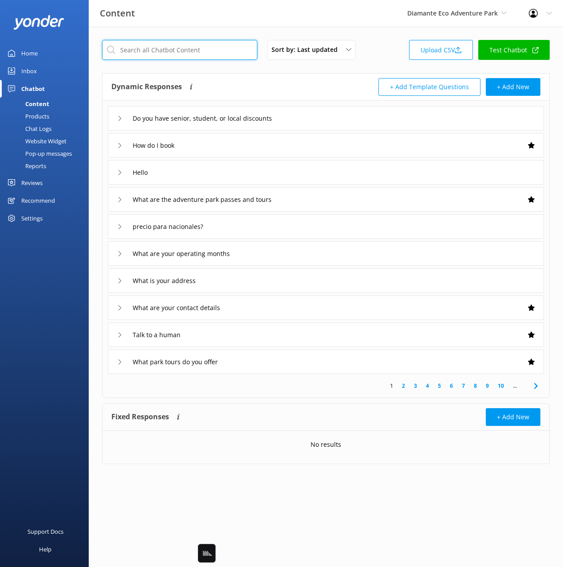
click at [169, 51] on input "text" at bounding box center [179, 50] width 155 height 20
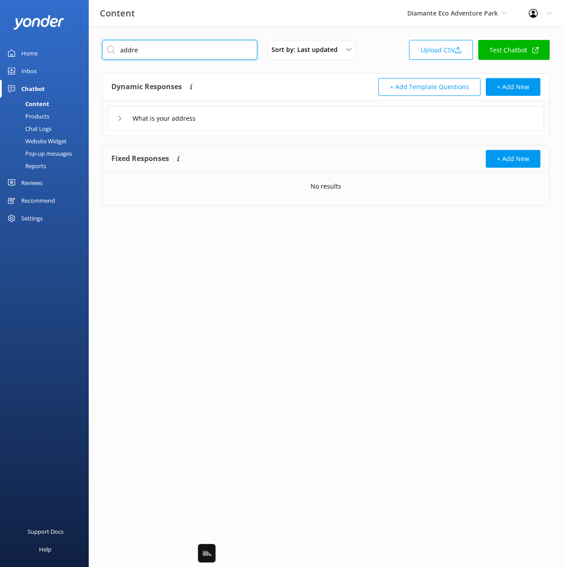
type input "addre"
click at [264, 77] on div "Dynamic Responses Dynamic responses rely on the Large Language Model to create …" at bounding box center [326, 87] width 447 height 27
drag, startPoint x: 270, startPoint y: 121, endPoint x: 273, endPoint y: 126, distance: 5.0
click at [271, 121] on div "What is your address" at bounding box center [326, 118] width 436 height 24
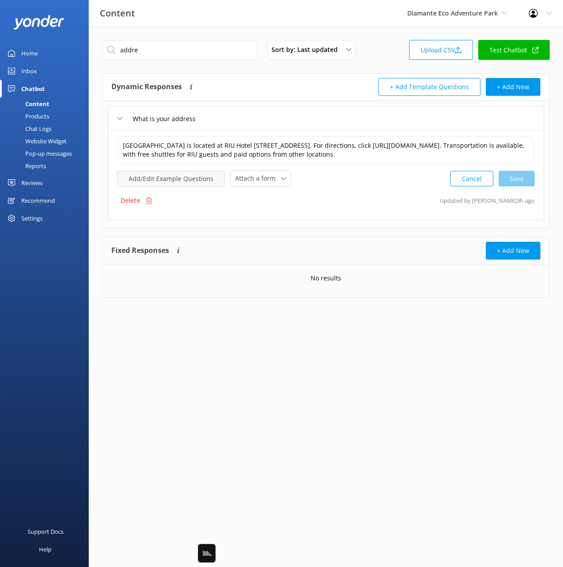
click at [174, 186] on button "Add/Edit Example Questions" at bounding box center [171, 179] width 108 height 16
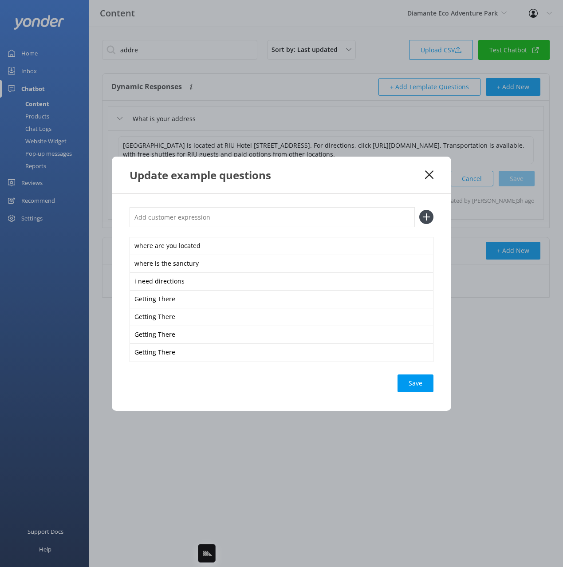
click at [246, 219] on input "text" at bounding box center [272, 217] width 285 height 20
paste input "¿Dónde se encuentran ubicados?"
type input "¿Dónde se encuentran ubicados?"
click at [419, 210] on button at bounding box center [426, 217] width 14 height 14
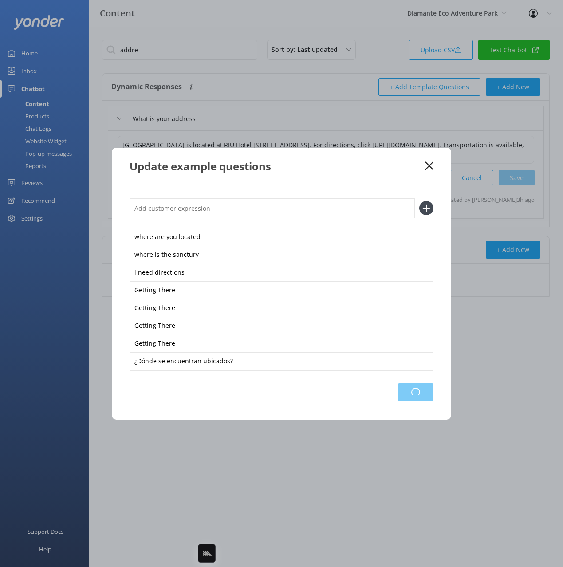
click at [413, 393] on div "Loading.." at bounding box center [416, 392] width 36 height 18
click at [426, 166] on icon at bounding box center [429, 166] width 8 height 9
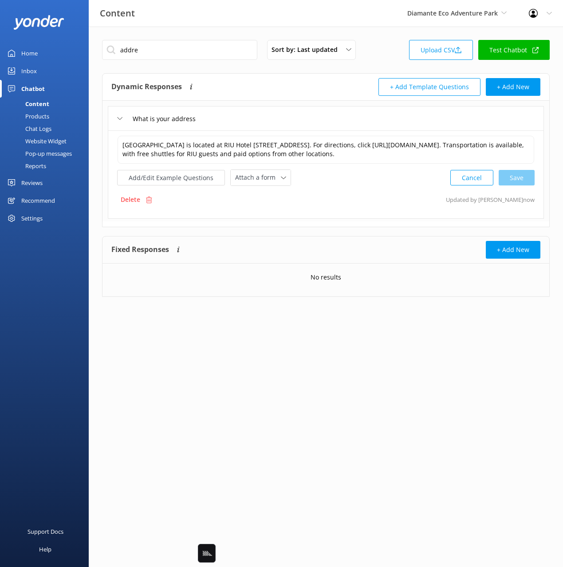
drag, startPoint x: 27, startPoint y: 69, endPoint x: 61, endPoint y: 77, distance: 35.2
click at [27, 69] on div "Inbox" at bounding box center [29, 71] width 16 height 18
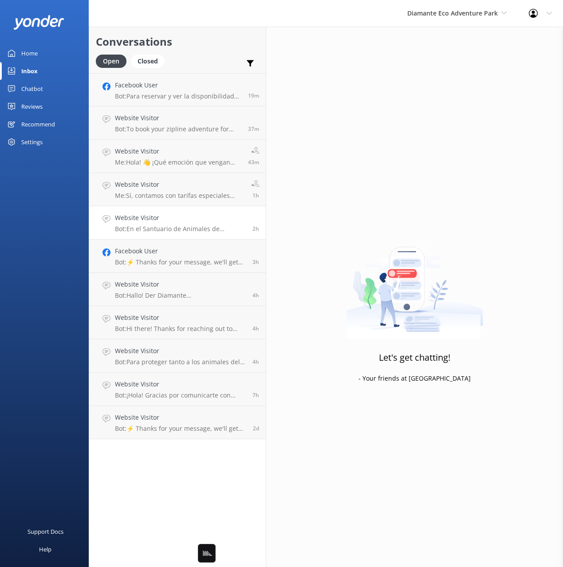
drag, startPoint x: 194, startPoint y: 60, endPoint x: 187, endPoint y: 225, distance: 164.8
click at [194, 60] on div "Open Closed Important Assigned to me Unassigned" at bounding box center [177, 65] width 163 height 21
click at [166, 256] on h4 "Facebook User" at bounding box center [180, 251] width 131 height 10
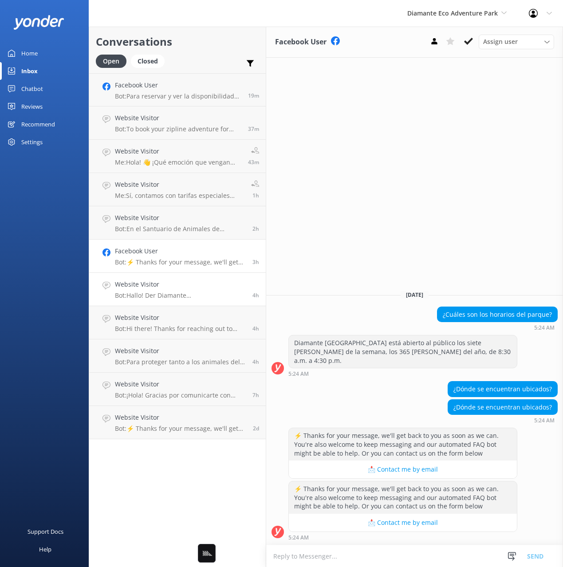
click at [166, 286] on h4 "Website Visitor" at bounding box center [180, 285] width 131 height 10
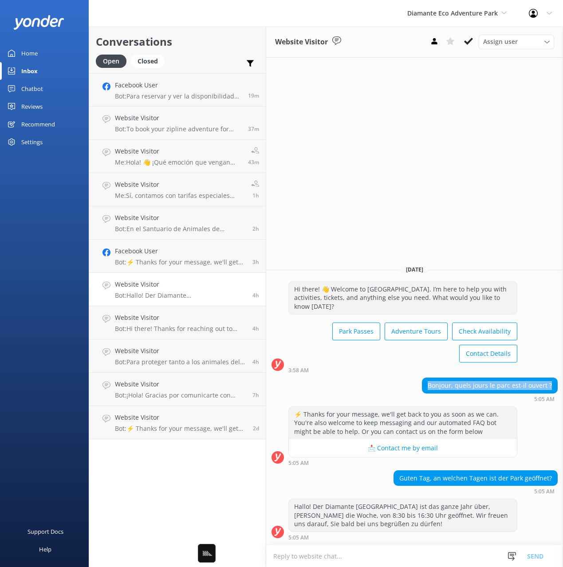
drag, startPoint x: 440, startPoint y: 386, endPoint x: 551, endPoint y: 392, distance: 111.1
click at [551, 392] on div "Bonjour, quels jours le parc est-il ouvert ?" at bounding box center [490, 385] width 135 height 15
click at [434, 386] on div "Bonjour, quels jours le parc est-il ouvert ?" at bounding box center [490, 385] width 135 height 15
drag, startPoint x: 468, startPoint y: 386, endPoint x: 555, endPoint y: 387, distance: 86.6
click at [555, 387] on div "Bonjour, quels jours le parc est-il ouvert ?" at bounding box center [490, 385] width 135 height 15
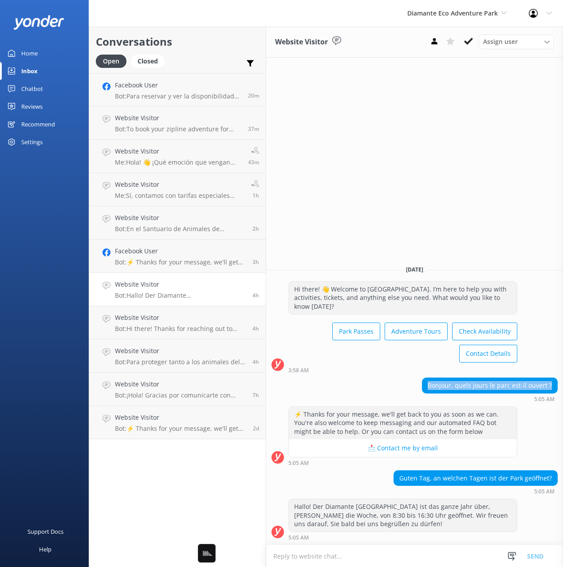
copy div "Bonjour, quels jours le parc est-il ouvert ?"
drag, startPoint x: 40, startPoint y: 87, endPoint x: 79, endPoint y: 87, distance: 39.9
click at [40, 87] on div "Chatbot" at bounding box center [32, 89] width 22 height 18
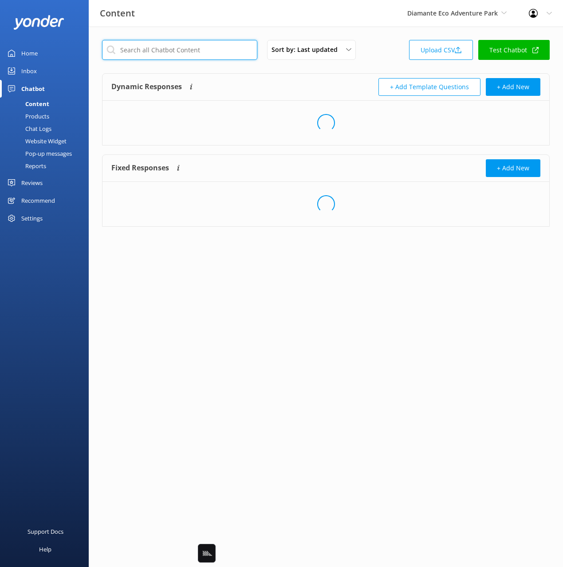
click at [198, 56] on input "text" at bounding box center [179, 50] width 155 height 20
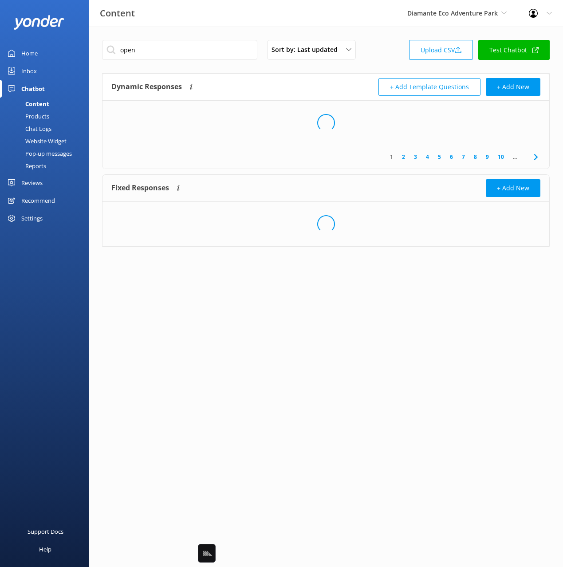
click at [294, 88] on div "Dynamic Responses Dynamic responses rely on the Large Language Model to create …" at bounding box center [218, 87] width 215 height 18
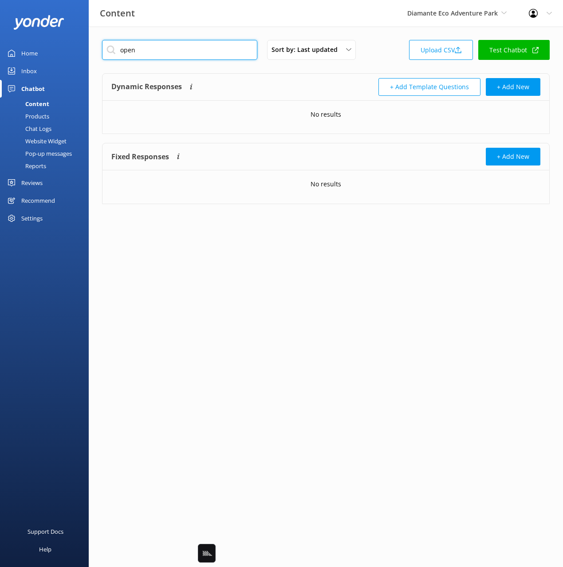
click at [136, 45] on input "open" at bounding box center [179, 50] width 155 height 20
type input "hour"
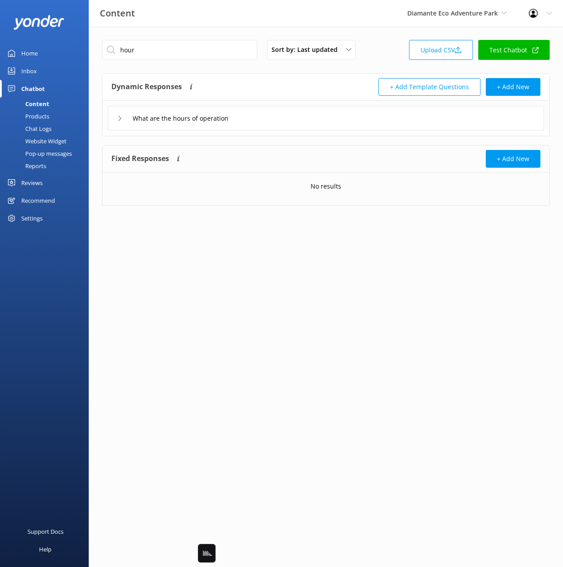
click at [238, 82] on div "Dynamic Responses Dynamic responses rely on the Large Language Model to create …" at bounding box center [218, 87] width 215 height 18
click at [284, 111] on div "What are the hours of operation" at bounding box center [326, 118] width 436 height 24
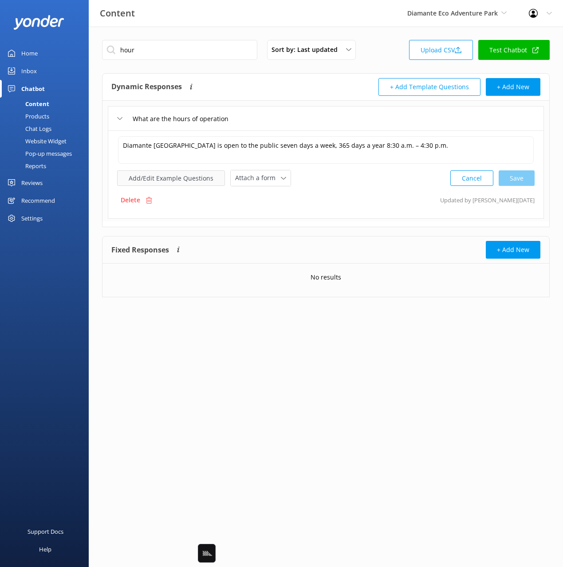
click at [194, 178] on button "Add/Edit Example Questions" at bounding box center [171, 178] width 108 height 16
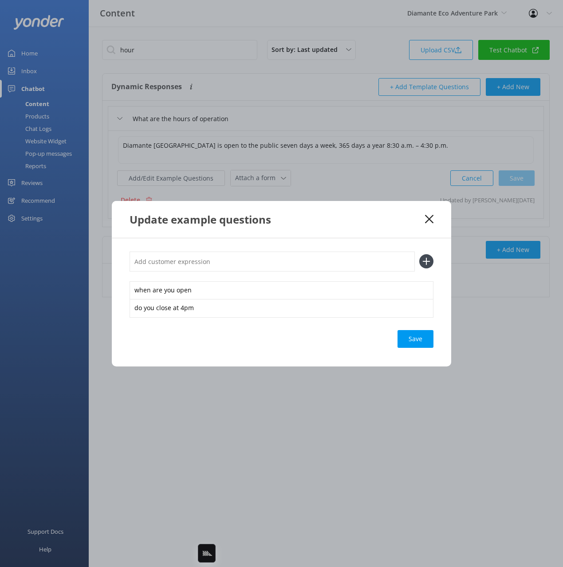
drag, startPoint x: 371, startPoint y: 264, endPoint x: 412, endPoint y: 270, distance: 41.7
click at [373, 263] on input "text" at bounding box center [272, 262] width 285 height 20
paste input "Bonjour, quels jours le parc est-il ouvert ?"
type input "Bonjour, quels jours le parc est-il ouvert ?"
drag, startPoint x: 430, startPoint y: 266, endPoint x: 429, endPoint y: 271, distance: 5.0
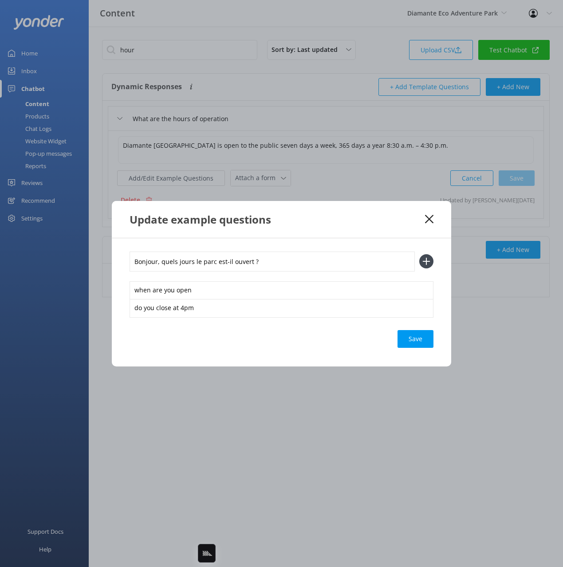
click at [430, 266] on icon at bounding box center [426, 261] width 14 height 14
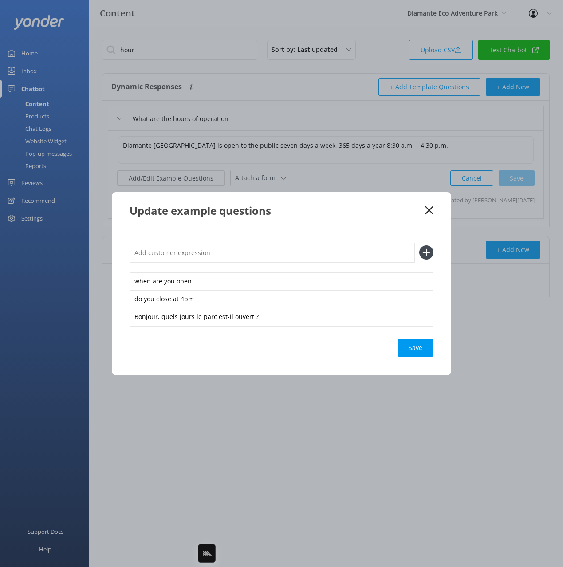
click at [421, 351] on div "Save" at bounding box center [416, 348] width 36 height 18
drag, startPoint x: 431, startPoint y: 209, endPoint x: 435, endPoint y: 210, distance: 4.6
click at [431, 209] on use at bounding box center [429, 210] width 8 height 8
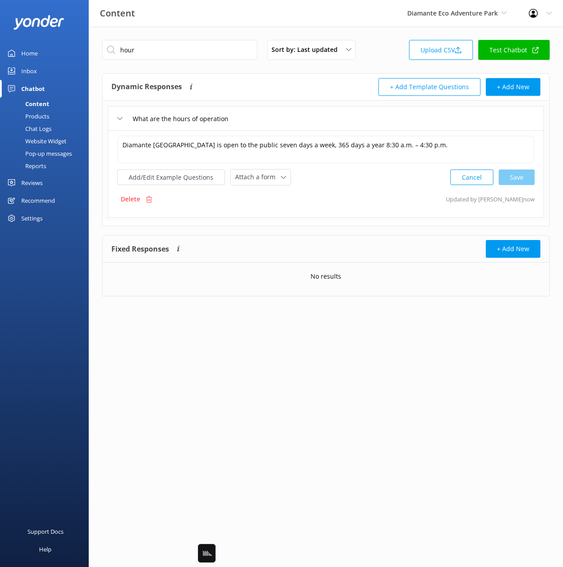
drag, startPoint x: 45, startPoint y: 69, endPoint x: 86, endPoint y: 67, distance: 40.9
click at [45, 69] on link "Inbox" at bounding box center [44, 71] width 89 height 18
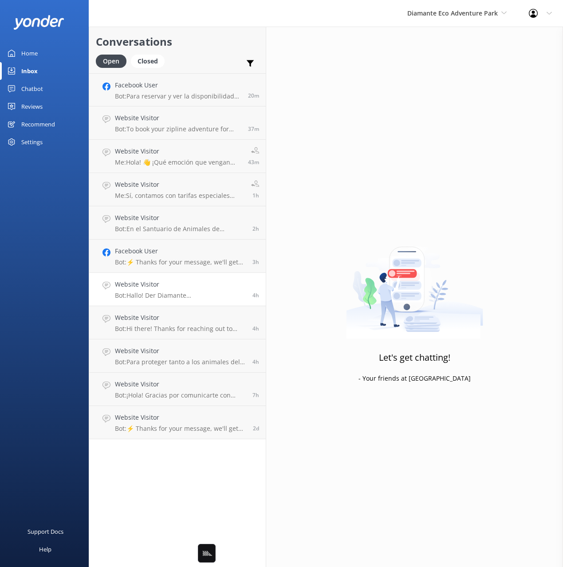
click at [161, 293] on p "Bot: Hallo! Der Diamante Eco Adventure Park ist das ganze Jahr über, sieben Tag…" at bounding box center [180, 296] width 131 height 8
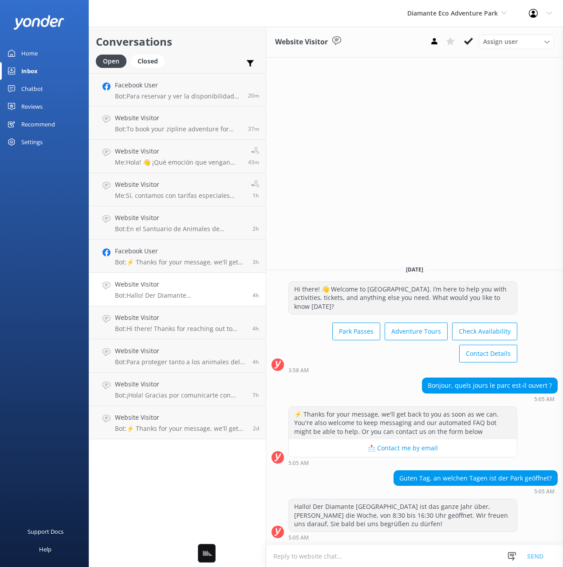
drag, startPoint x: 405, startPoint y: 480, endPoint x: 394, endPoint y: 479, distance: 10.7
click at [403, 479] on div "Guten Tag, an welchen Tagen ist der Park geöffnet?" at bounding box center [475, 478] width 163 height 15
drag, startPoint x: 419, startPoint y: 480, endPoint x: 556, endPoint y: 479, distance: 137.6
click at [559, 479] on div "Guten Tag, an welchen Tagen ist der Park geöffnet? 5:05 AM" at bounding box center [414, 482] width 297 height 24
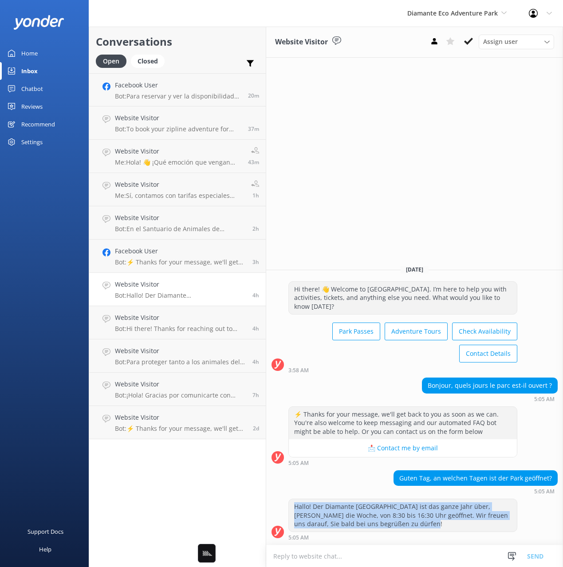
drag, startPoint x: 292, startPoint y: 505, endPoint x: 418, endPoint y: 528, distance: 127.6
click at [419, 528] on div "Hallo! Der Diamante Eco Adventure Park ist das ganze Jahr über, sieben Tage die…" at bounding box center [403, 515] width 228 height 32
click at [168, 326] on p "Bot: Hi there! Thanks for reaching out to Diamante Eco Adventure Park. How’s yo…" at bounding box center [180, 329] width 131 height 8
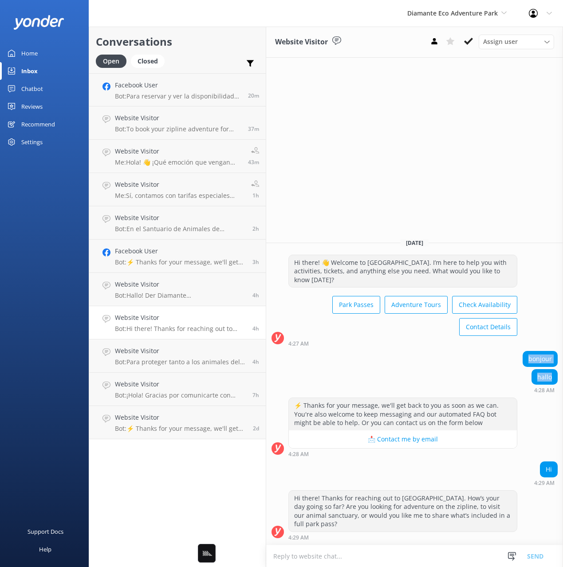
drag, startPoint x: 529, startPoint y: 358, endPoint x: 552, endPoint y: 377, distance: 29.6
click at [552, 377] on div "bonjour hallo 4:28 AM" at bounding box center [414, 374] width 297 height 47
click at [44, 95] on link "Chatbot" at bounding box center [44, 89] width 89 height 18
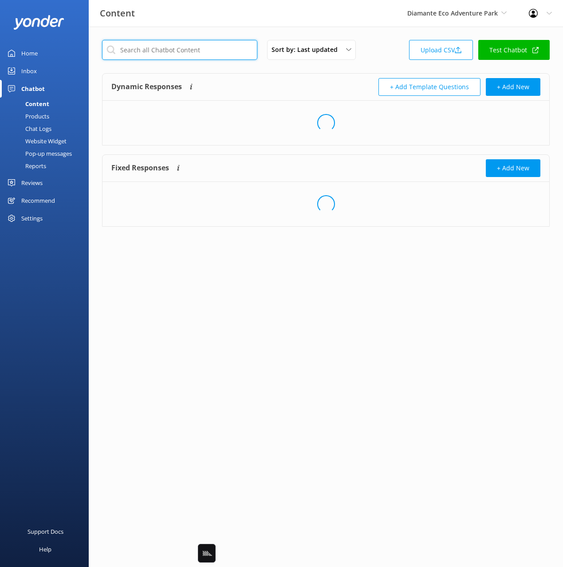
click at [164, 40] on input "text" at bounding box center [179, 50] width 155 height 20
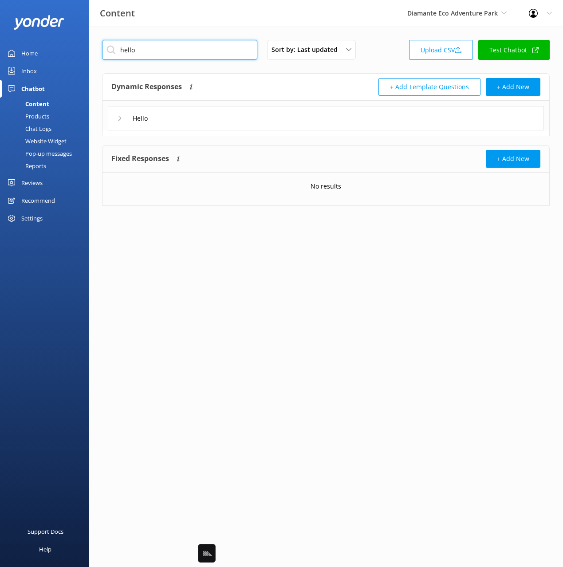
type input "hello"
drag, startPoint x: 234, startPoint y: 80, endPoint x: 231, endPoint y: 115, distance: 35.6
click at [234, 79] on div "Dynamic Responses Dynamic responses rely on the Large Language Model to create …" at bounding box center [218, 87] width 215 height 18
click at [232, 115] on div "Hello" at bounding box center [326, 118] width 436 height 24
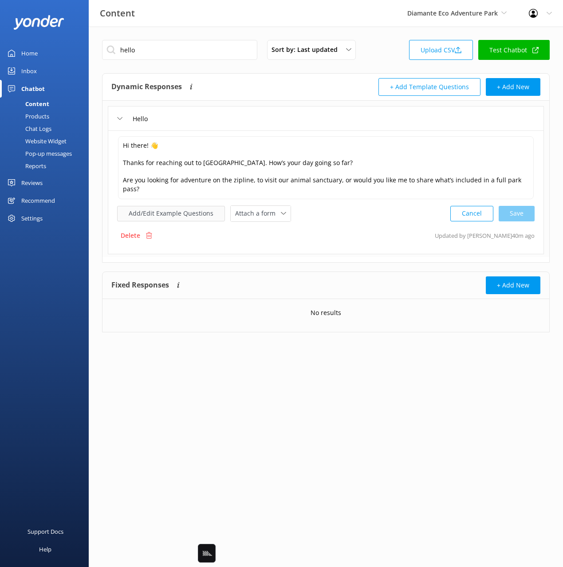
click at [167, 206] on button "Add/Edit Example Questions" at bounding box center [171, 214] width 108 height 16
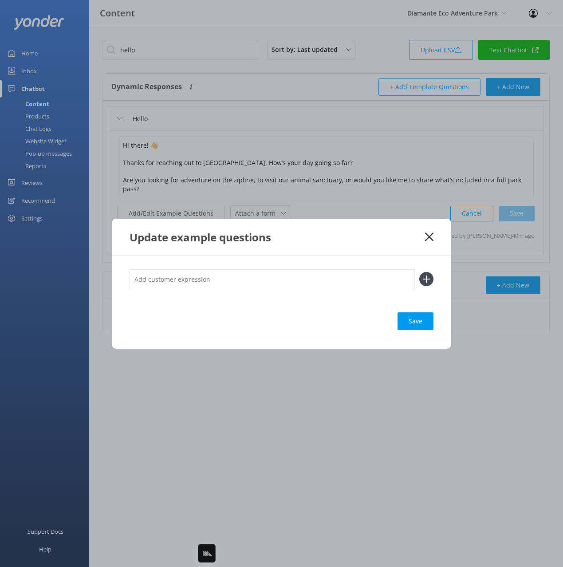
click at [233, 277] on input "text" at bounding box center [272, 279] width 285 height 20
paste input "bonjour hallo"
drag, startPoint x: 175, startPoint y: 280, endPoint x: 193, endPoint y: 281, distance: 17.8
click at [193, 281] on input "bonjour hallo" at bounding box center [272, 279] width 285 height 20
type input "bonjour"
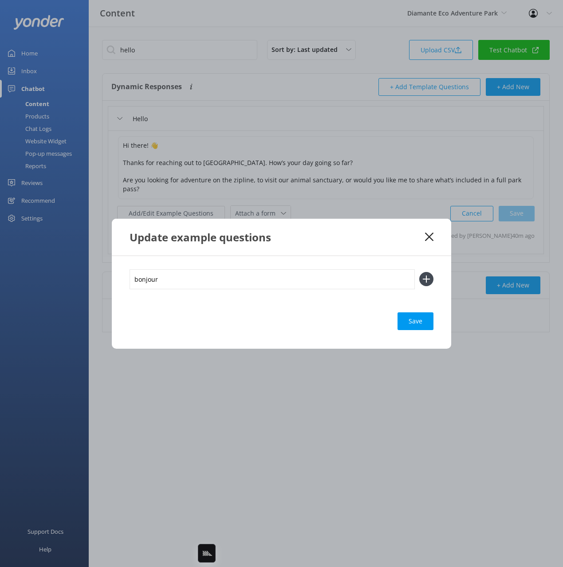
click at [419, 272] on button at bounding box center [426, 279] width 14 height 14
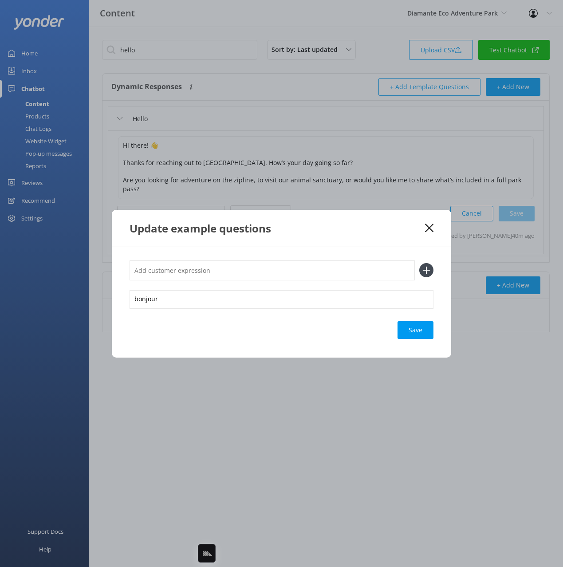
paste input "hallo"
type input "hallo"
click at [419, 263] on button at bounding box center [426, 270] width 14 height 14
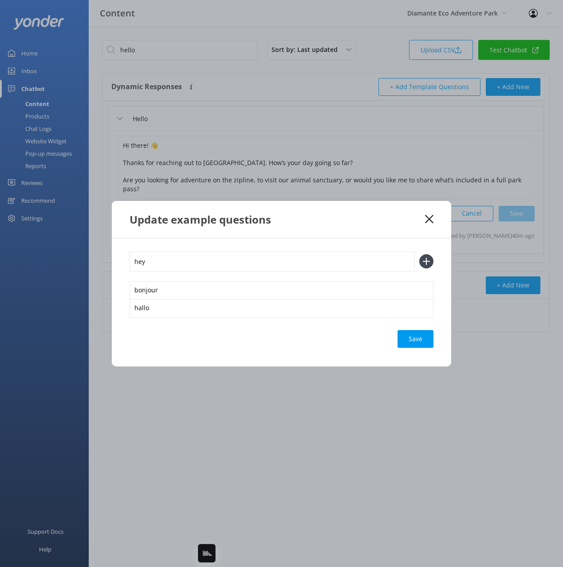
type input "hey"
click at [419, 254] on button at bounding box center [426, 261] width 14 height 14
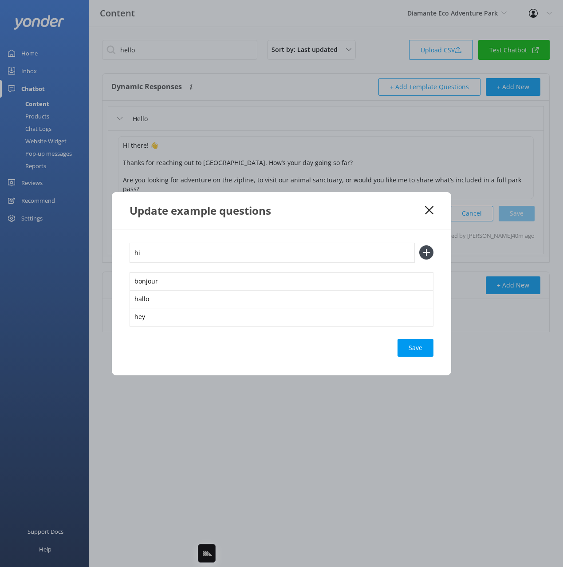
type input "hi"
click at [419, 245] on button at bounding box center [426, 252] width 14 height 14
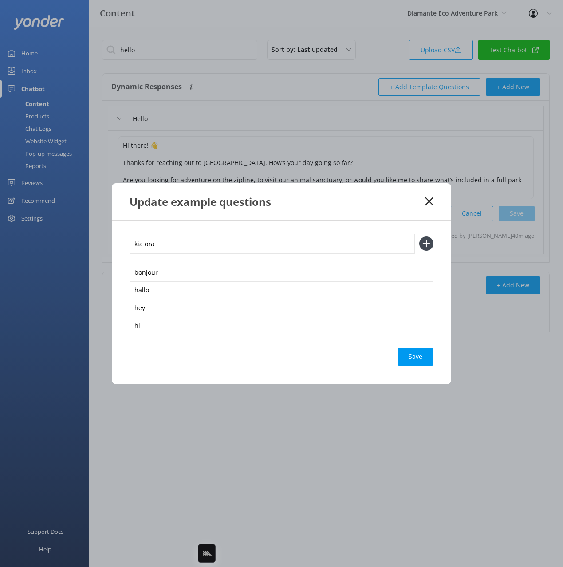
type input "kia ora"
click at [419, 237] on button at bounding box center [426, 244] width 14 height 14
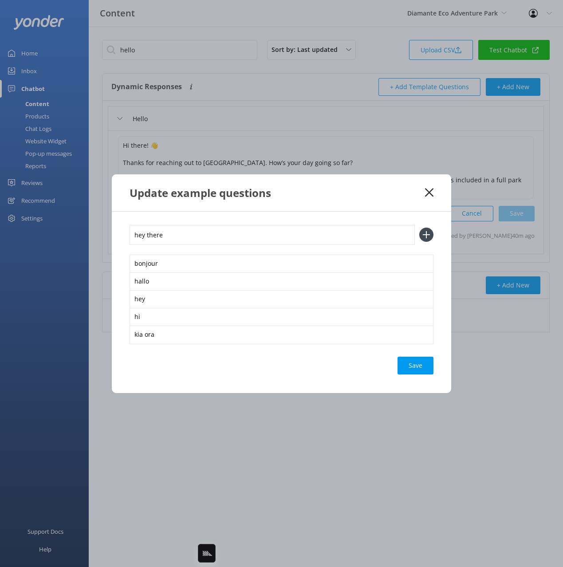
type input "hey there"
click at [419, 228] on button at bounding box center [426, 235] width 14 height 14
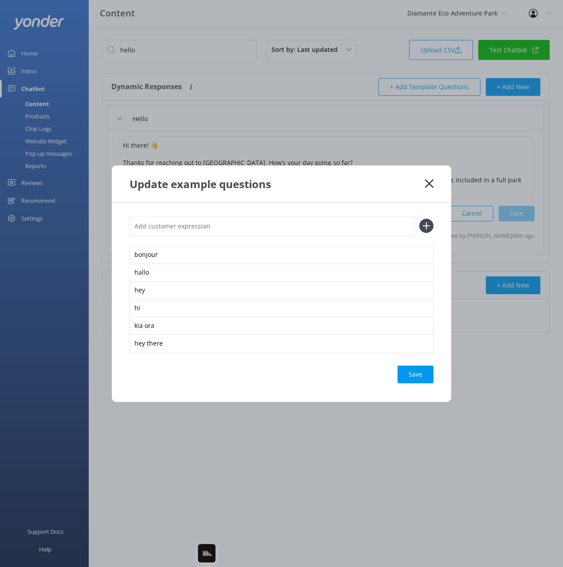
click at [425, 372] on div "Save" at bounding box center [416, 375] width 36 height 18
click at [416, 192] on div "Update example questions" at bounding box center [282, 184] width 340 height 37
click at [336, 226] on input "text" at bounding box center [272, 226] width 285 height 20
type input "hola"
click at [419, 219] on button at bounding box center [426, 226] width 14 height 14
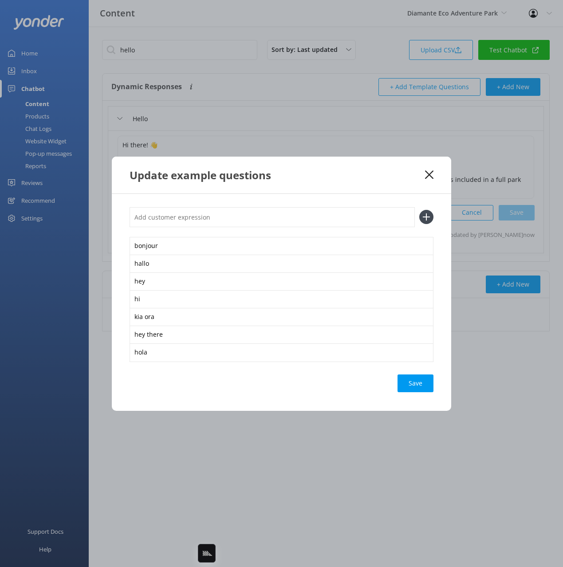
drag, startPoint x: 407, startPoint y: 378, endPoint x: 409, endPoint y: 365, distance: 12.6
click at [407, 375] on div "Save" at bounding box center [416, 384] width 36 height 18
drag, startPoint x: 411, startPoint y: 193, endPoint x: 435, endPoint y: 173, distance: 31.8
click at [412, 192] on div "Update example questions" at bounding box center [282, 175] width 340 height 37
drag, startPoint x: 427, startPoint y: 174, endPoint x: 433, endPoint y: 178, distance: 7.6
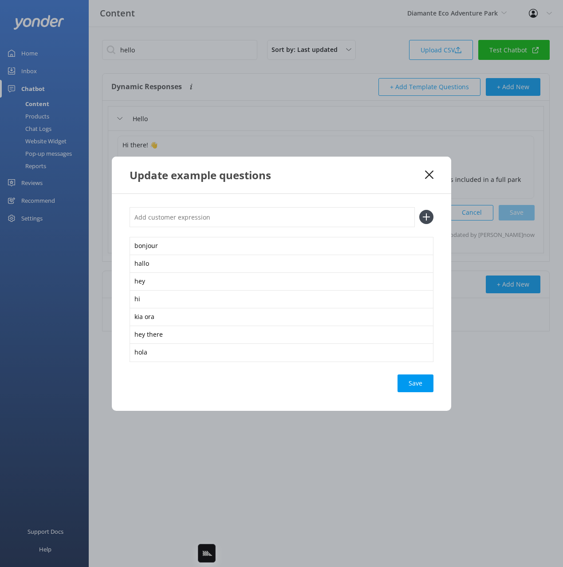
click at [427, 174] on icon at bounding box center [429, 174] width 8 height 9
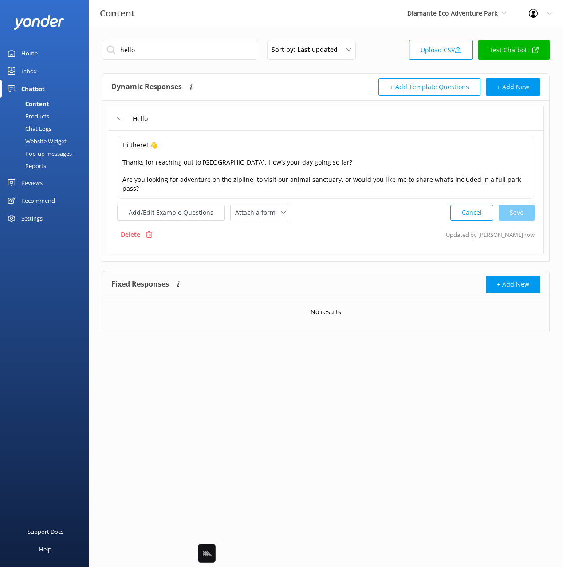
drag, startPoint x: 41, startPoint y: 70, endPoint x: 84, endPoint y: 136, distance: 78.5
click at [41, 70] on link "Inbox" at bounding box center [44, 71] width 89 height 18
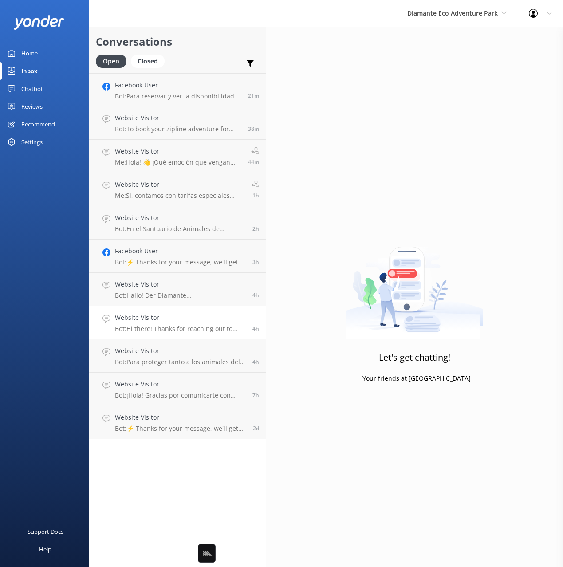
drag, startPoint x: 154, startPoint y: 289, endPoint x: 179, endPoint y: 322, distance: 41.2
click at [154, 289] on div "Website Visitor Bot: Hallo! Der Diamante Eco Adventure Park ist das ganze Jahr …" at bounding box center [180, 290] width 131 height 20
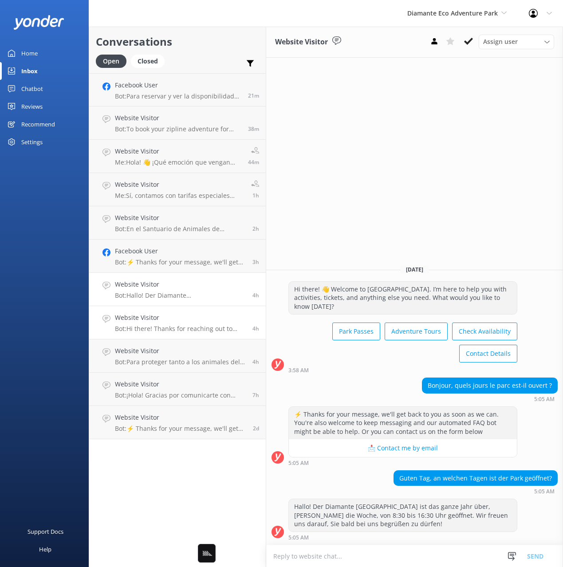
click at [184, 323] on h4 "Website Visitor" at bounding box center [180, 318] width 131 height 10
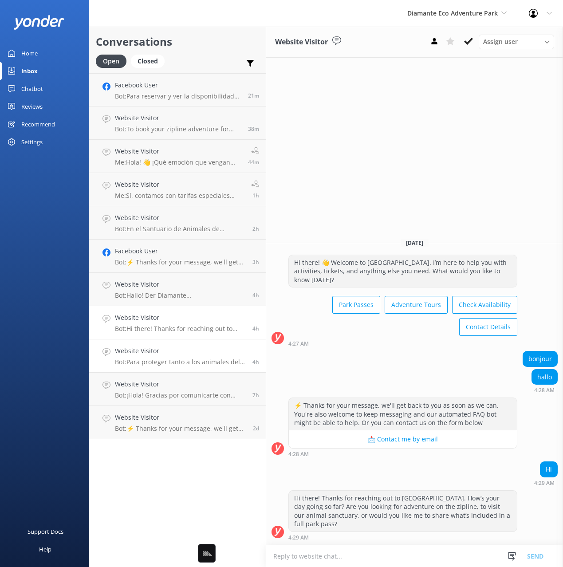
click at [190, 355] on h4 "Website Visitor" at bounding box center [180, 351] width 131 height 10
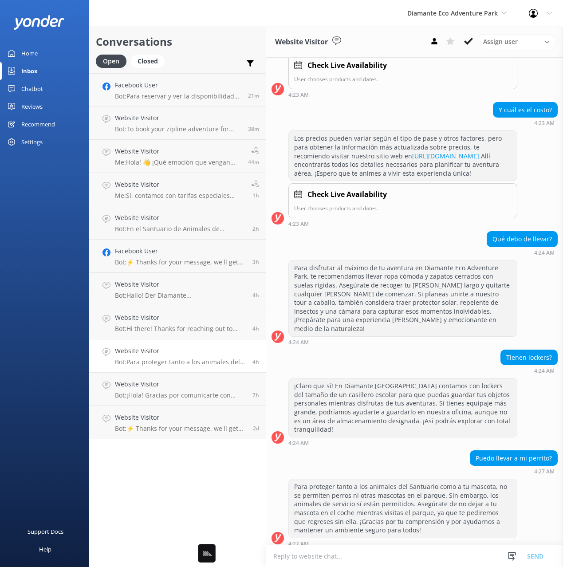
scroll to position [329, 0]
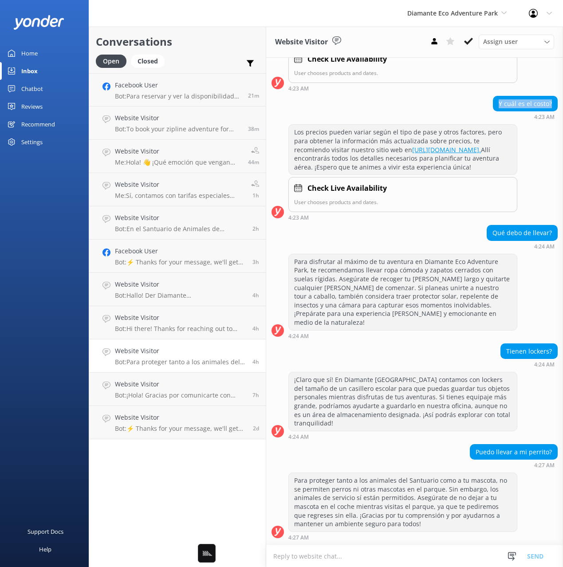
drag, startPoint x: 501, startPoint y: 96, endPoint x: 551, endPoint y: 98, distance: 50.2
click at [552, 96] on div "Y cuál es el costo?" at bounding box center [526, 103] width 64 height 15
drag, startPoint x: 352, startPoint y: 175, endPoint x: 287, endPoint y: 126, distance: 81.8
click at [286, 126] on div "Los precios pueden variar según el tipo de pase y otros factores, pero para obt…" at bounding box center [414, 172] width 297 height 96
drag, startPoint x: 495, startPoint y: 241, endPoint x: 567, endPoint y: 241, distance: 72.3
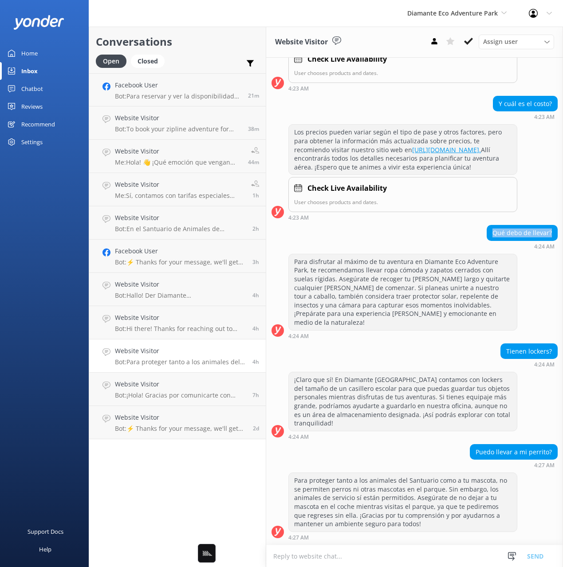
click at [563, 241] on html "Diamante Eco Adventure Park Black Cat Cruises Banff Airporter International Ant…" at bounding box center [281, 283] width 563 height 567
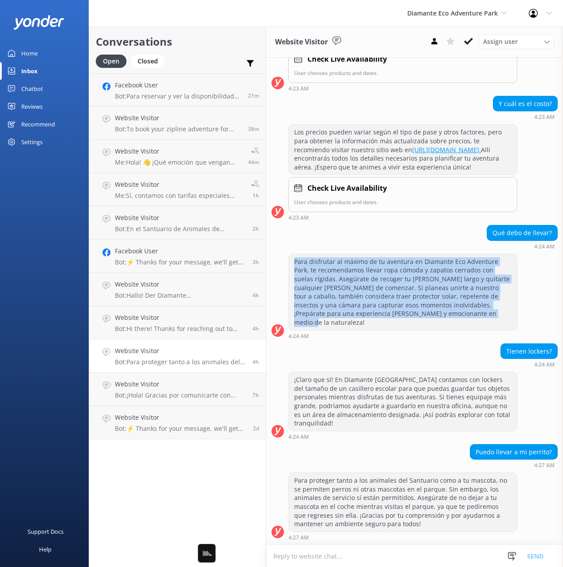
drag, startPoint x: 294, startPoint y: 270, endPoint x: 447, endPoint y: 328, distance: 163.8
click at [452, 328] on div "Para disfrutar al máximo de tu aventura en Diamante Eco Adventure Park, te reco…" at bounding box center [403, 292] width 228 height 76
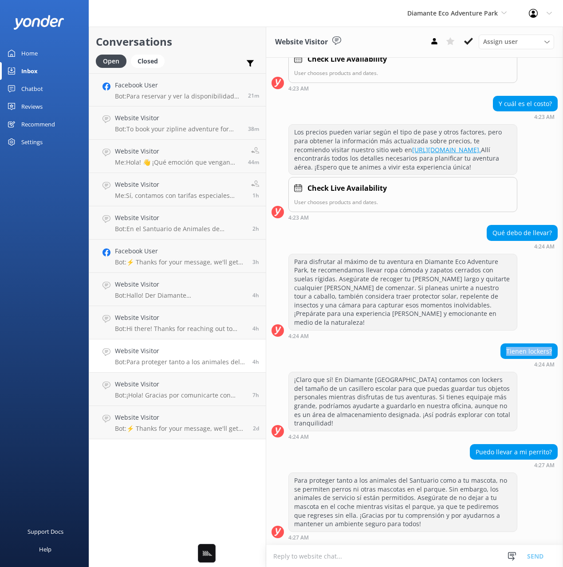
drag, startPoint x: 538, startPoint y: 349, endPoint x: 560, endPoint y: 350, distance: 21.8
click at [560, 350] on div "Tienen lockers? 4:24 AM" at bounding box center [414, 356] width 297 height 24
drag, startPoint x: 335, startPoint y: 421, endPoint x: 490, endPoint y: 327, distance: 181.4
click at [290, 383] on div "¡Claro que sí! En Diamante Eco Adventure Park contamos con lockers del tamaño d…" at bounding box center [403, 401] width 228 height 59
drag, startPoint x: 484, startPoint y: 453, endPoint x: 557, endPoint y: 450, distance: 73.7
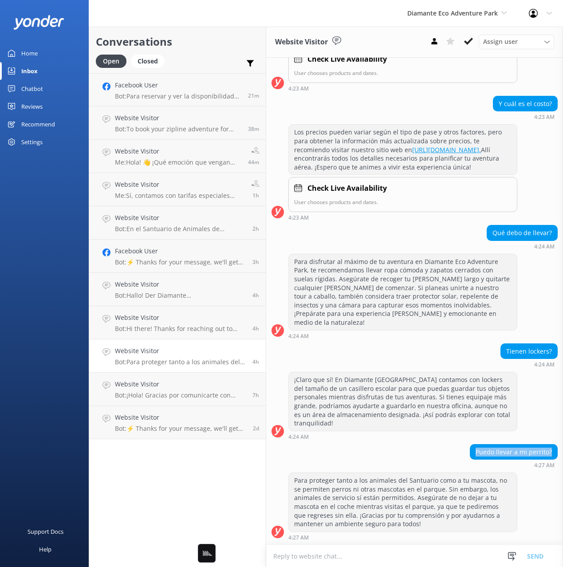
click at [559, 450] on div "Puedo llevar a mi perrito? 4:27 AM" at bounding box center [414, 456] width 297 height 24
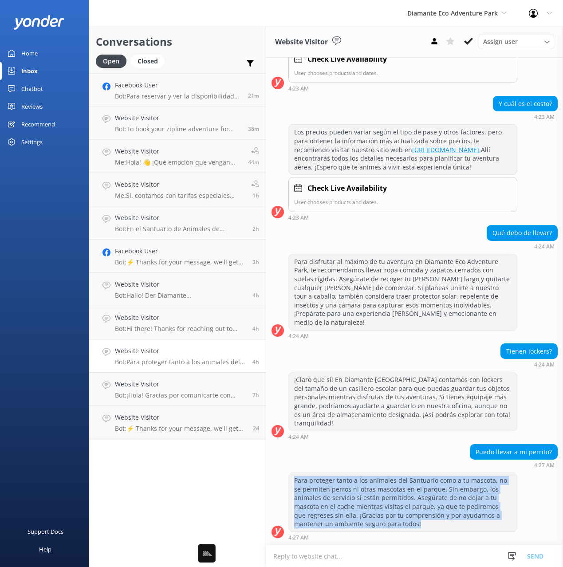
drag, startPoint x: 363, startPoint y: 516, endPoint x: 407, endPoint y: 533, distance: 46.2
click at [407, 533] on div "Para proteger tanto a los animales del Santuario como a tu mascota, no se permi…" at bounding box center [402, 507] width 229 height 68
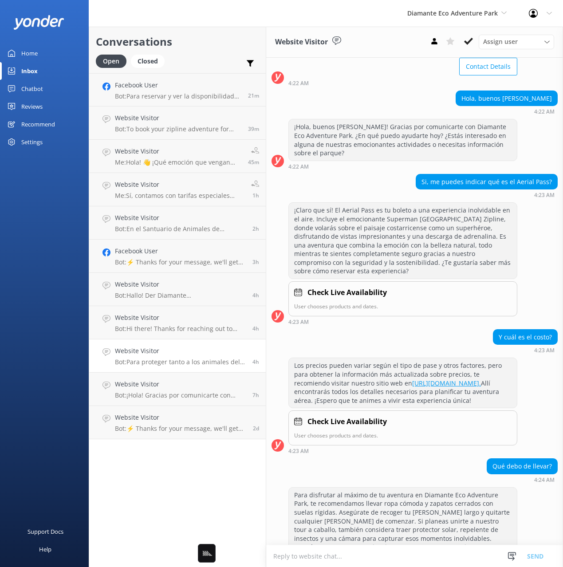
scroll to position [0, 0]
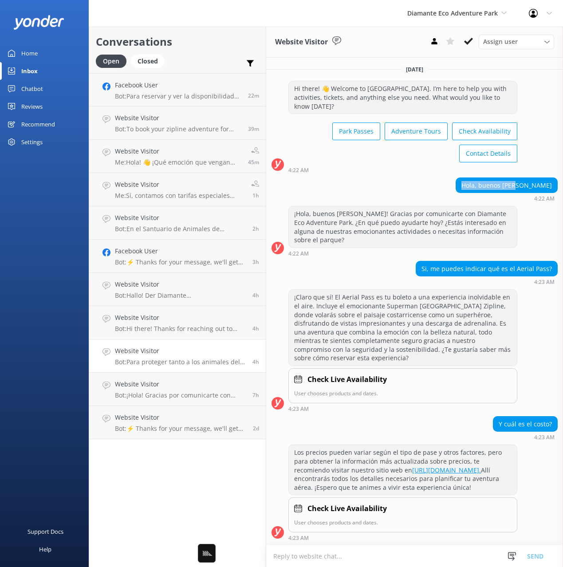
drag, startPoint x: 507, startPoint y: 186, endPoint x: 559, endPoint y: 186, distance: 51.9
click at [559, 186] on div "Hola, buenos días 4:22 AM" at bounding box center [414, 190] width 297 height 24
drag, startPoint x: 429, startPoint y: 269, endPoint x: 556, endPoint y: 269, distance: 126.5
click at [556, 269] on div "Si, me puedes indicar qué es el Aerial Pass?" at bounding box center [486, 268] width 141 height 15
drag, startPoint x: 371, startPoint y: 272, endPoint x: 370, endPoint y: 280, distance: 7.8
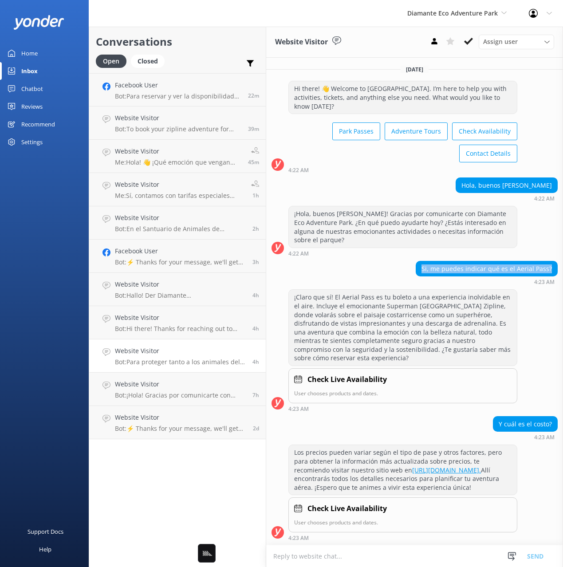
click at [371, 272] on div "Si, me puedes indicar qué es el Aerial Pass? 4:23 AM" at bounding box center [414, 273] width 297 height 24
click at [332, 358] on div "¡Claro que sí! El Aerial Pass es tu boleto a una experiencia inolvidable en el …" at bounding box center [403, 328] width 228 height 76
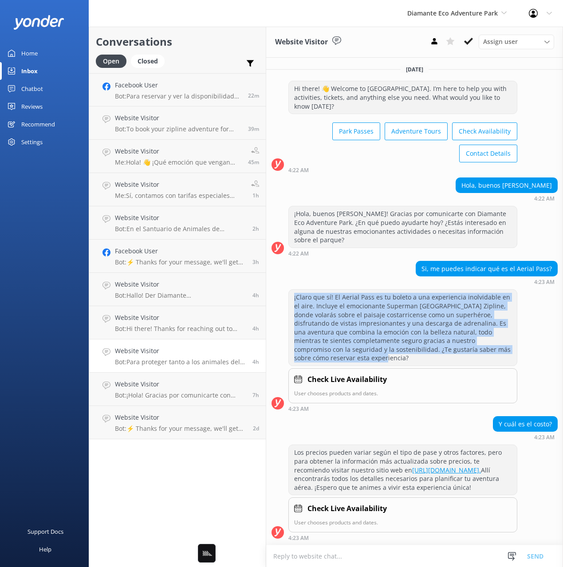
drag, startPoint x: 323, startPoint y: 347, endPoint x: 286, endPoint y: 297, distance: 61.5
click at [287, 291] on div "¡Claro que sí! El Aerial Pass es tu boleto a una experiencia inolvidable en el …" at bounding box center [414, 350] width 297 height 122
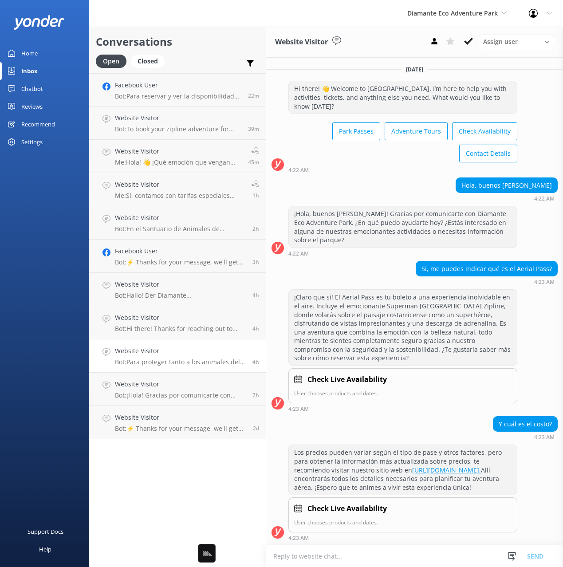
click at [356, 319] on div "¡Claro que sí! El Aerial Pass es tu boleto a una experiencia inolvidable en el …" at bounding box center [403, 328] width 228 height 76
drag, startPoint x: 356, startPoint y: 264, endPoint x: 359, endPoint y: 275, distance: 11.1
click at [356, 264] on div "Si, me puedes indicar qué es el Aerial Pass? 4:23 AM" at bounding box center [414, 273] width 297 height 24
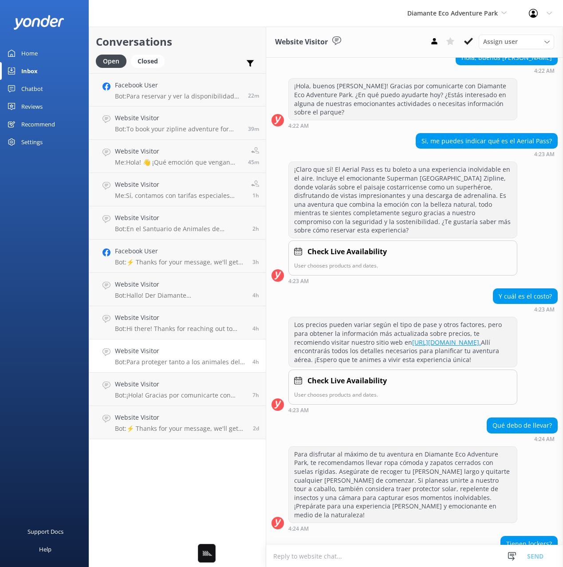
scroll to position [108, 0]
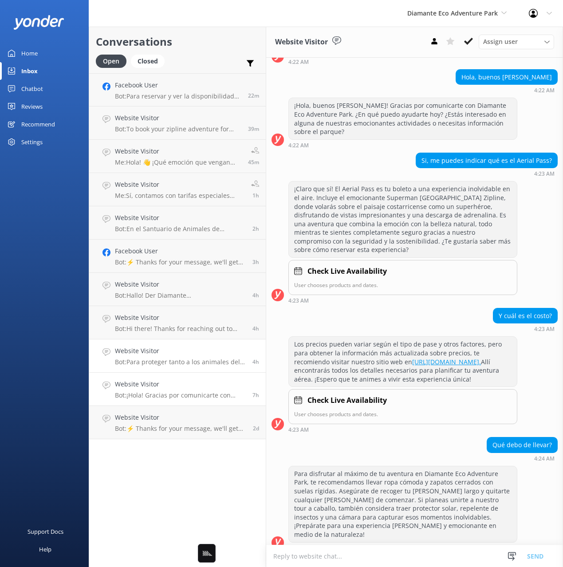
click at [164, 385] on h4 "Website Visitor" at bounding box center [180, 384] width 131 height 10
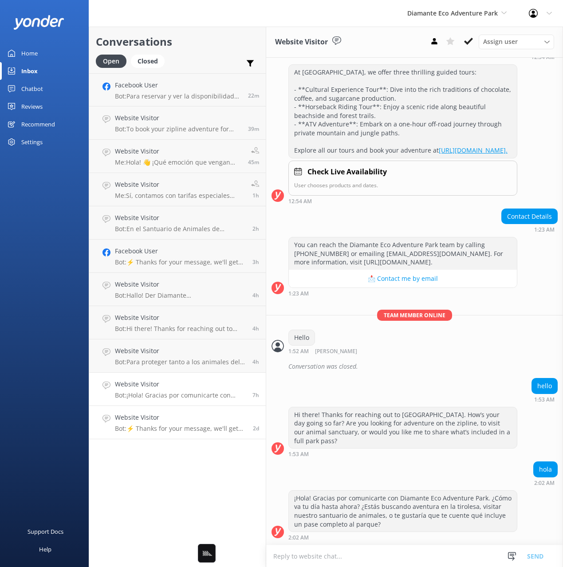
scroll to position [280, 0]
click at [201, 432] on p "Bot: ⚡ Thanks for your message, we'll get back to you as soon as we can. You're…" at bounding box center [180, 429] width 131 height 8
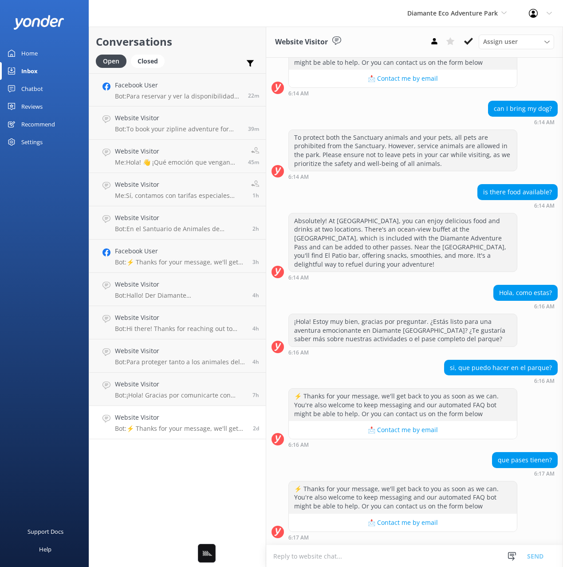
scroll to position [278, 0]
click at [224, 477] on div "Conversations Open Closed Important Assigned to me Unassigned Facebook User Bot…" at bounding box center [178, 297] width 178 height 541
click at [51, 293] on div "Support Docs Help" at bounding box center [44, 426] width 89 height 284
click at [156, 59] on div "Closed" at bounding box center [148, 61] width 34 height 13
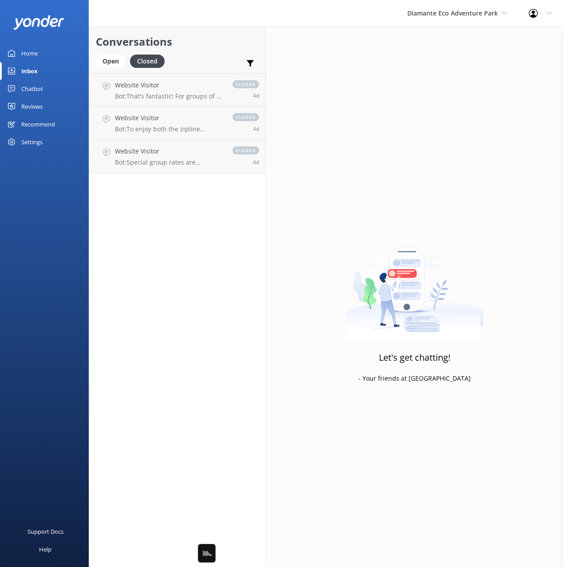
click at [204, 53] on div "Conversations Open Closed Important Assigned to me Unassigned" at bounding box center [177, 50] width 177 height 47
drag, startPoint x: 194, startPoint y: 92, endPoint x: 198, endPoint y: 100, distance: 8.6
click at [194, 91] on div "Website Visitor Bot: That's fantastic! For groups of 20 or more, we offer speci…" at bounding box center [169, 89] width 109 height 19
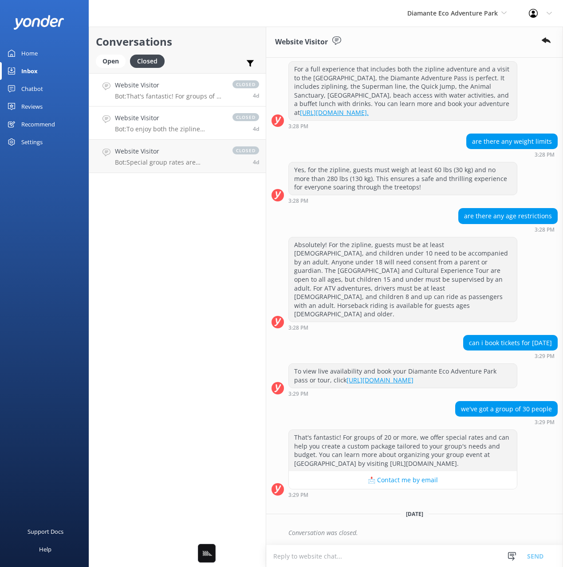
scroll to position [499, 0]
click at [207, 123] on div "Website Visitor Bot: To enjoy both the zipline adventure and the Animal Sanctua…" at bounding box center [169, 123] width 109 height 20
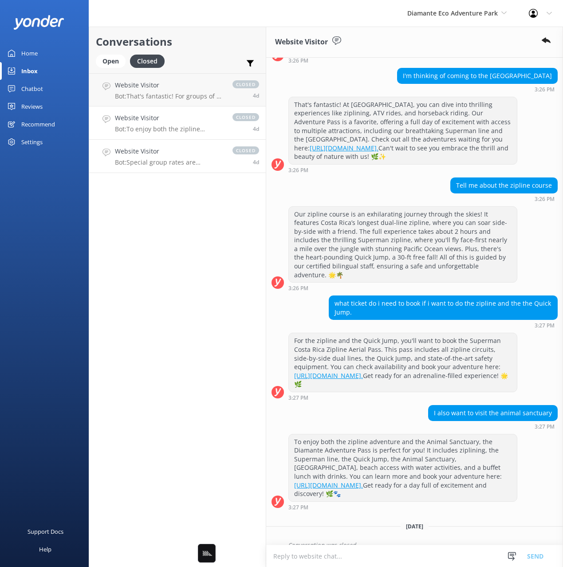
scroll to position [104, 0]
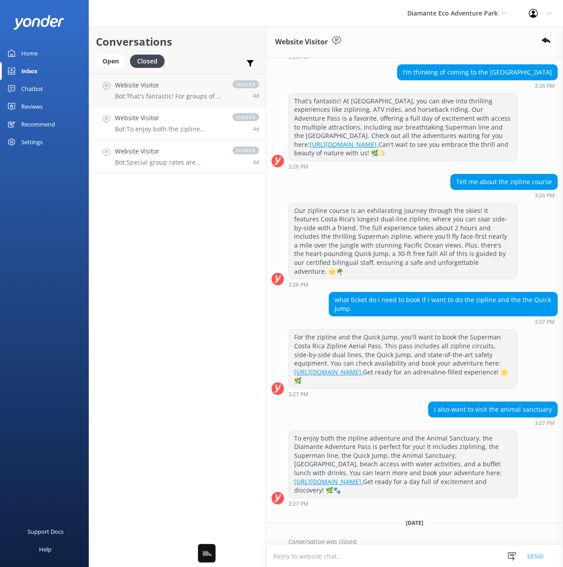
click at [208, 158] on div "Website Visitor Bot: Special group rates are available for parties of 20 or mor…" at bounding box center [169, 156] width 109 height 20
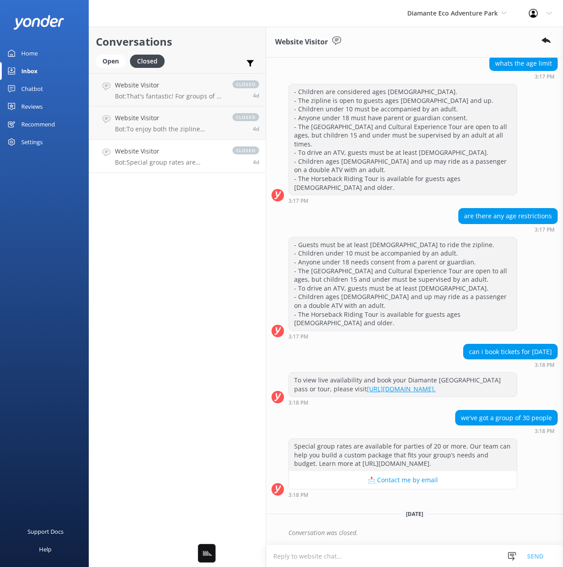
click at [210, 209] on div "Conversations Open Closed Important Assigned to me Unassigned Website Visitor B…" at bounding box center [178, 297] width 178 height 541
drag, startPoint x: 40, startPoint y: 53, endPoint x: 80, endPoint y: 53, distance: 39.9
click at [41, 53] on link "Home" at bounding box center [44, 53] width 89 height 18
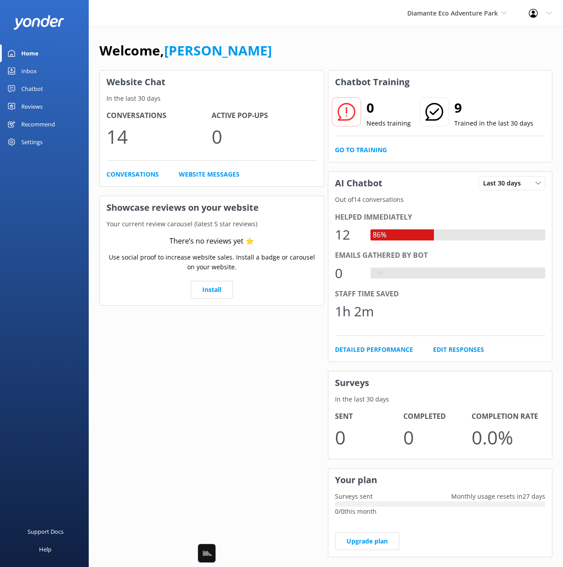
click at [271, 55] on div "Welcome, Mikayla" at bounding box center [325, 55] width 453 height 30
click at [43, 72] on link "Inbox" at bounding box center [44, 71] width 89 height 18
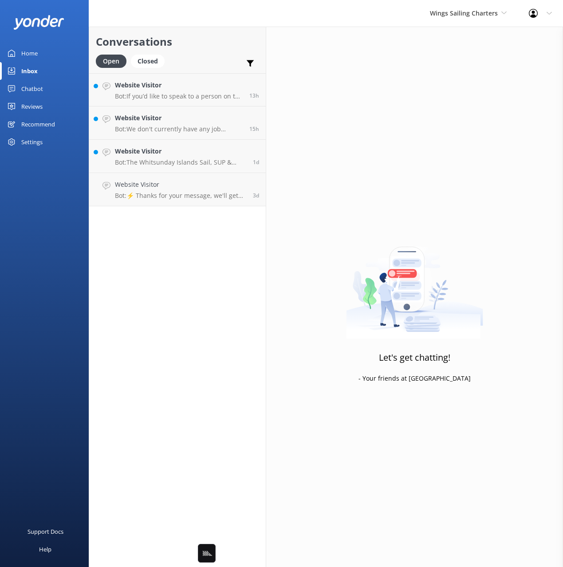
click at [196, 56] on div "Open Closed Important Assigned to me Unassigned" at bounding box center [177, 65] width 163 height 21
click at [182, 93] on p "Bot: If you’d like to speak to a person on the Wings Sailing Charters Whitsunda…" at bounding box center [179, 96] width 128 height 8
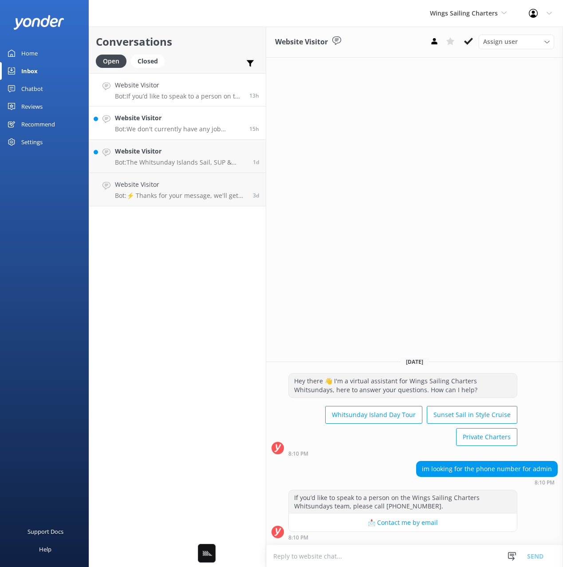
click at [183, 121] on h4 "Website Visitor" at bounding box center [179, 118] width 128 height 10
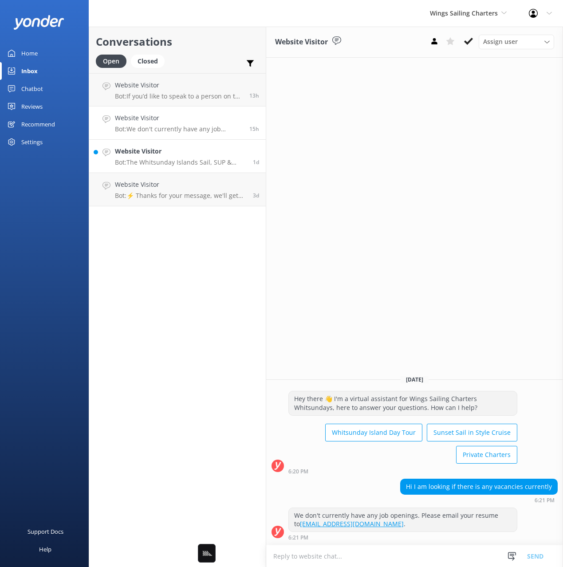
click at [180, 162] on p "Bot: The Whitsunday Islands Sail, SUP & Snorkel Day Tour is a 6-hour adventure …" at bounding box center [180, 162] width 131 height 8
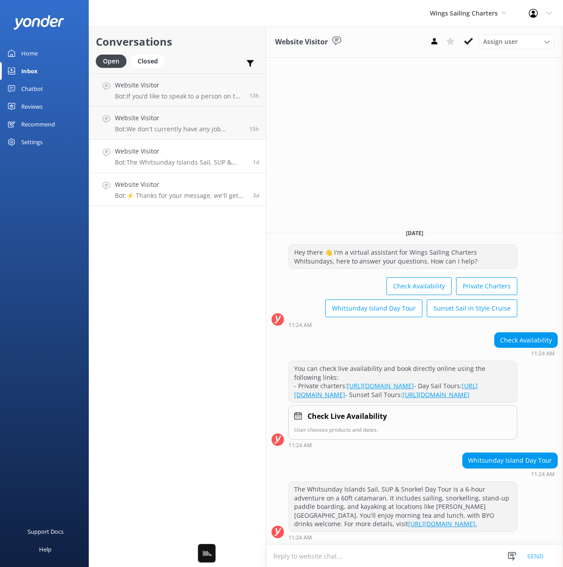
click at [191, 195] on p "Bot: ⚡ Thanks for your message, we'll get back to you as soon as we can. You're…" at bounding box center [180, 196] width 131 height 8
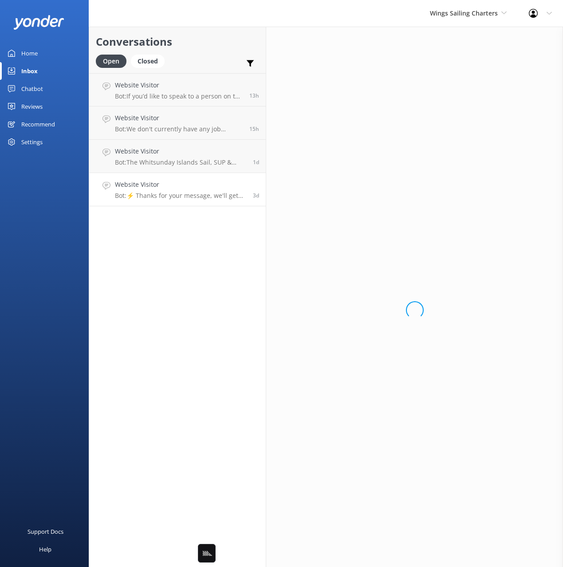
click at [197, 232] on div "Conversations Open Closed Important Assigned to me Unassigned Website Visitor B…" at bounding box center [178, 297] width 178 height 541
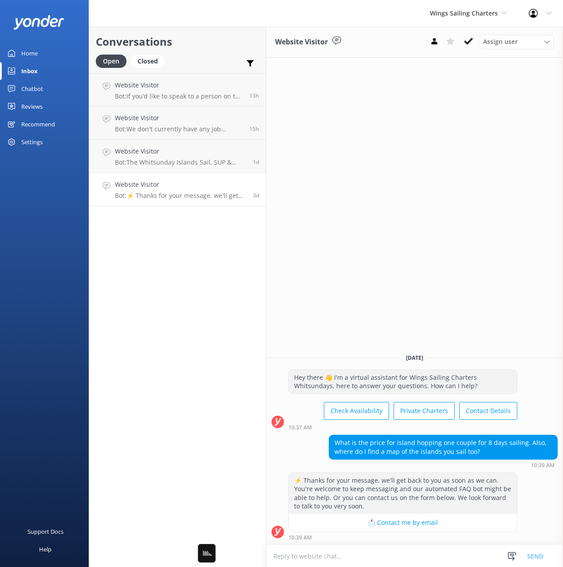
click at [197, 231] on div "Conversations Open Closed Important Assigned to me Unassigned Website Visitor B…" at bounding box center [178, 297] width 178 height 541
click at [214, 254] on div "Conversations Open Closed Important Assigned to me Unassigned Website Visitor B…" at bounding box center [178, 297] width 178 height 541
drag, startPoint x: 40, startPoint y: 86, endPoint x: 42, endPoint y: 103, distance: 16.6
click at [40, 86] on div "Chatbot" at bounding box center [32, 89] width 22 height 18
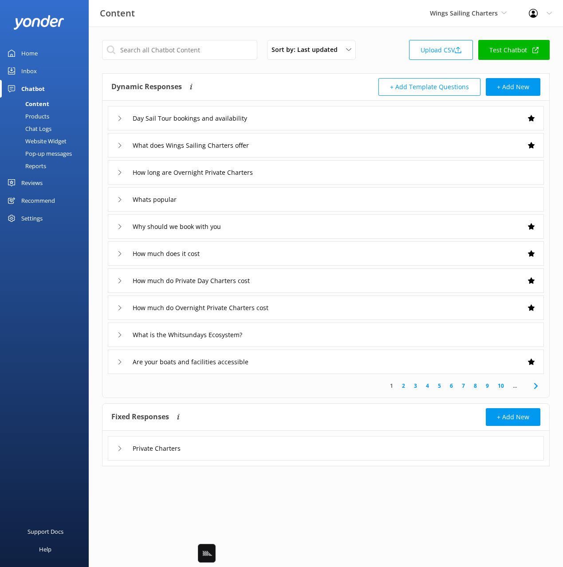
click at [51, 130] on div "Chat Logs" at bounding box center [28, 128] width 46 height 12
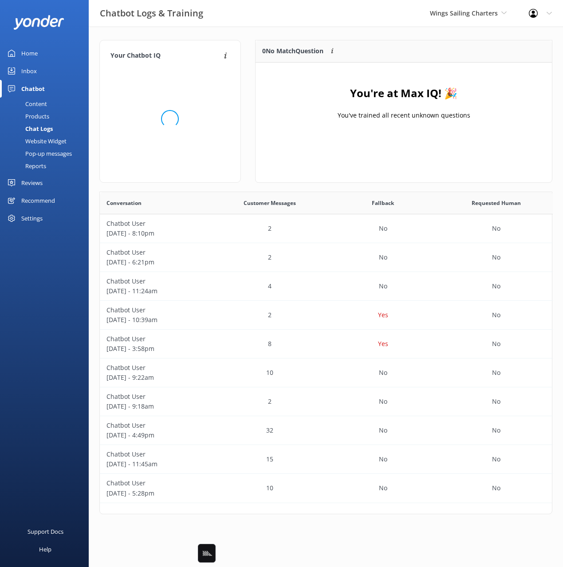
scroll to position [111, 296]
drag, startPoint x: 247, startPoint y: 69, endPoint x: 201, endPoint y: 81, distance: 46.9
click at [245, 69] on div "Your Chatbot IQ Your Chatbot IQ is the percentage of trained FAQs against untra…" at bounding box center [170, 116] width 156 height 152
click at [46, 102] on div "Content" at bounding box center [26, 104] width 42 height 12
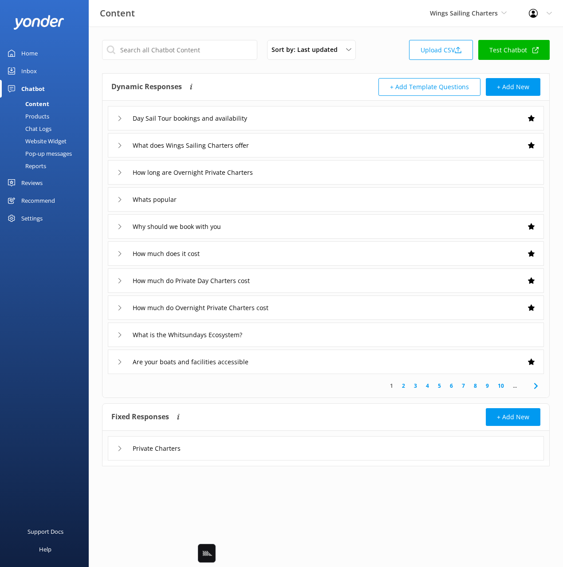
click at [287, 85] on div "Dynamic Responses Dynamic responses rely on the Large Language Model to create …" at bounding box center [218, 87] width 215 height 18
drag, startPoint x: 287, startPoint y: 81, endPoint x: 233, endPoint y: 68, distance: 56.1
click at [287, 81] on div "Dynamic Responses Dynamic responses rely on the Large Language Model to create …" at bounding box center [218, 87] width 215 height 18
click at [30, 55] on div "Home" at bounding box center [29, 53] width 16 height 18
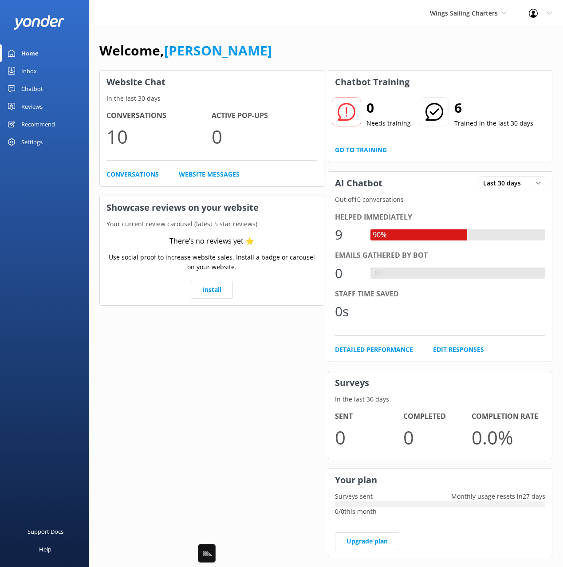
click at [283, 62] on div "Welcome, Mikayla" at bounding box center [325, 55] width 453 height 30
click at [315, 58] on div "Welcome, Mikayla" at bounding box center [325, 55] width 453 height 30
drag, startPoint x: 359, startPoint y: 47, endPoint x: 194, endPoint y: 98, distance: 173.0
click at [344, 49] on div "Welcome, Mikayla" at bounding box center [325, 55] width 453 height 30
drag, startPoint x: 36, startPoint y: 89, endPoint x: 43, endPoint y: 120, distance: 32.1
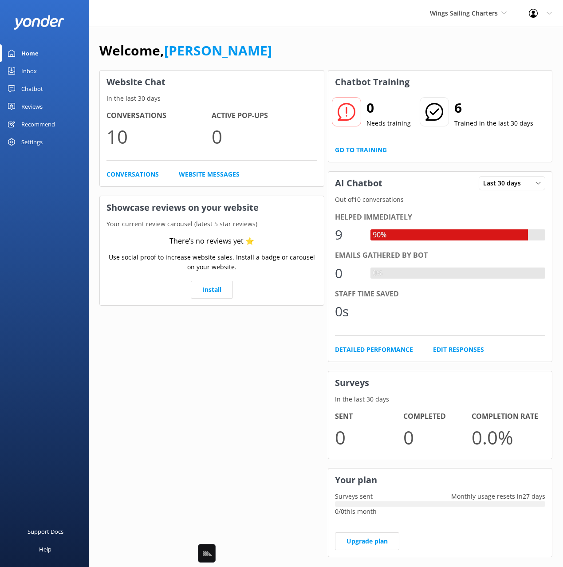
click at [36, 89] on div "Chatbot" at bounding box center [32, 89] width 22 height 18
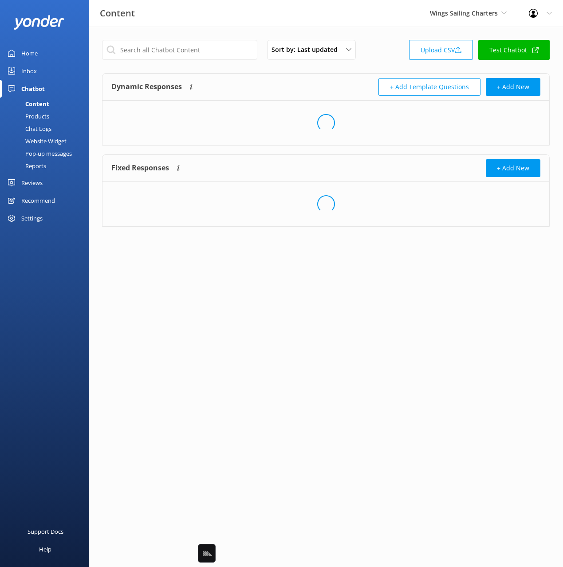
drag, startPoint x: 46, startPoint y: 165, endPoint x: 63, endPoint y: 170, distance: 17.3
click at [46, 165] on link "Reports" at bounding box center [46, 166] width 83 height 12
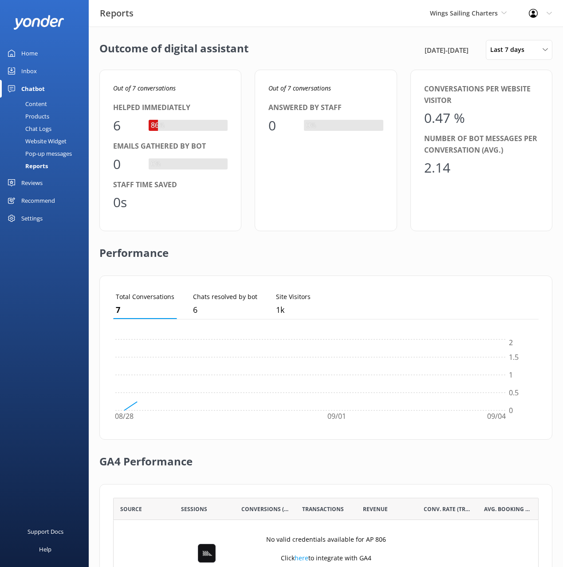
scroll to position [89, 426]
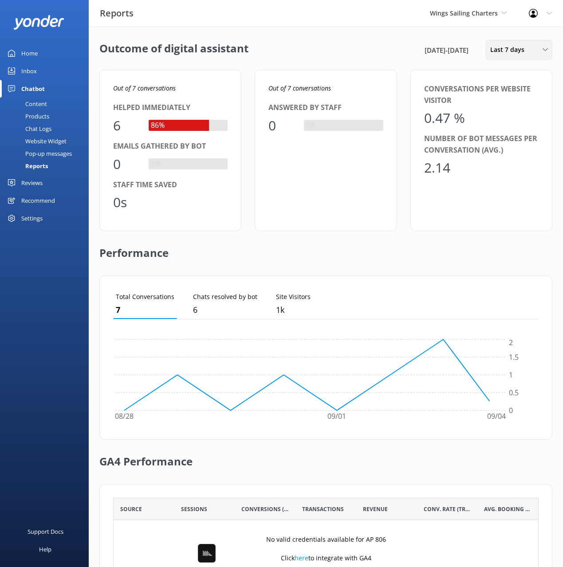
click at [518, 51] on span "Last 7 days" at bounding box center [510, 50] width 40 height 10
click at [507, 89] on div "Last 30 days" at bounding box center [507, 88] width 32 height 9
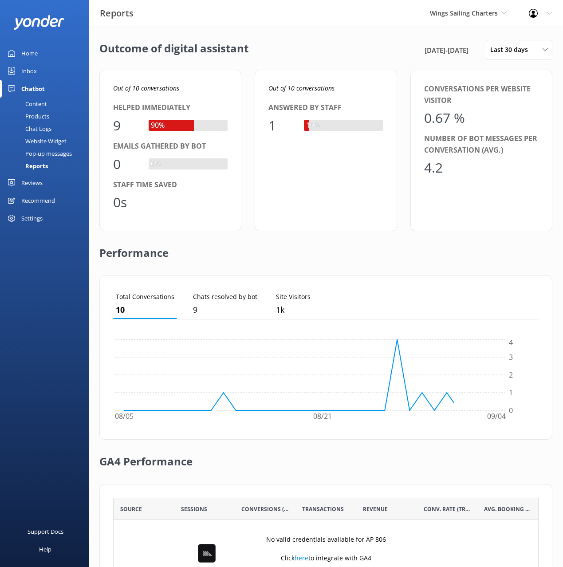
click at [286, 68] on div "Outcome of digital assistant 5th Aug 25 - 4th Sep 25 Last 30 days Last 7 days L…" at bounding box center [326, 323] width 474 height 592
click at [371, 16] on div "Reports Wings Sailing Charters Black Cat Cruises Banff Airporter International …" at bounding box center [281, 13] width 563 height 27
click at [449, 9] on span "Wings Sailing Charters" at bounding box center [464, 13] width 68 height 8
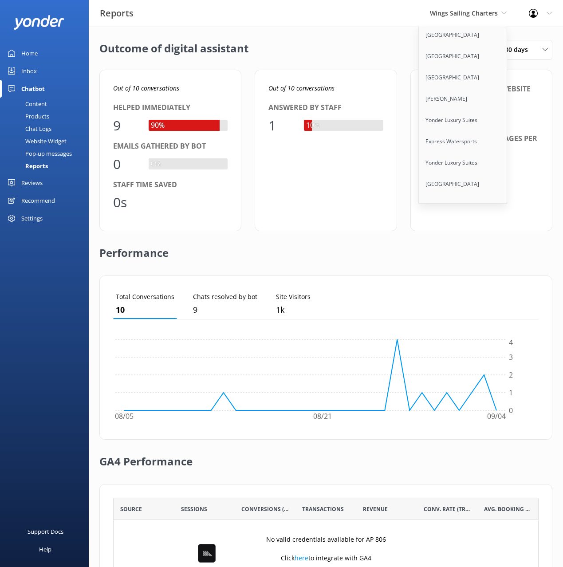
scroll to position [23, 0]
click at [461, 103] on link "[PERSON_NAME]" at bounding box center [463, 99] width 89 height 21
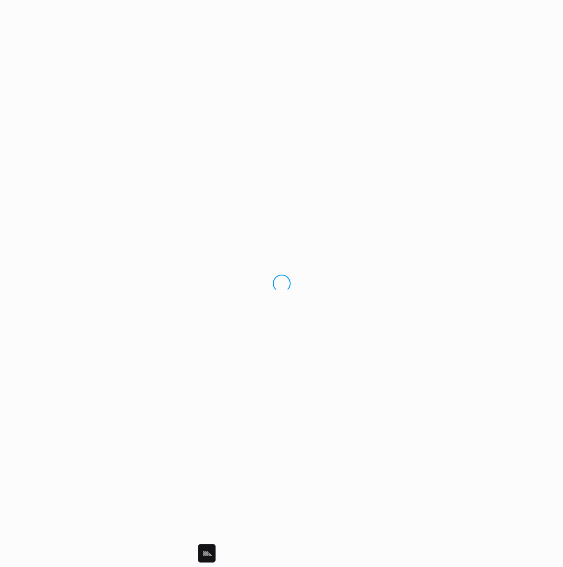
drag, startPoint x: 358, startPoint y: 72, endPoint x: 506, endPoint y: 89, distance: 148.8
click at [359, 72] on div "Loading.." at bounding box center [281, 283] width 563 height 567
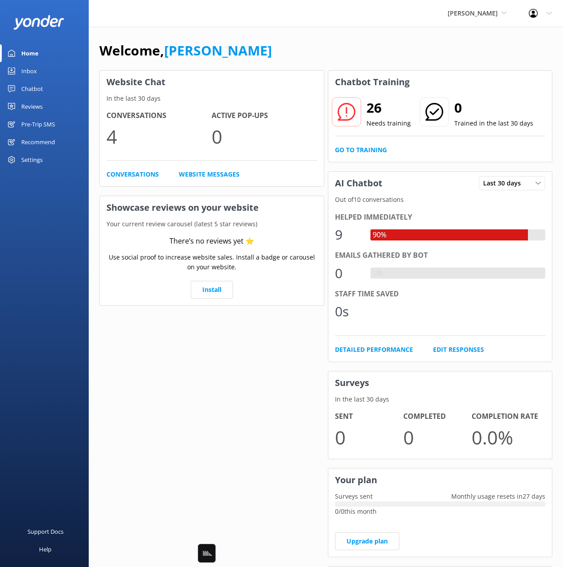
click at [24, 88] on div "Chatbot" at bounding box center [32, 89] width 22 height 18
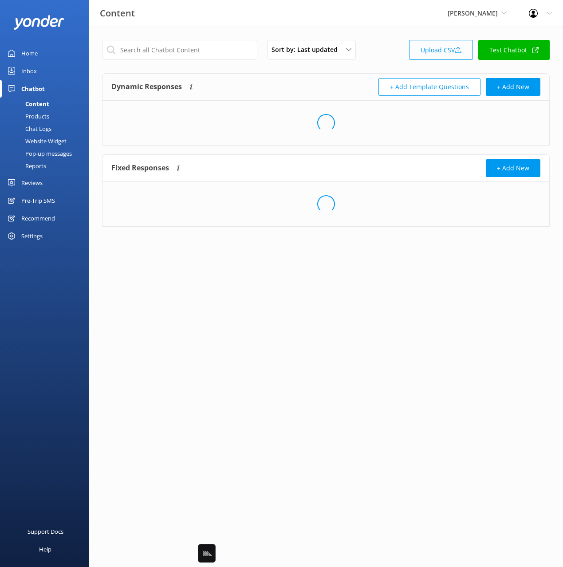
click at [432, 51] on link "Upload CSV" at bounding box center [441, 50] width 64 height 20
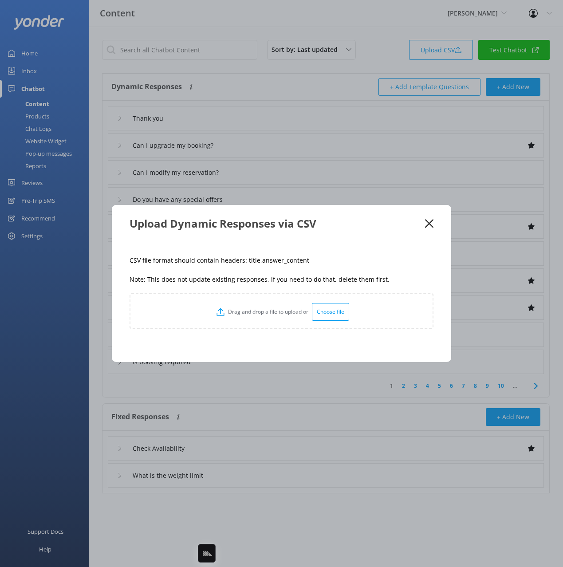
click at [428, 217] on div "Upload Dynamic Responses via CSV" at bounding box center [282, 223] width 340 height 37
drag, startPoint x: 505, startPoint y: 54, endPoint x: 431, endPoint y: 225, distance: 186.3
click at [433, 222] on div "Upload Dynamic Responses via CSV CSV file format should contain headers: title,…" at bounding box center [281, 283] width 563 height 567
click at [429, 221] on icon at bounding box center [429, 223] width 8 height 9
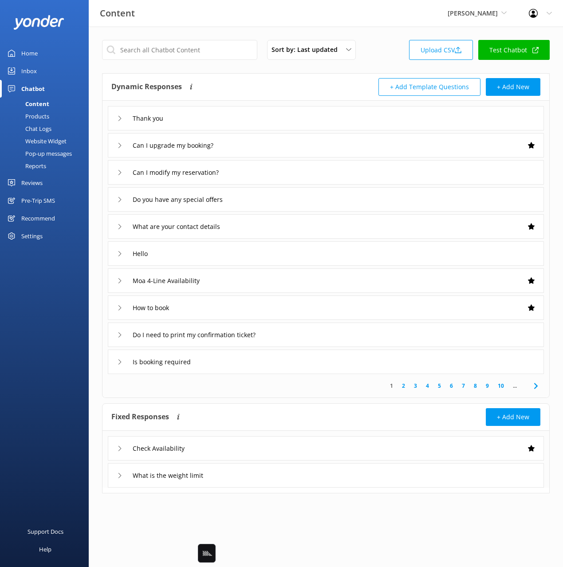
click at [30, 75] on div "Inbox" at bounding box center [29, 71] width 16 height 18
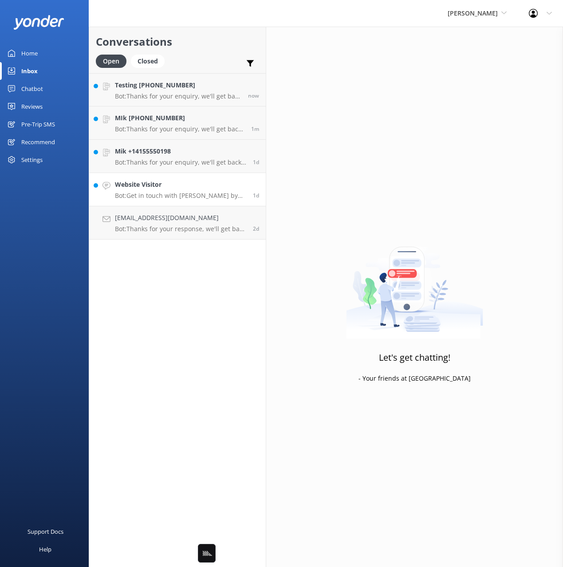
drag, startPoint x: 179, startPoint y: 93, endPoint x: 243, endPoint y: 178, distance: 105.8
click at [179, 93] on p "Bot: Thanks for your enquiry, we'll get back to you as soon as we can during op…" at bounding box center [178, 96] width 126 height 8
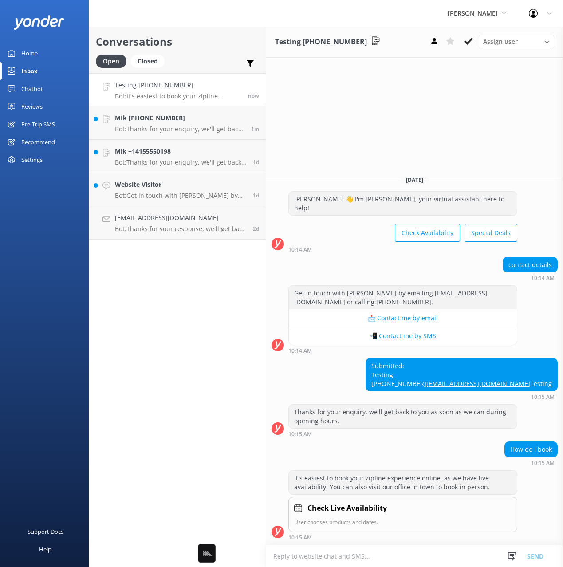
click at [385, 556] on textarea at bounding box center [414, 556] width 297 height 22
click at [281, 556] on textarea "Testing" at bounding box center [414, 556] width 297 height 22
click at [331, 559] on textarea "Testing" at bounding box center [414, 556] width 297 height 22
type textarea "Testing"
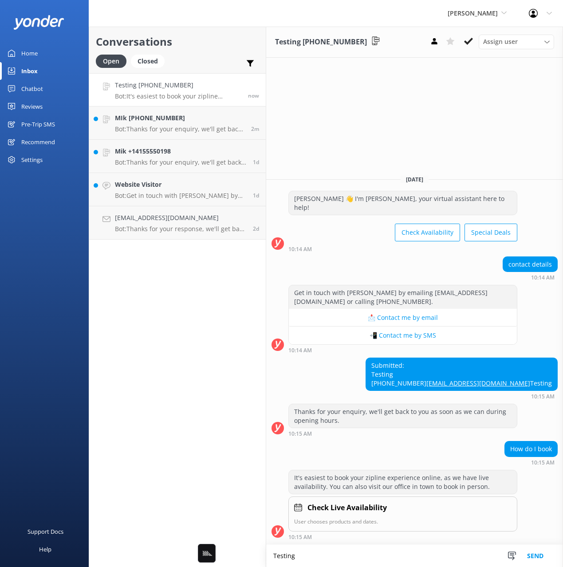
click at [540, 558] on button "Send" at bounding box center [535, 556] width 33 height 22
